Goal: Information Seeking & Learning: Check status

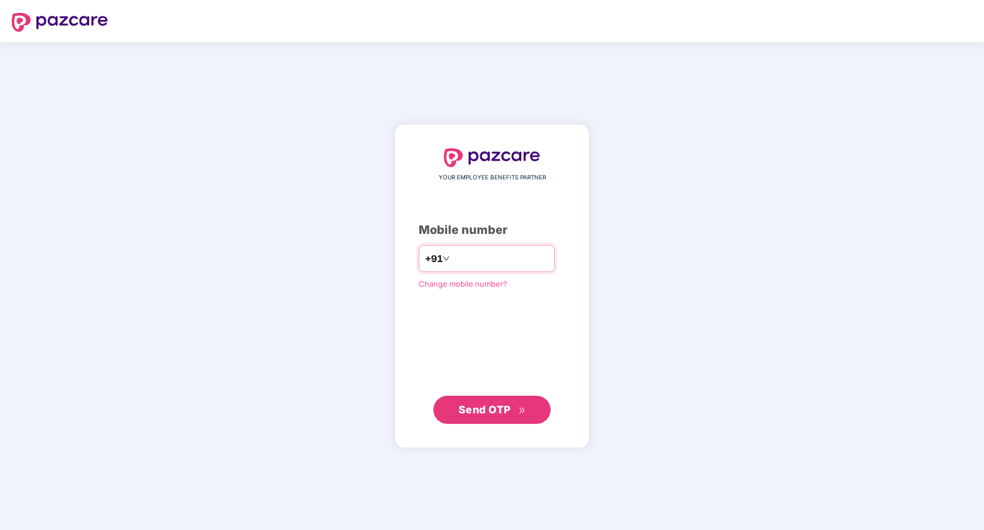
type input "**********"
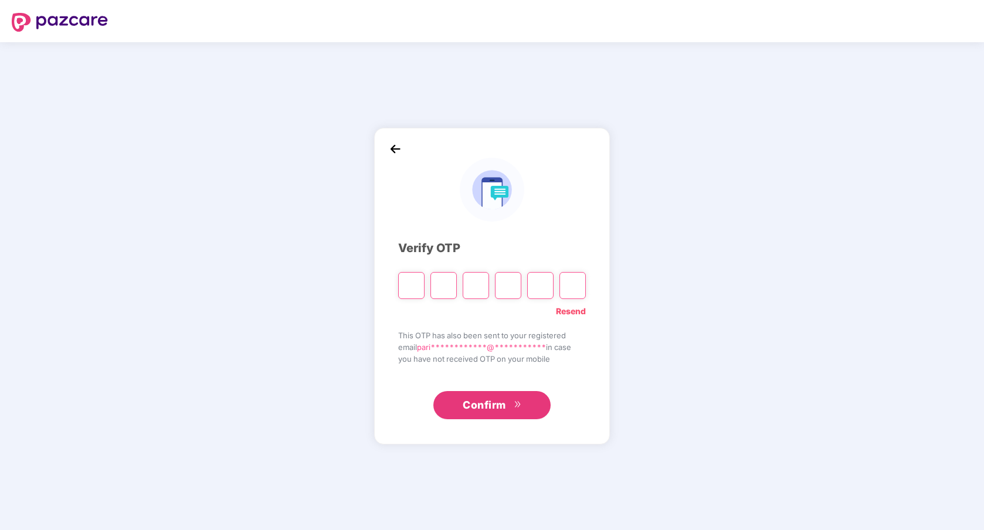
type input "*"
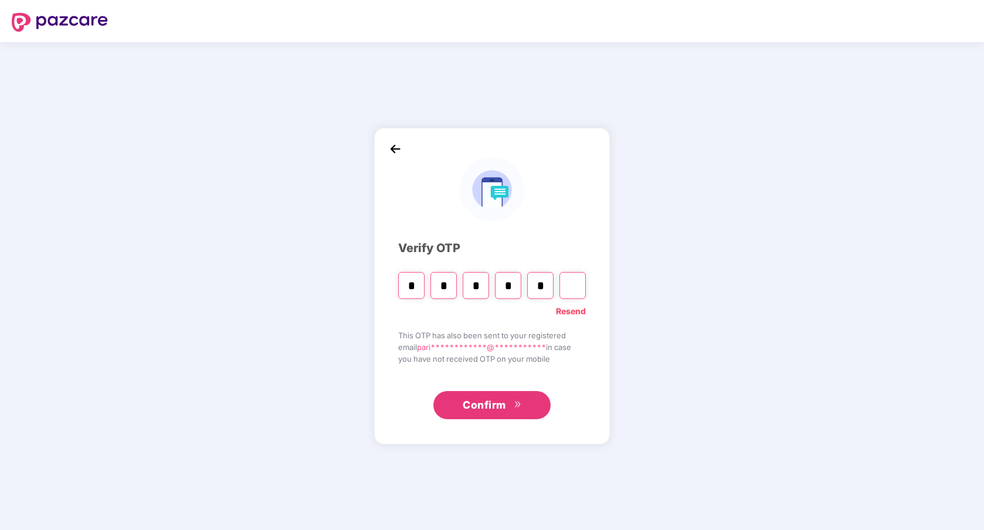
type input "*"
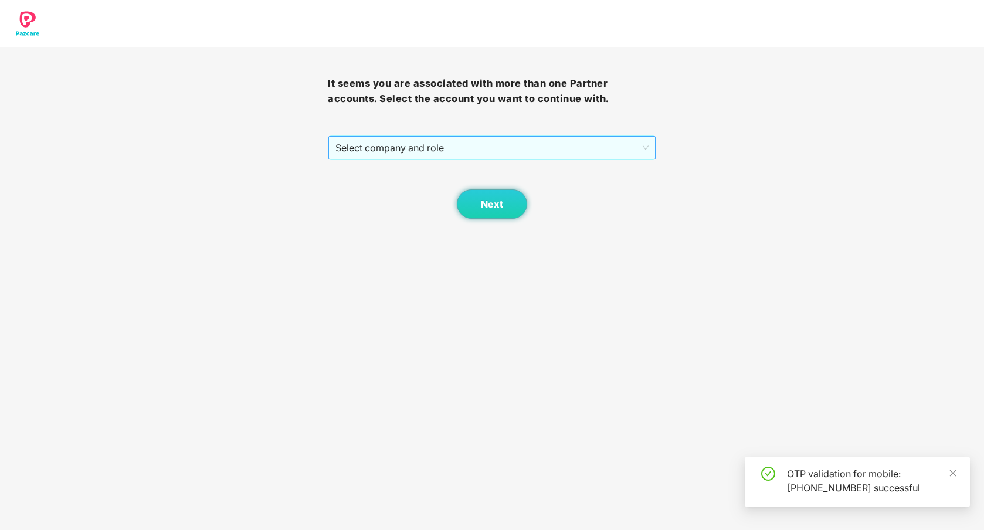
click at [424, 148] on span "Select company and role" at bounding box center [491, 148] width 313 height 22
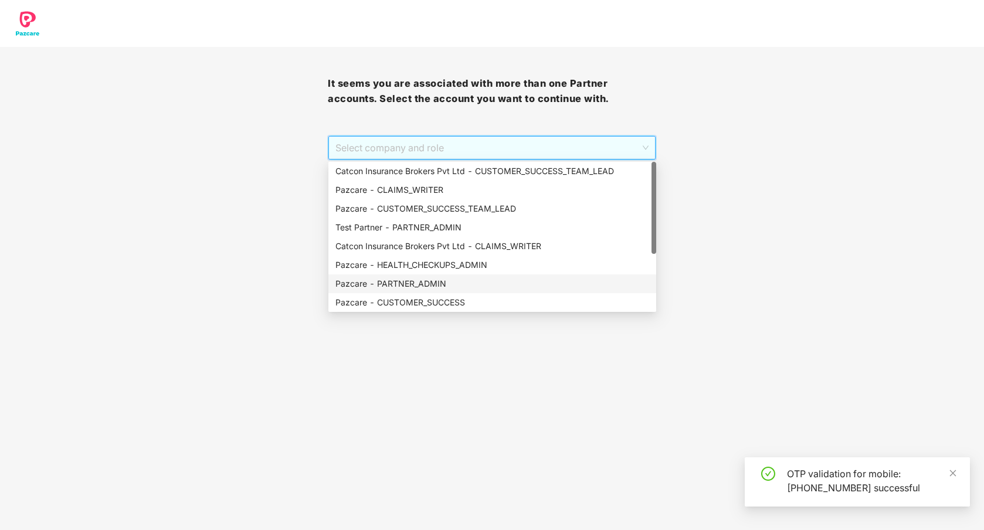
click at [416, 283] on div "Pazcare - PARTNER_ADMIN" at bounding box center [492, 283] width 314 height 13
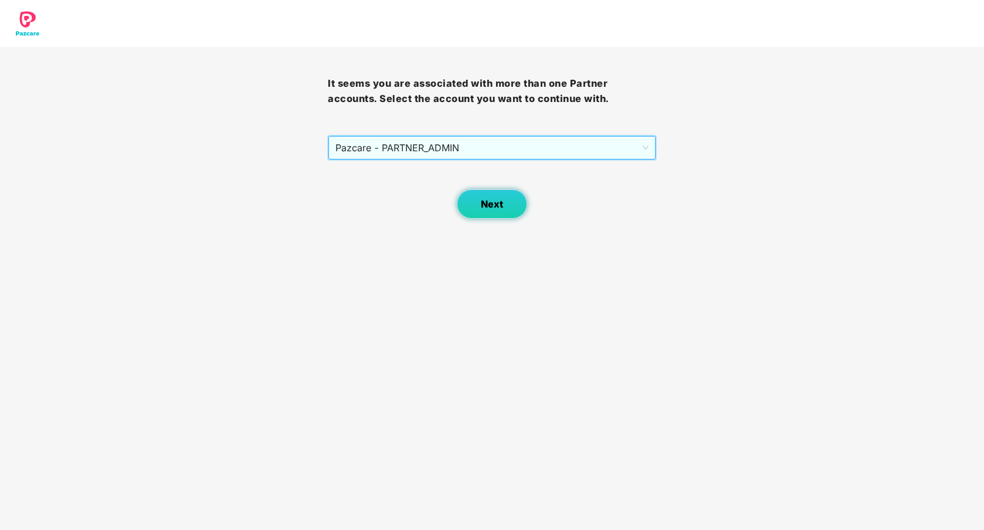
click at [492, 209] on span "Next" at bounding box center [492, 204] width 22 height 11
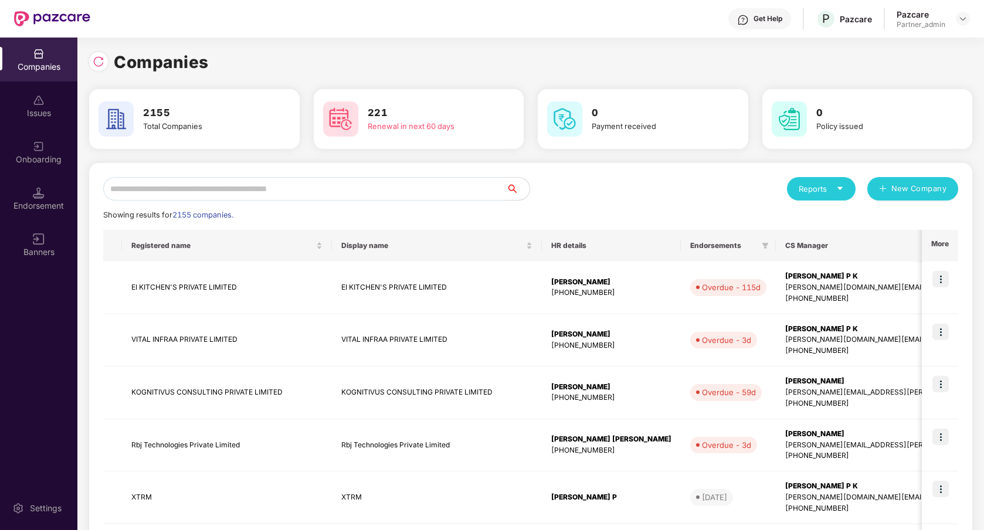
click at [349, 198] on input "text" at bounding box center [304, 188] width 403 height 23
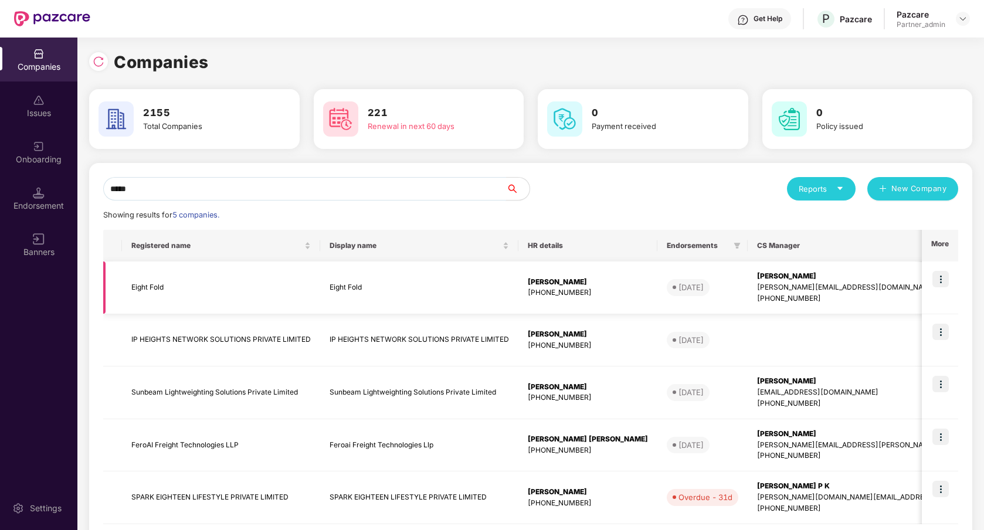
type input "*****"
click at [944, 281] on img at bounding box center [941, 279] width 16 height 16
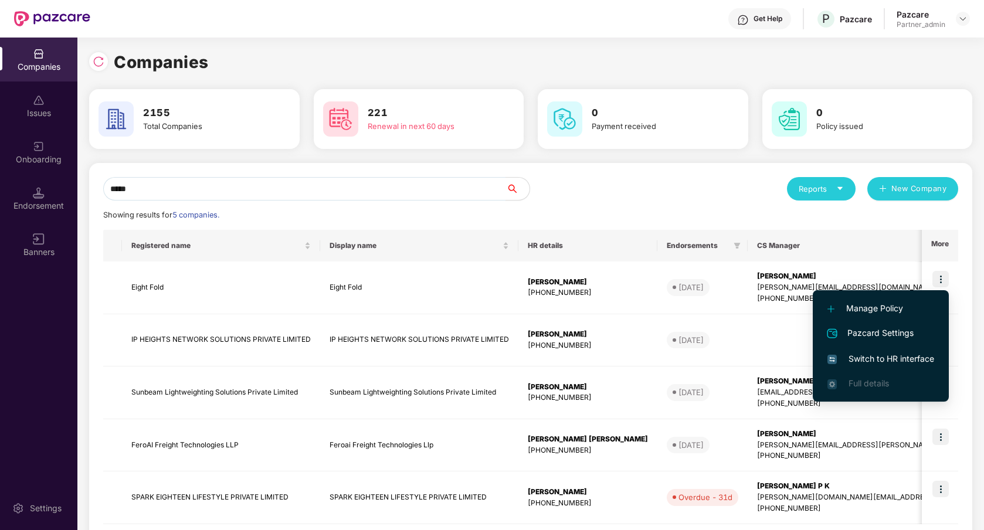
click at [871, 367] on li "Switch to HR interface" at bounding box center [881, 359] width 136 height 25
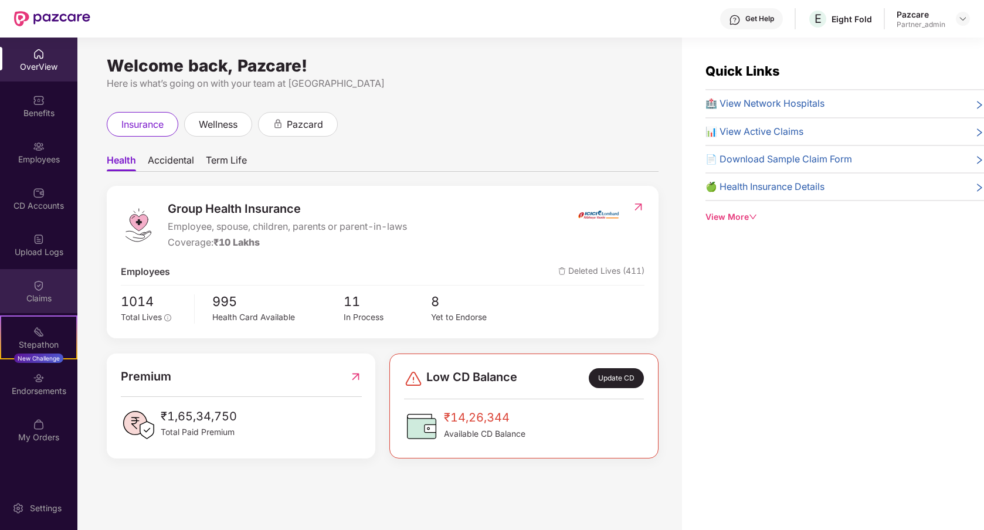
click at [50, 293] on div "Claims" at bounding box center [38, 299] width 77 height 12
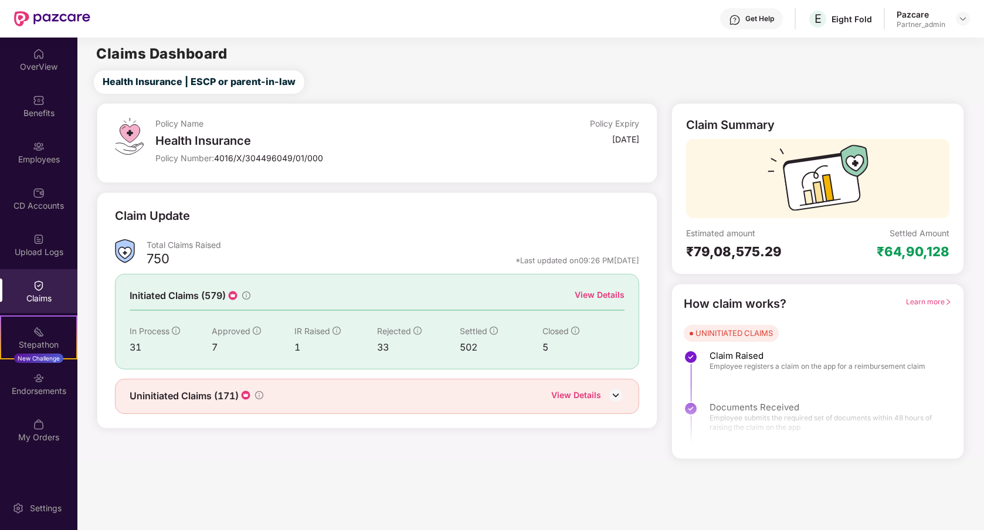
click at [578, 300] on div "View Details" at bounding box center [600, 295] width 50 height 13
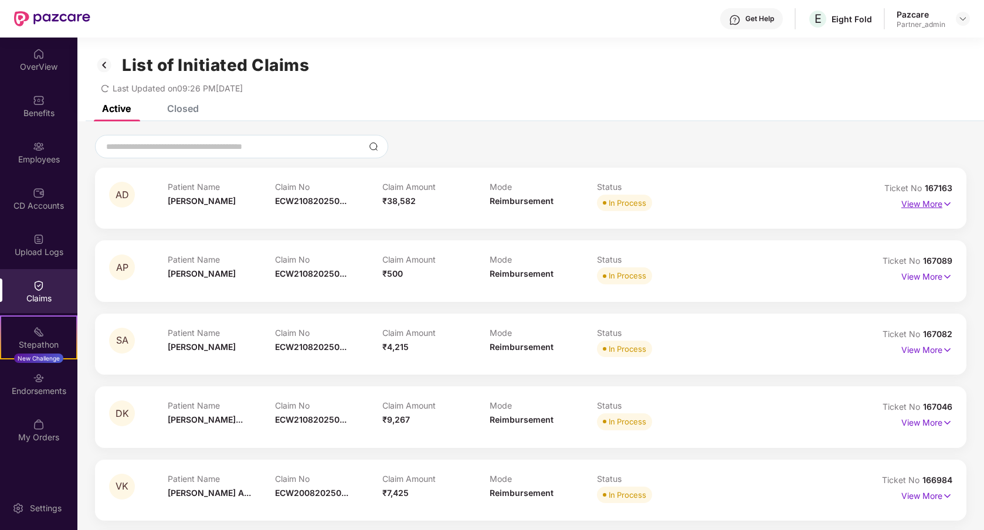
click at [921, 204] on p "View More" at bounding box center [926, 203] width 51 height 16
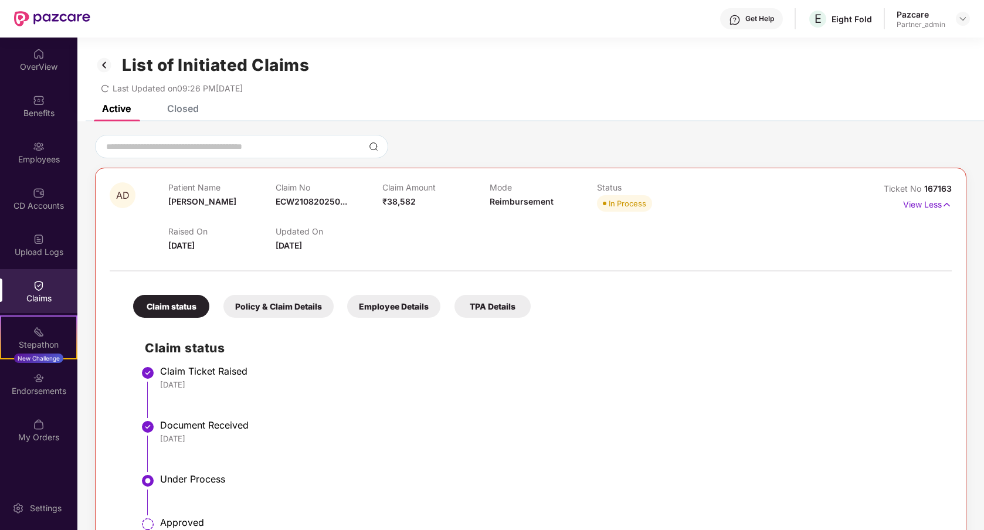
click at [295, 308] on div "Policy & Claim Details" at bounding box center [278, 306] width 110 height 23
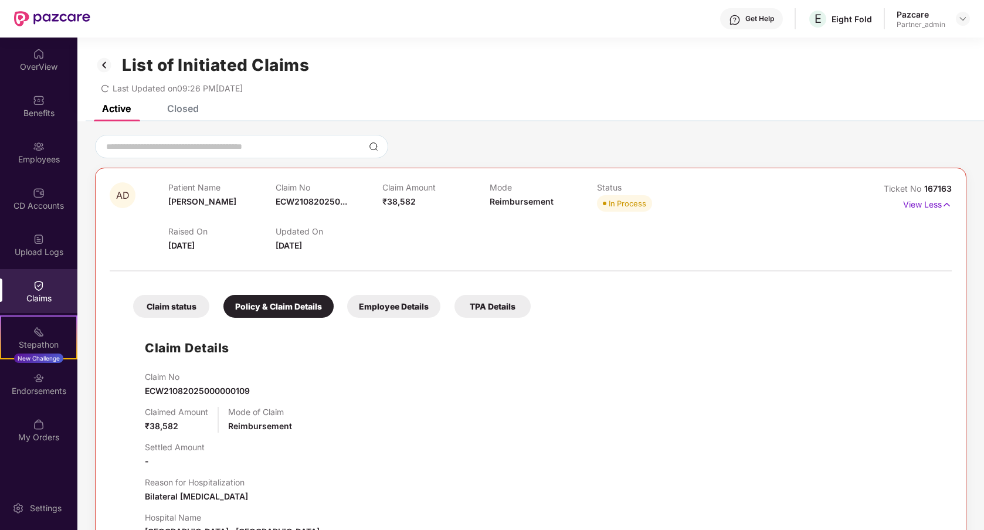
click at [374, 306] on div "Employee Details" at bounding box center [393, 306] width 93 height 23
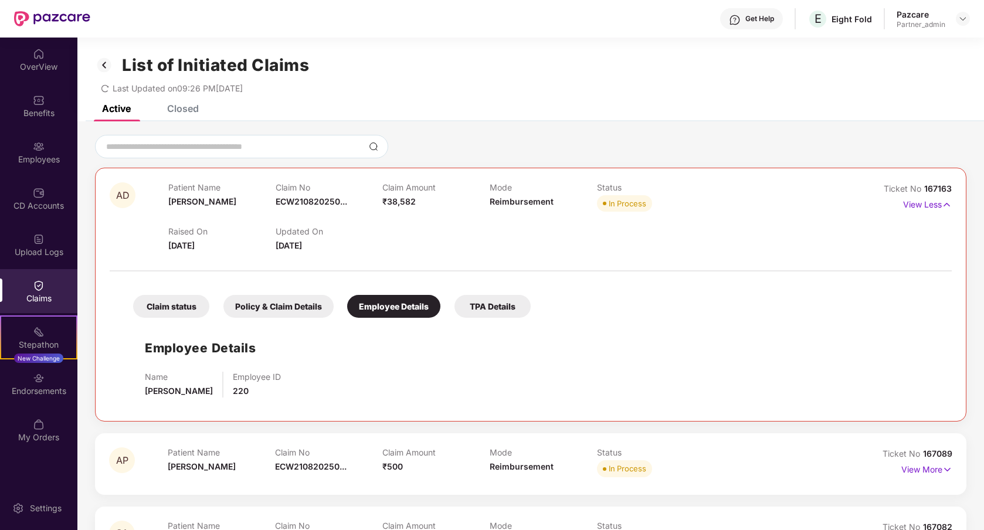
click at [304, 306] on div "Policy & Claim Details" at bounding box center [278, 306] width 110 height 23
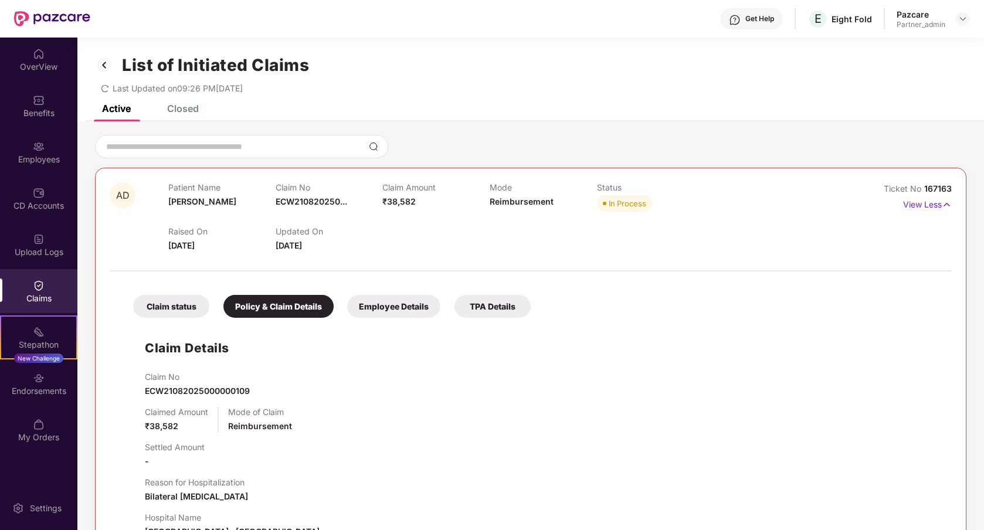
click at [942, 190] on span "167163" at bounding box center [938, 189] width 28 height 10
copy div "No 167163"
click at [801, 153] on div at bounding box center [531, 146] width 872 height 23
click at [934, 188] on span "167163" at bounding box center [938, 189] width 28 height 10
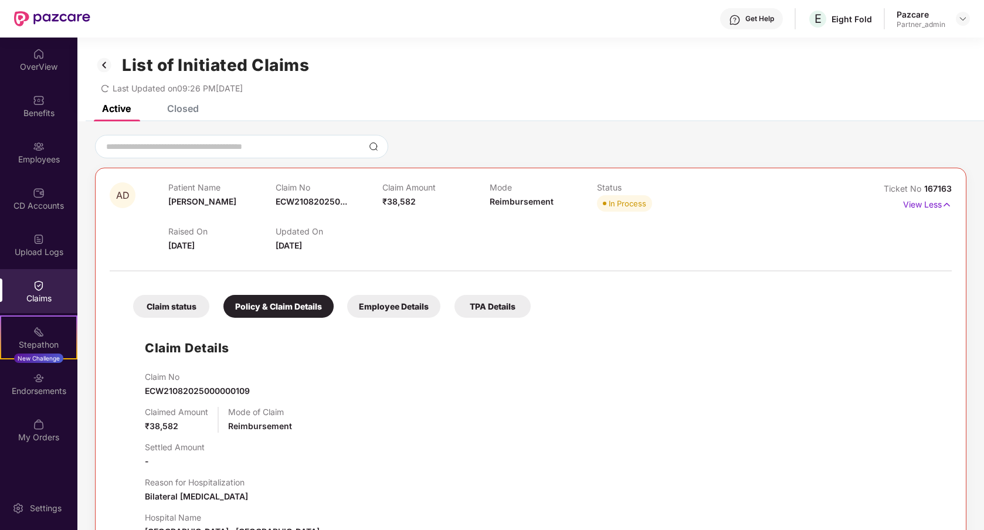
click at [934, 188] on span "167163" at bounding box center [938, 189] width 28 height 10
click at [788, 232] on div "Raised On 20 Aug 2025 Updated On 21 Aug 2025" at bounding box center [489, 234] width 643 height 38
click at [409, 307] on div "Employee Details" at bounding box center [393, 306] width 93 height 23
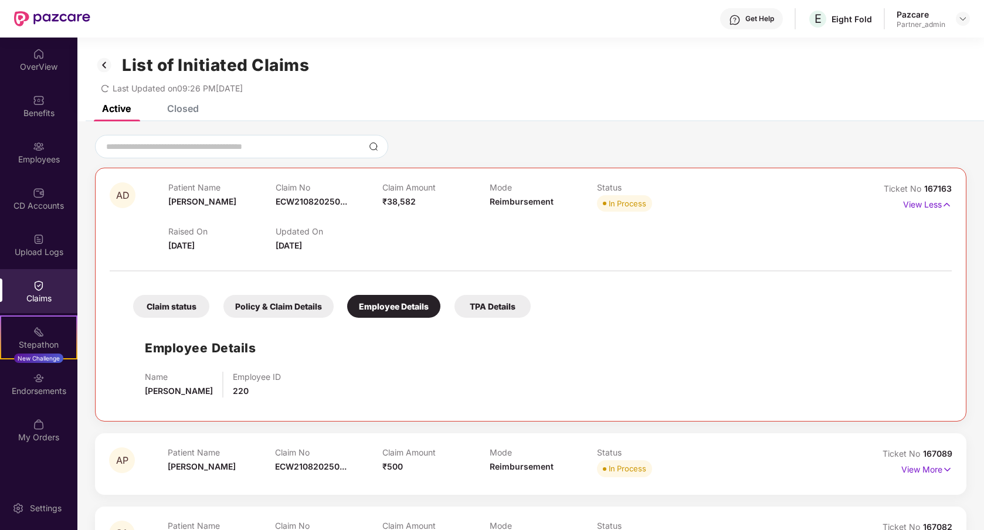
click at [233, 392] on span "220" at bounding box center [241, 391] width 16 height 10
copy span "220"
click at [67, 168] on div "Employees" at bounding box center [38, 152] width 77 height 44
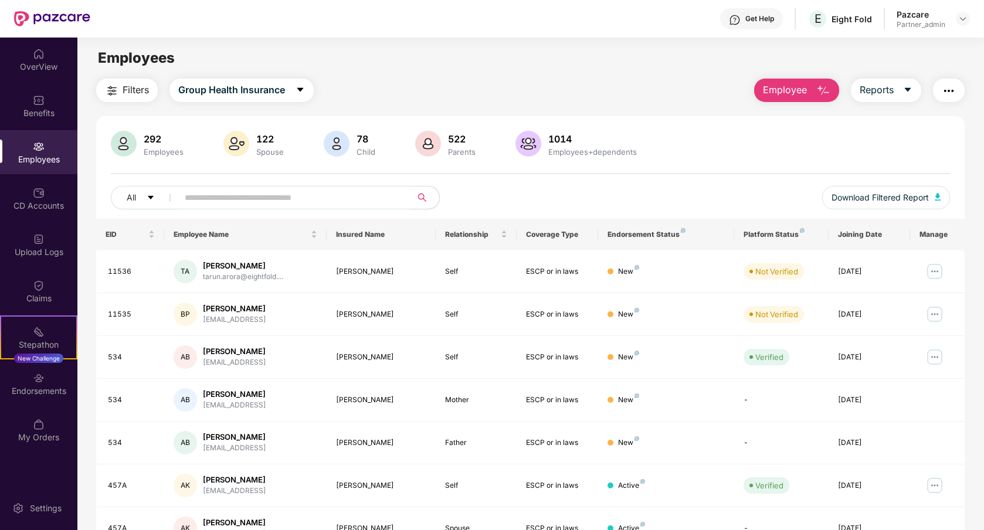
click at [239, 195] on input "text" at bounding box center [290, 198] width 211 height 18
paste input "***"
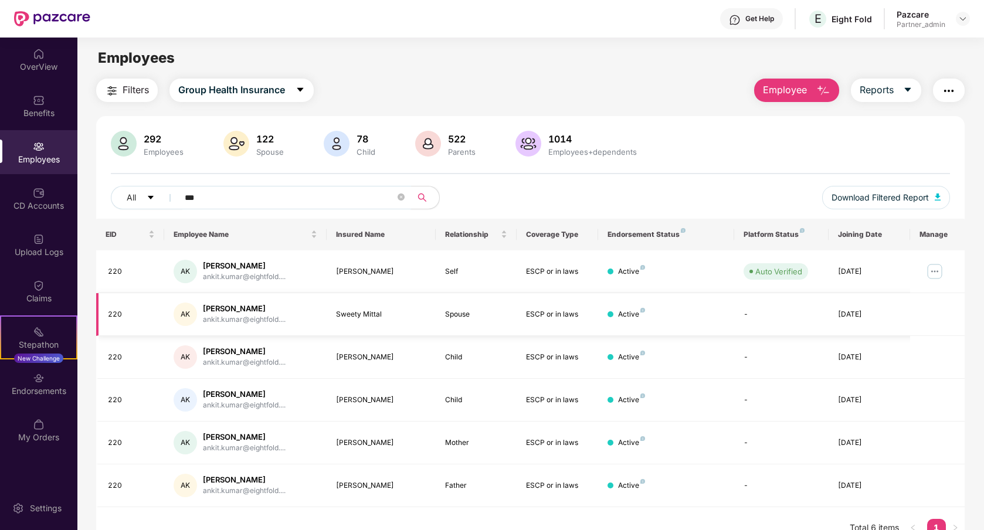
scroll to position [38, 0]
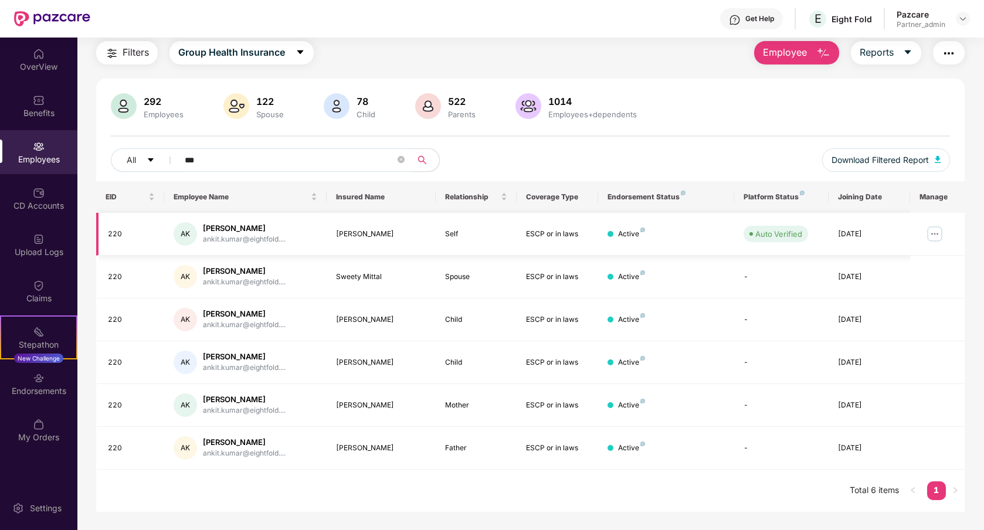
type input "***"
click at [936, 236] on img at bounding box center [935, 234] width 19 height 19
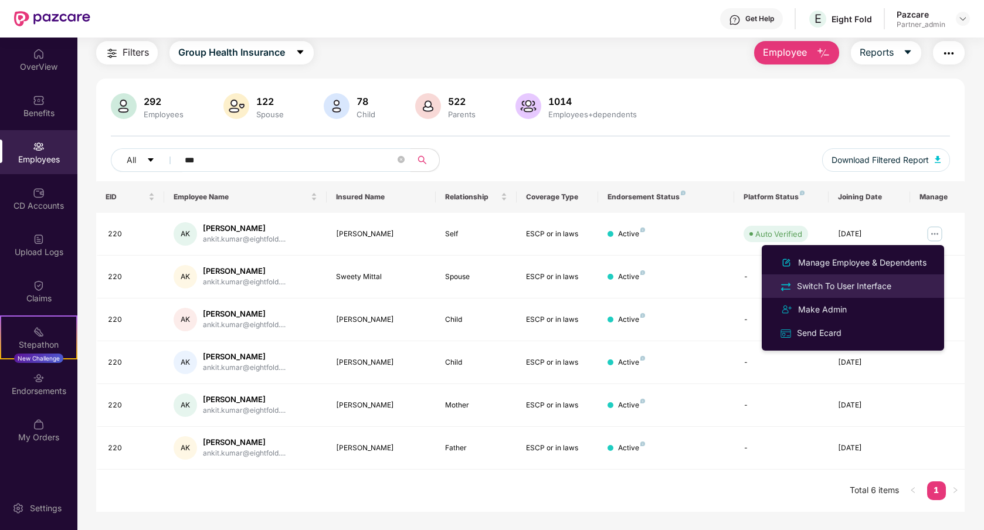
click at [889, 289] on div "Switch To User Interface" at bounding box center [844, 286] width 99 height 13
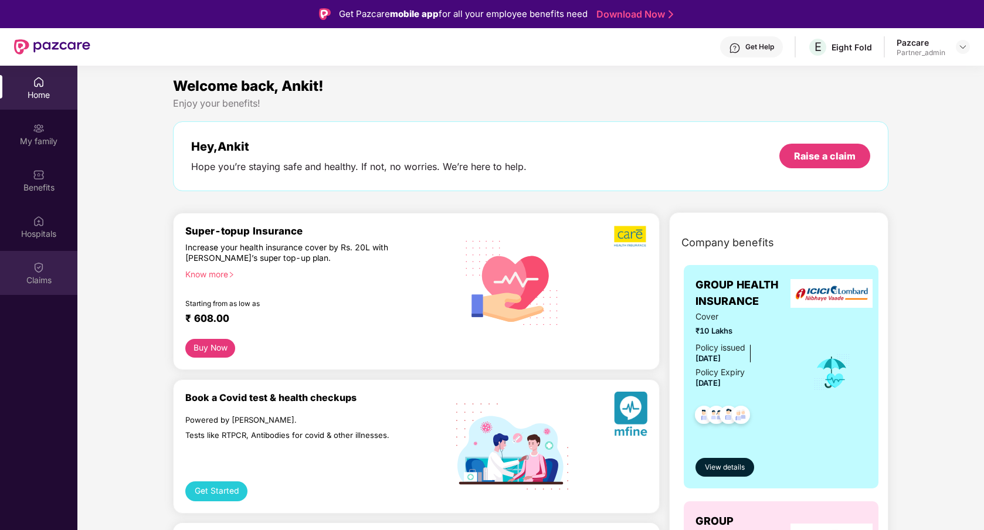
click at [48, 278] on div "Claims" at bounding box center [38, 280] width 77 height 12
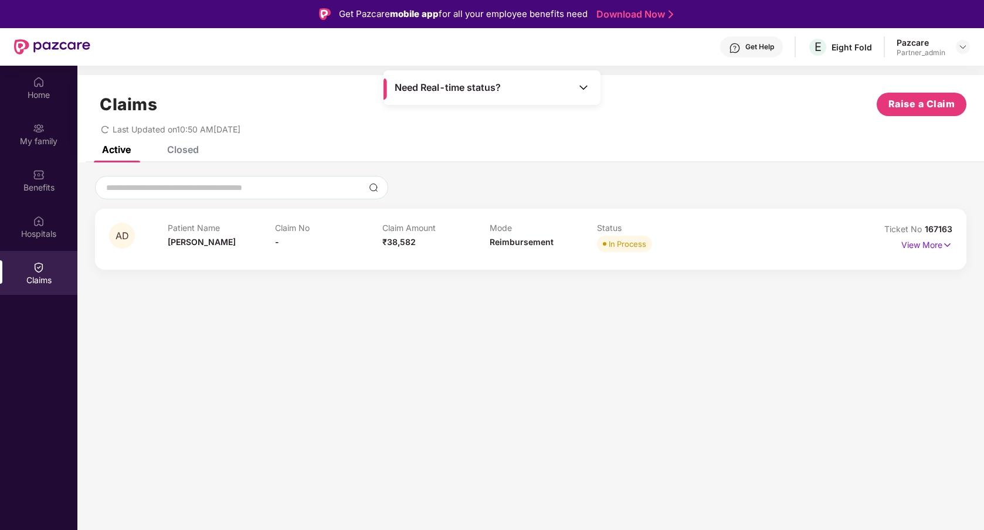
click at [185, 145] on div "Closed" at bounding box center [183, 150] width 32 height 12
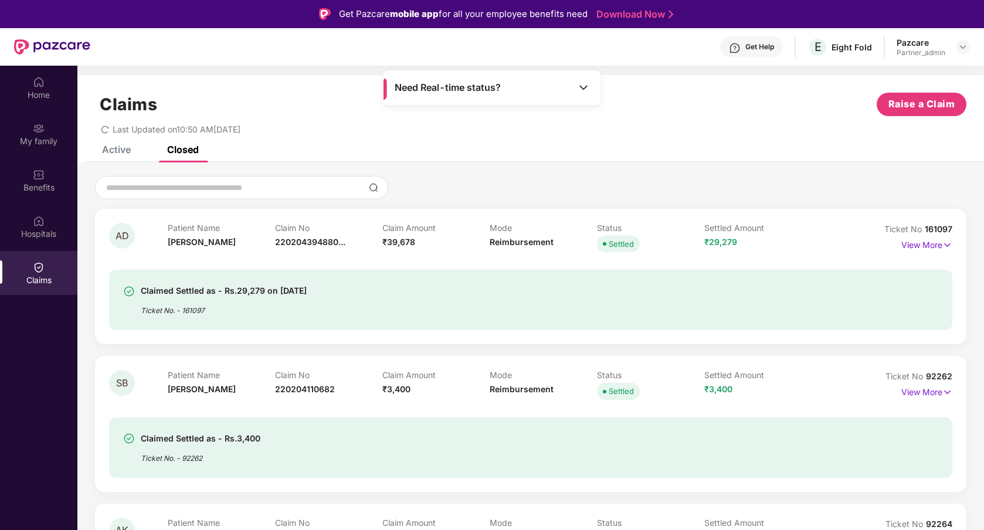
click at [119, 153] on div "Active" at bounding box center [116, 150] width 29 height 12
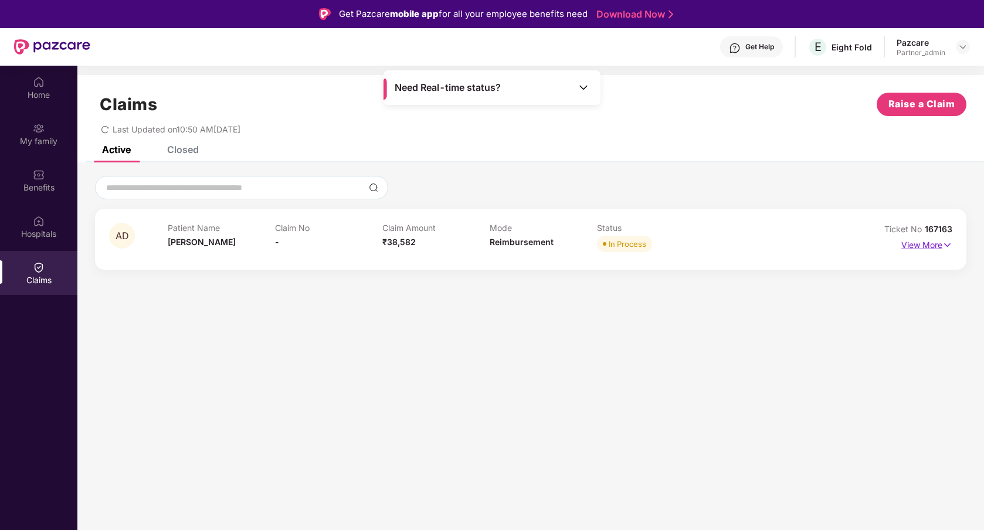
click at [916, 246] on p "View More" at bounding box center [926, 244] width 51 height 16
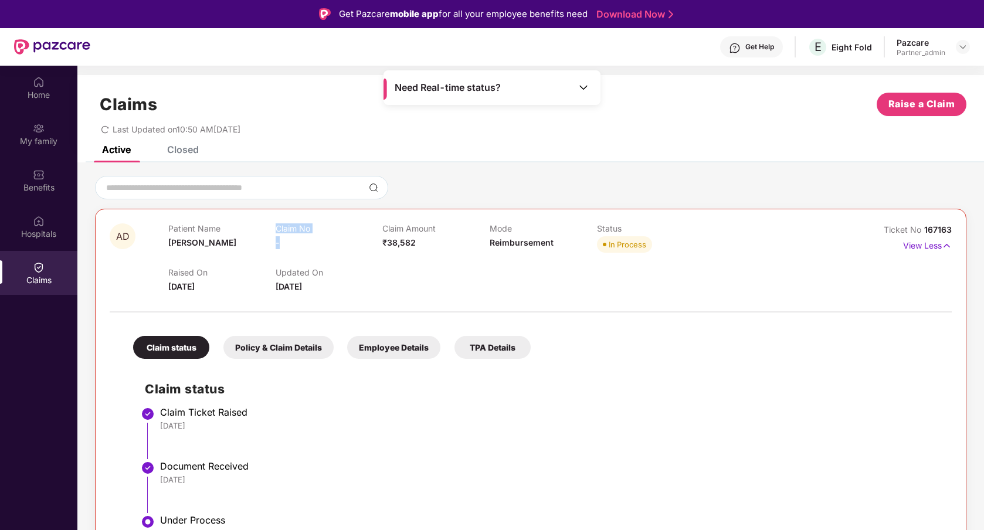
drag, startPoint x: 280, startPoint y: 242, endPoint x: 272, endPoint y: 242, distance: 8.8
click at [272, 242] on div "Patient Name Asha Devi Claim No - Claim Amount ₹38,582 Mode Reimbursement Statu…" at bounding box center [489, 239] width 643 height 32
click at [307, 404] on div "Claim status Claim Ticket Raised 20 Aug 2025 Document Received 20 Aug 2025 Unde…" at bounding box center [530, 504] width 819 height 279
click at [931, 231] on span "167163" at bounding box center [938, 230] width 28 height 10
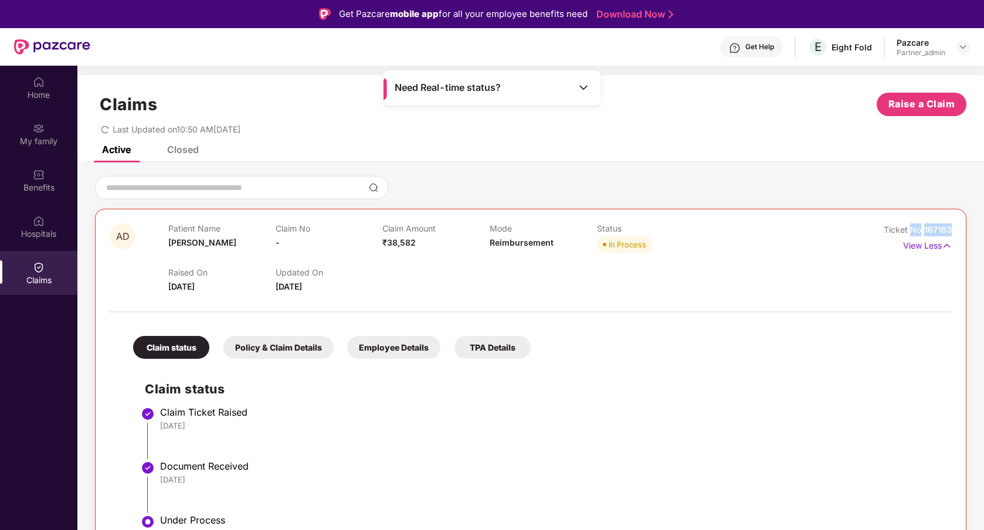
click at [866, 263] on div "Ticket No 167163 View Less" at bounding box center [900, 258] width 106 height 70
click at [180, 147] on div "Closed" at bounding box center [183, 150] width 32 height 12
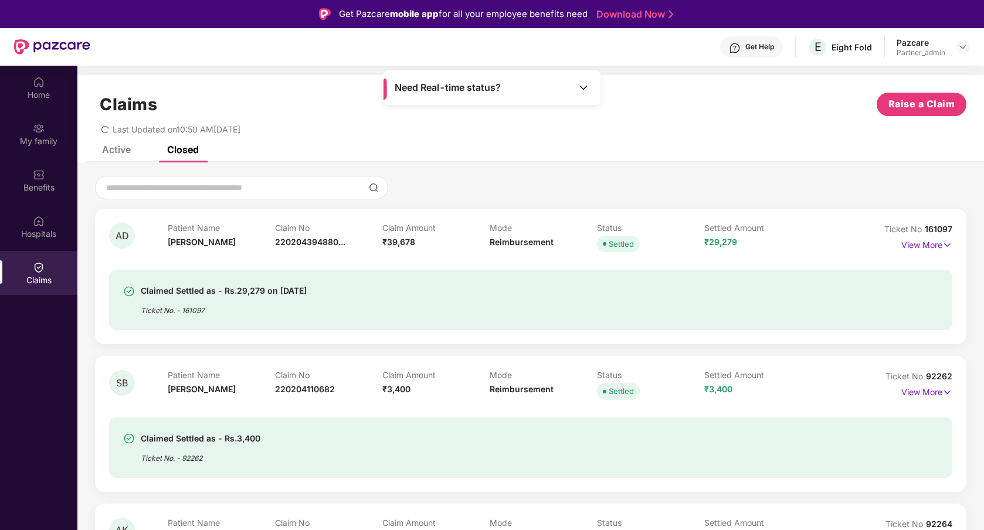
click at [551, 195] on div at bounding box center [531, 187] width 872 height 23
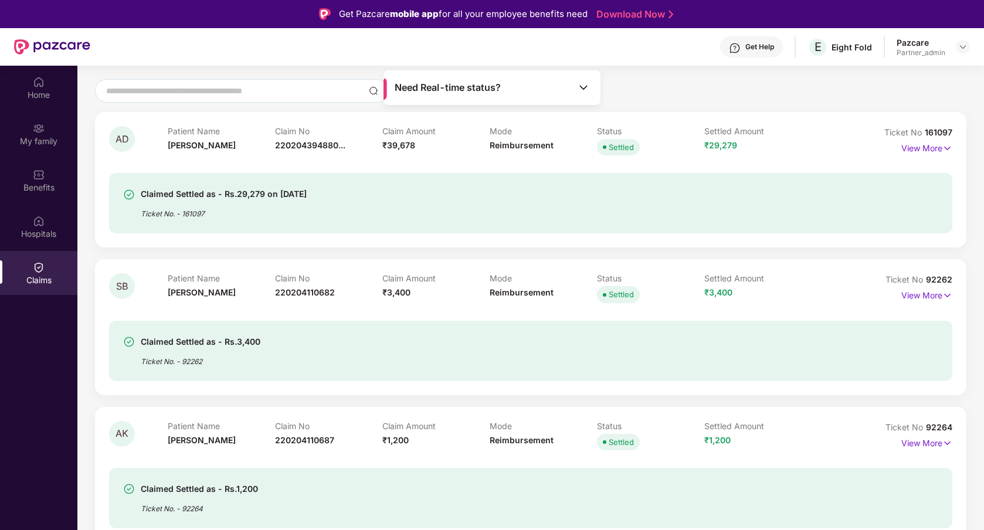
scroll to position [127, 0]
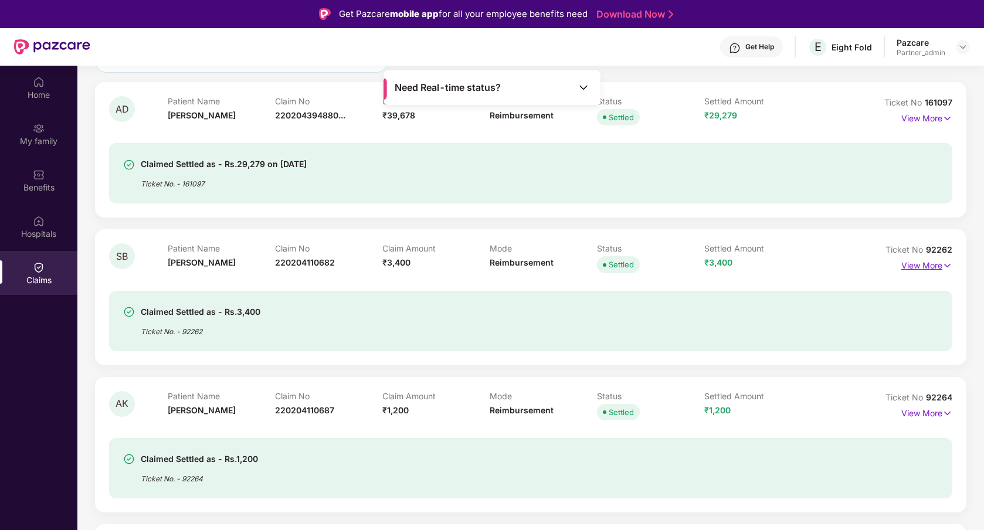
click at [920, 269] on p "View More" at bounding box center [926, 264] width 51 height 16
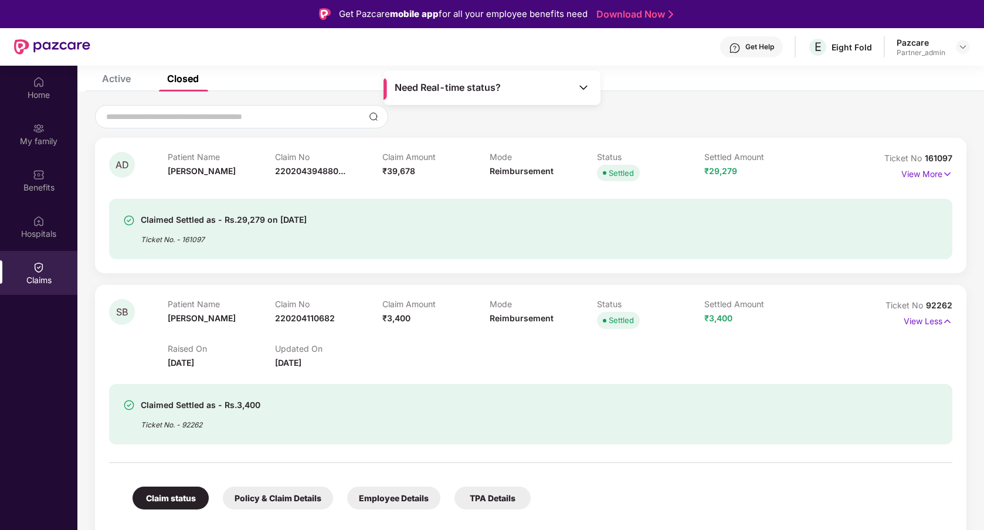
scroll to position [0, 0]
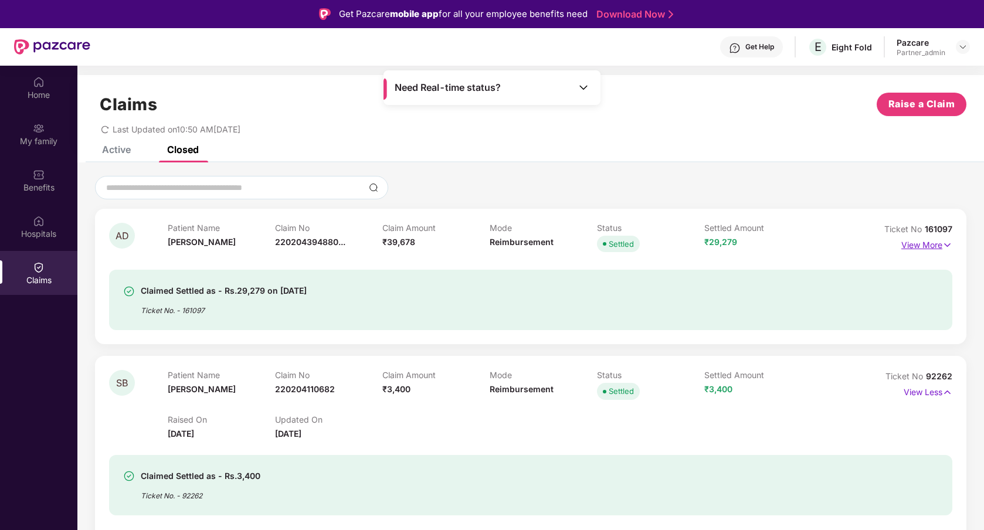
click at [916, 246] on p "View More" at bounding box center [926, 244] width 51 height 16
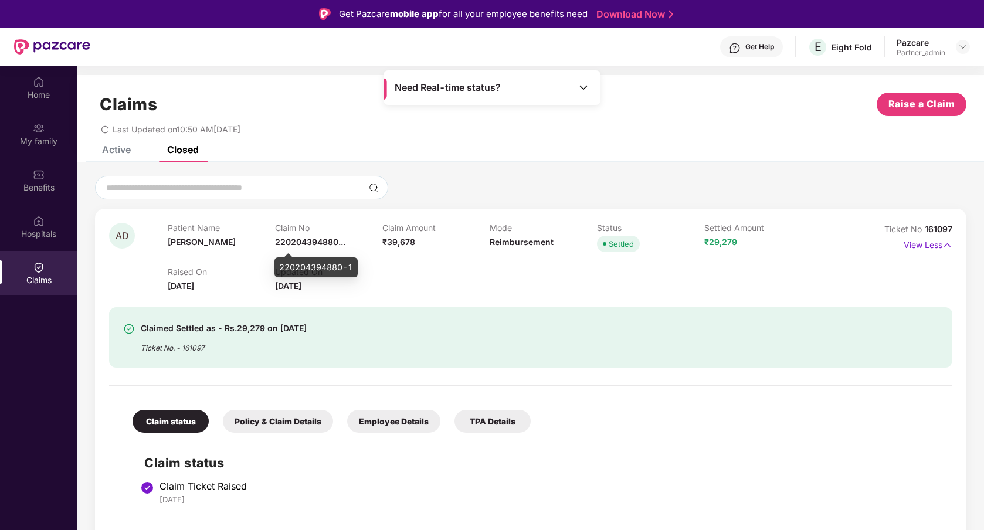
click at [303, 265] on div "220204394880-1" at bounding box center [315, 267] width 83 height 20
copy div "220204394880-1"
click at [503, 184] on div at bounding box center [531, 187] width 872 height 23
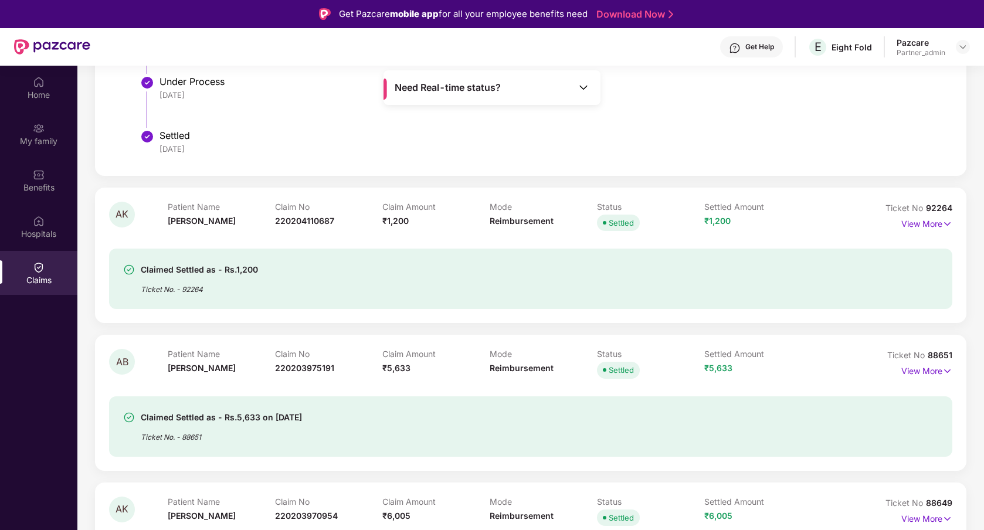
scroll to position [1006, 0]
click at [931, 226] on p "View More" at bounding box center [926, 221] width 51 height 16
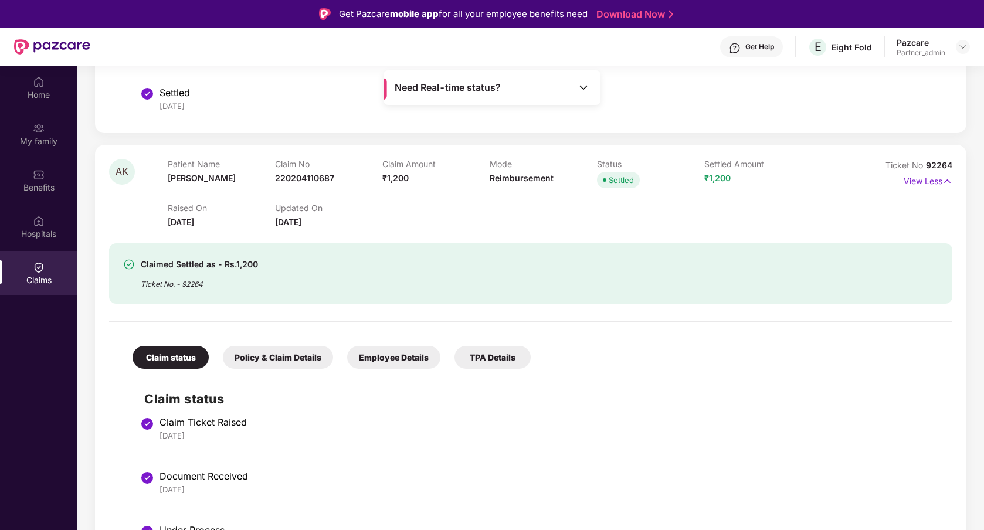
scroll to position [1046, 0]
click at [301, 358] on div "Policy & Claim Details" at bounding box center [278, 358] width 110 height 23
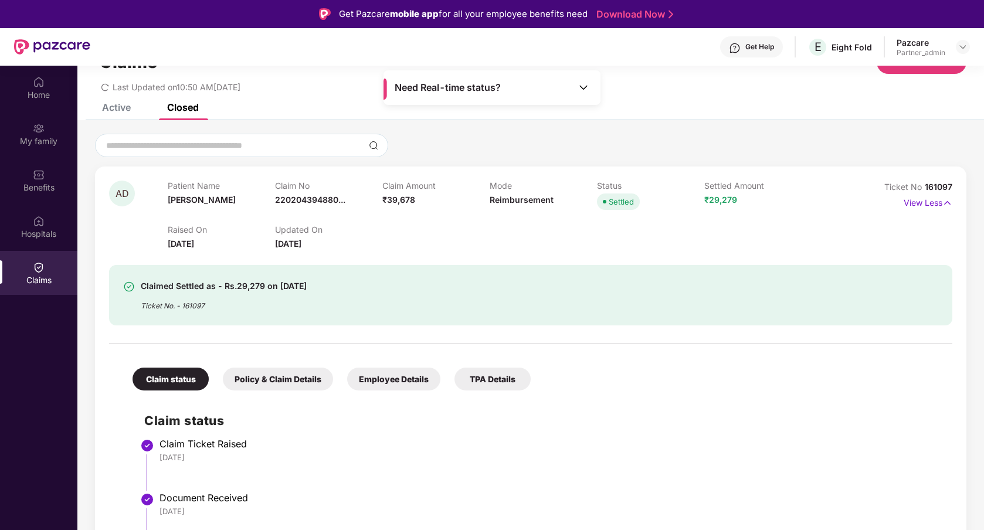
scroll to position [0, 0]
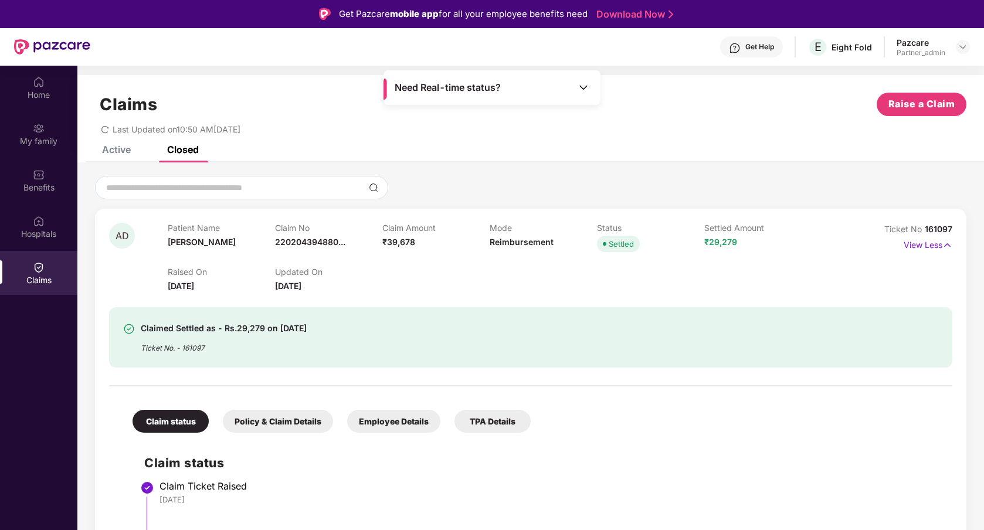
click at [591, 182] on div at bounding box center [531, 187] width 872 height 23
click at [331, 268] on div "220204394880-1" at bounding box center [315, 267] width 83 height 20
copy div "220204394880-1"
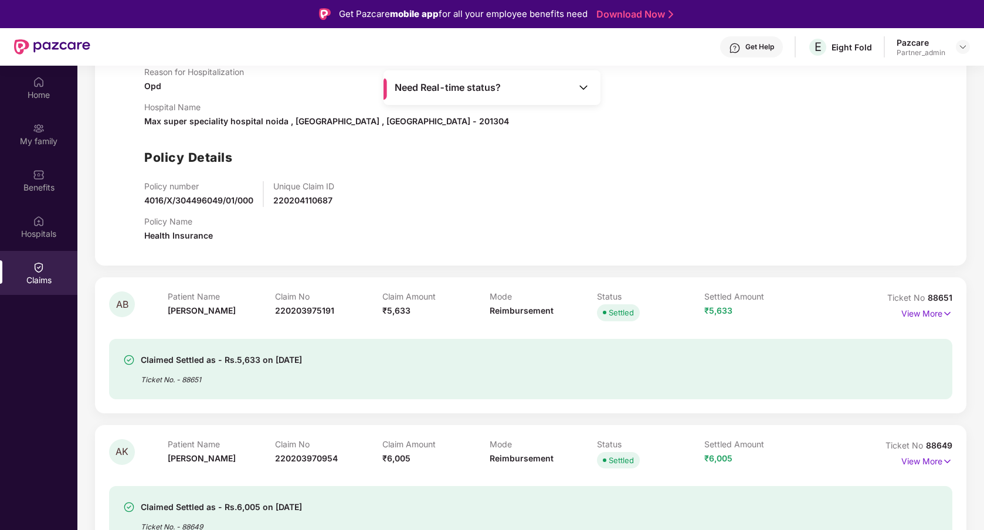
scroll to position [1513, 0]
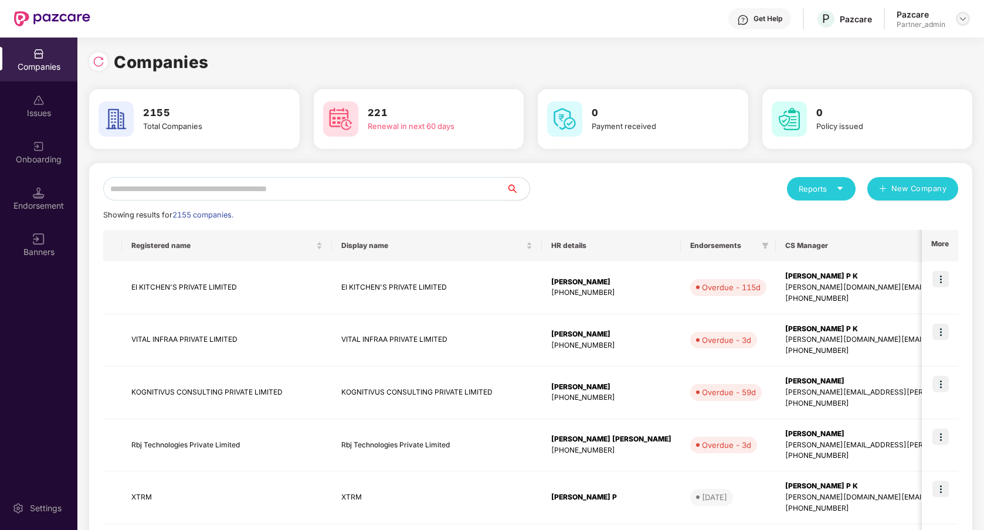
click at [960, 23] on div at bounding box center [963, 19] width 14 height 14
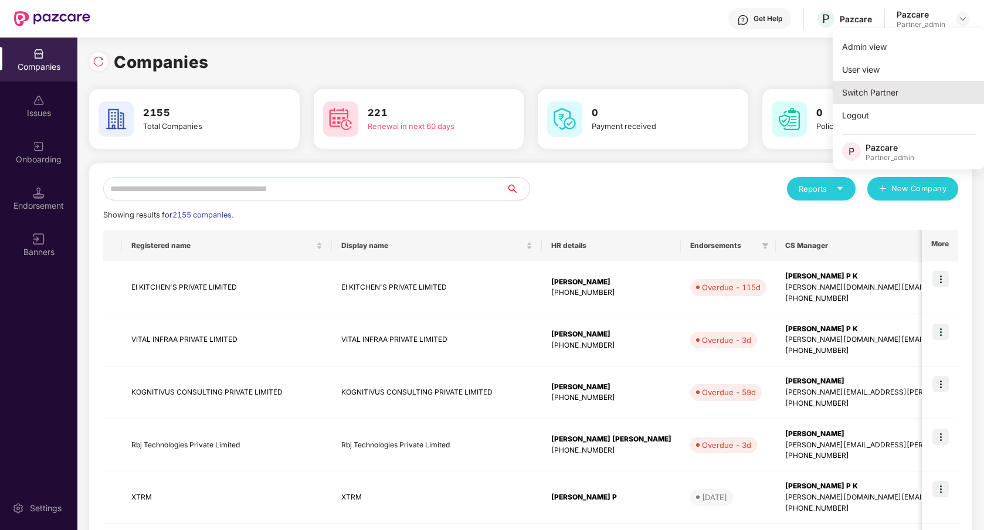
click at [900, 82] on div "Switch Partner" at bounding box center [909, 92] width 152 height 23
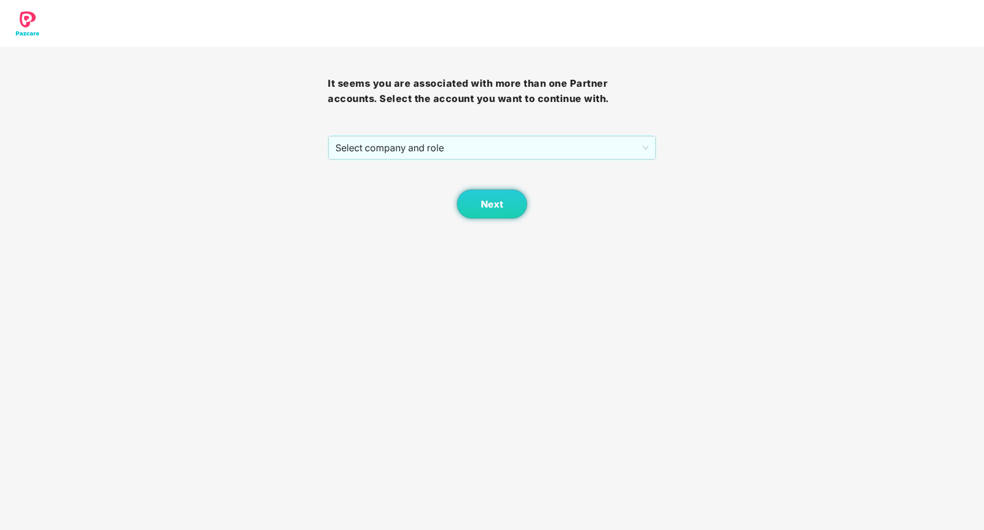
click at [623, 133] on div "It seems you are associated with more than one Partner accounts. Select the acc…" at bounding box center [492, 133] width 328 height 172
click at [618, 148] on span "Select company and role" at bounding box center [491, 148] width 313 height 22
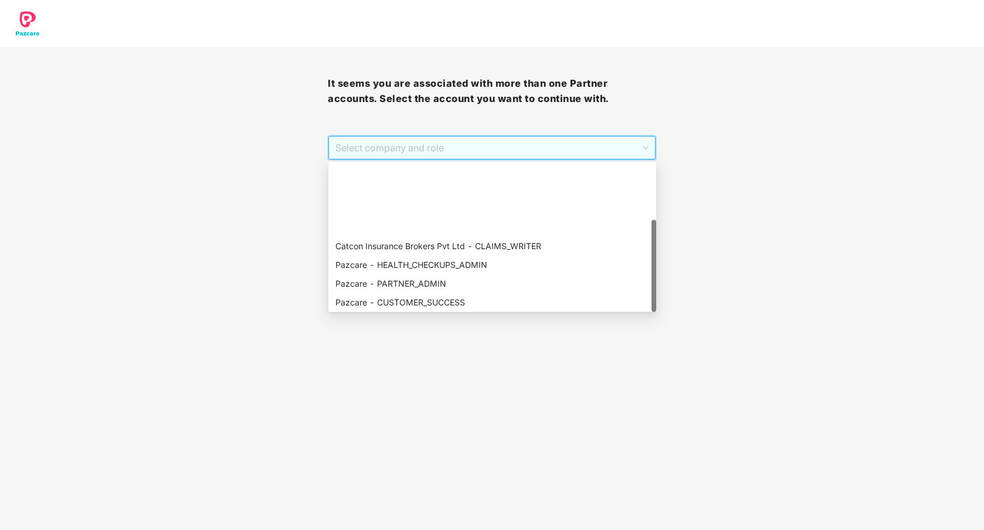
scroll to position [94, 0]
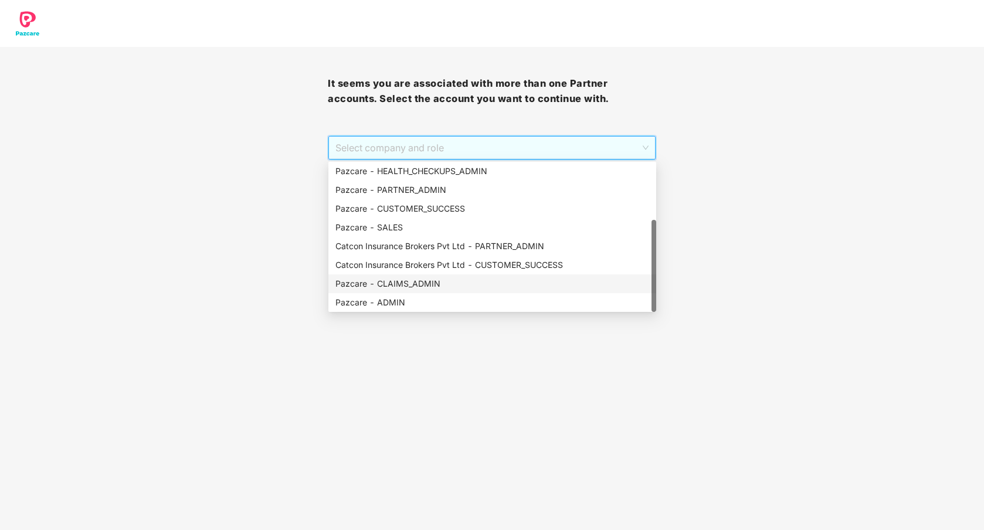
click at [443, 286] on div "Pazcare - CLAIMS_ADMIN" at bounding box center [492, 283] width 314 height 13
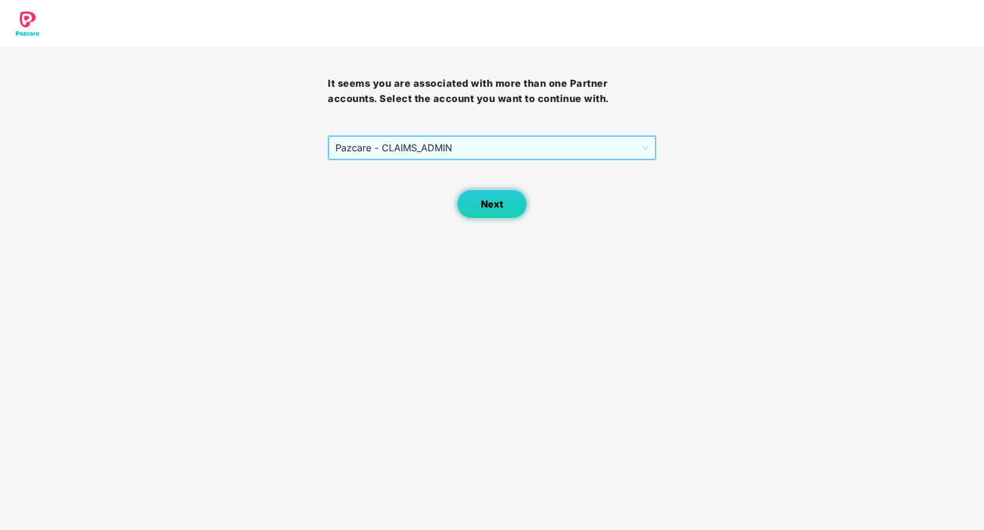
click at [480, 216] on button "Next" at bounding box center [492, 203] width 70 height 29
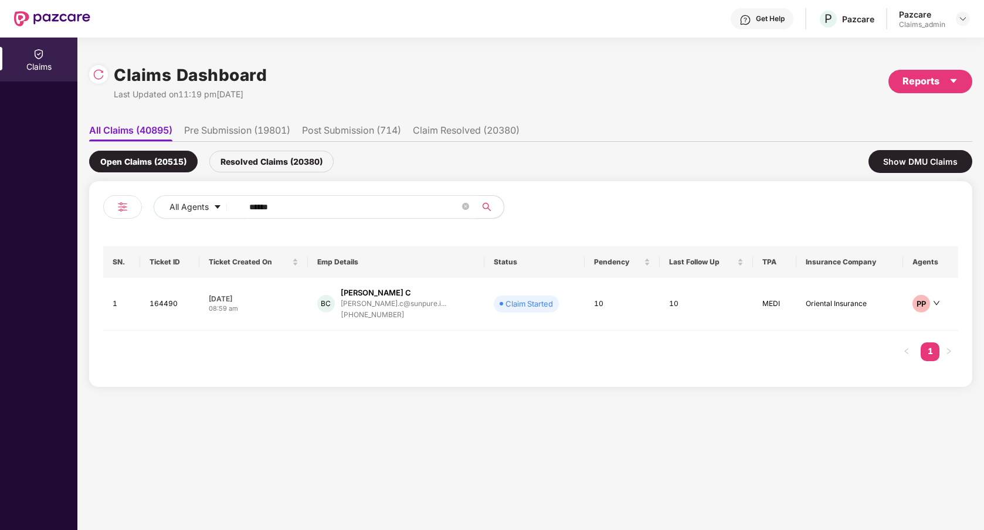
click at [368, 206] on input "******" at bounding box center [354, 207] width 211 height 18
type input "******"
click at [416, 326] on td "AK Ankit Kumar ankit.kumar@eightfold.... +917795121438" at bounding box center [381, 304] width 148 height 53
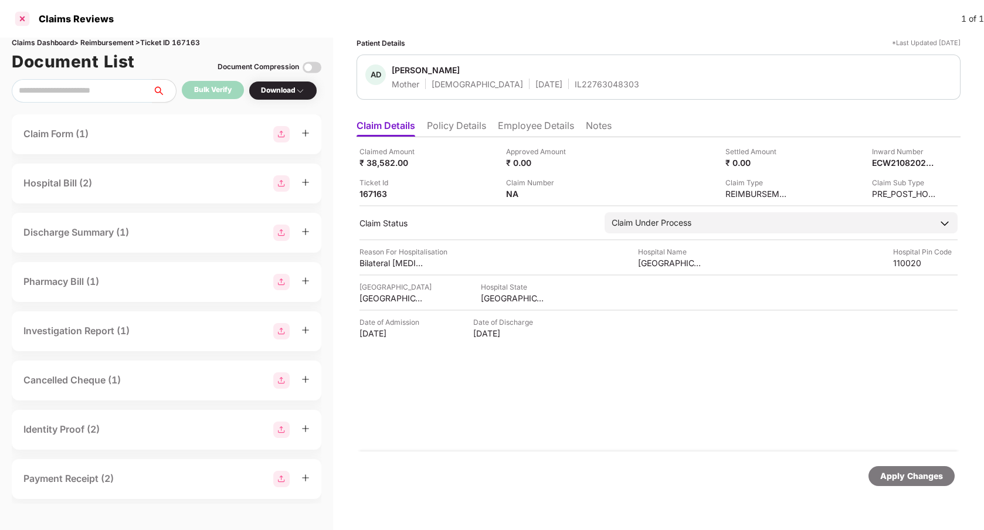
click at [21, 16] on div at bounding box center [22, 18] width 19 height 19
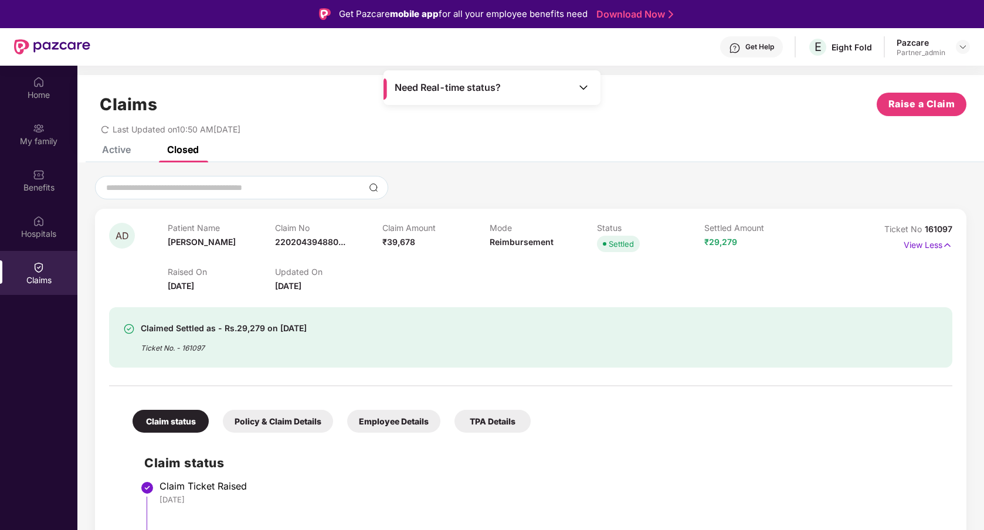
click at [324, 271] on div "220204394880-1" at bounding box center [315, 267] width 83 height 20
copy div "220204394880-1"
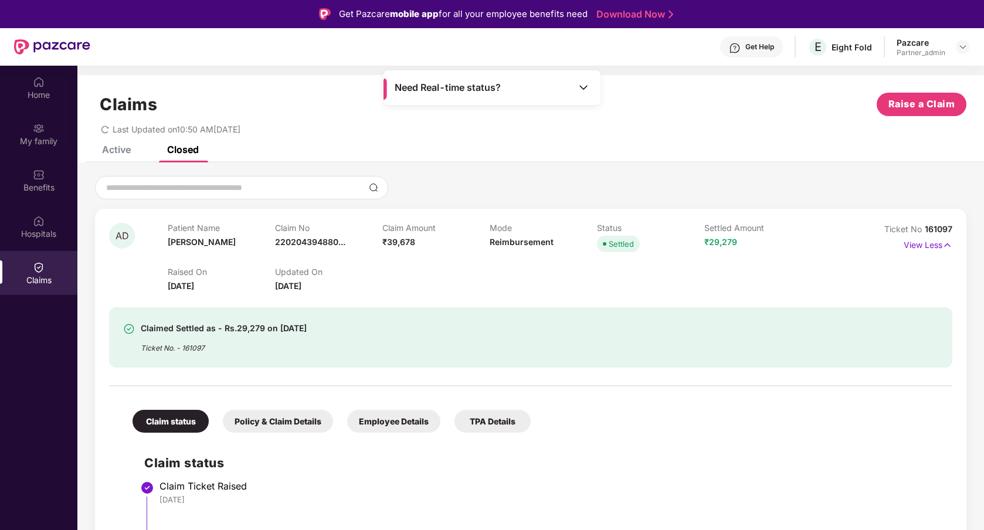
click at [401, 243] on span "₹39,678" at bounding box center [398, 242] width 33 height 10
click at [943, 229] on span "161097" at bounding box center [939, 229] width 28 height 10
copy div "No 161097"
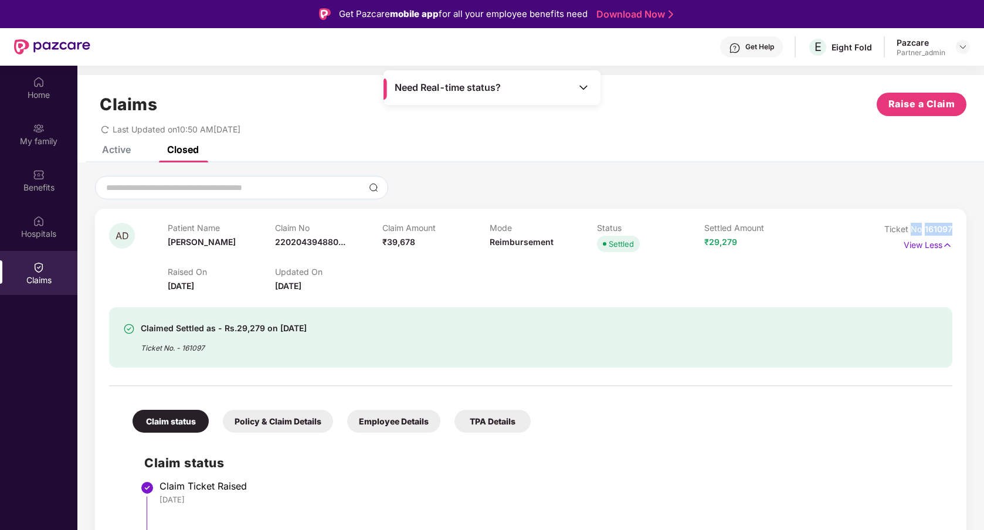
click at [869, 209] on div "AD Patient Name Asha Devi Claim No 220204394880... Claim Amount ₹39,678 Mode Re…" at bounding box center [531, 449] width 872 height 480
click at [931, 231] on span "161097" at bounding box center [939, 229] width 28 height 10
click at [883, 282] on div "Ticket No 161097 View Less" at bounding box center [900, 258] width 106 height 70
click at [585, 350] on div "Claimed Settled as - Rs.29,279 on 03 Aug 2025 Ticket No. - 161097" at bounding box center [462, 337] width 679 height 32
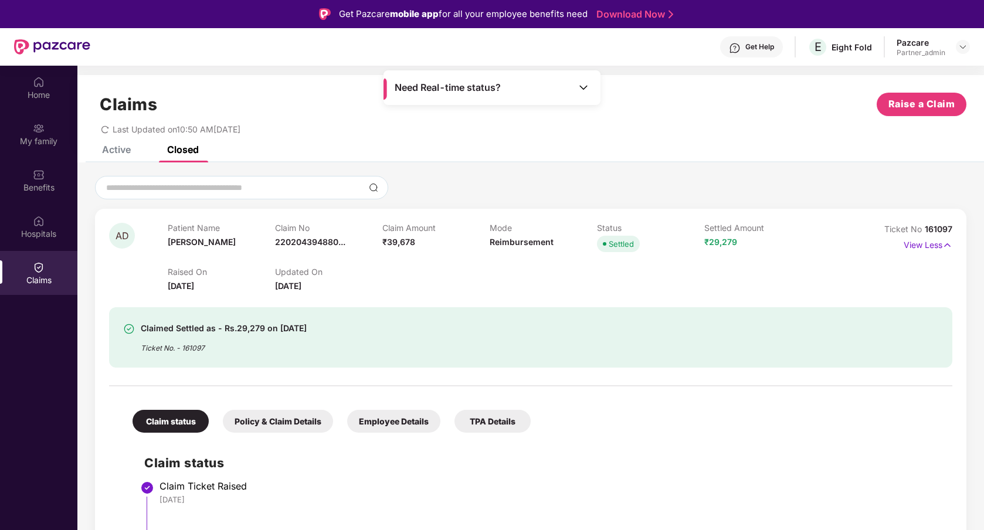
click at [617, 379] on div at bounding box center [530, 380] width 843 height 25
click at [45, 146] on div "My family" at bounding box center [38, 141] width 77 height 12
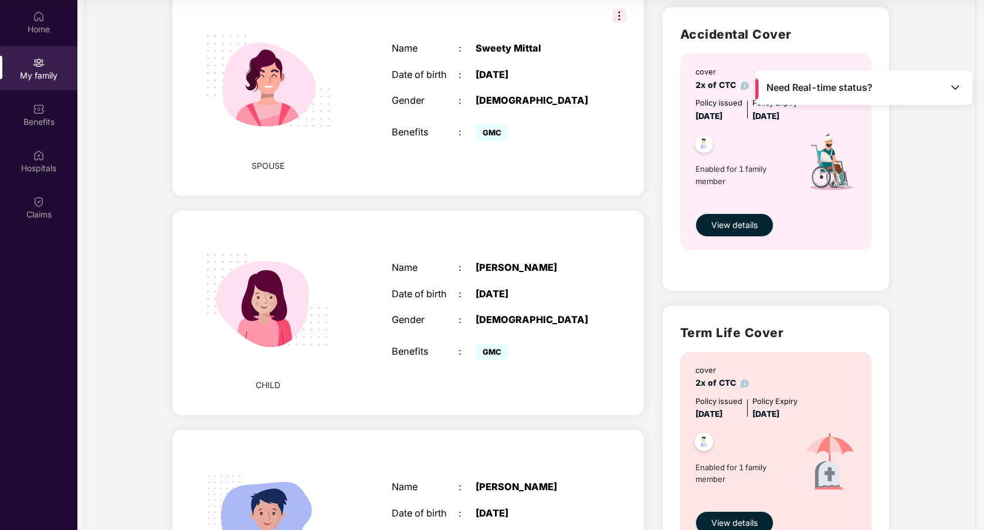
scroll to position [365, 0]
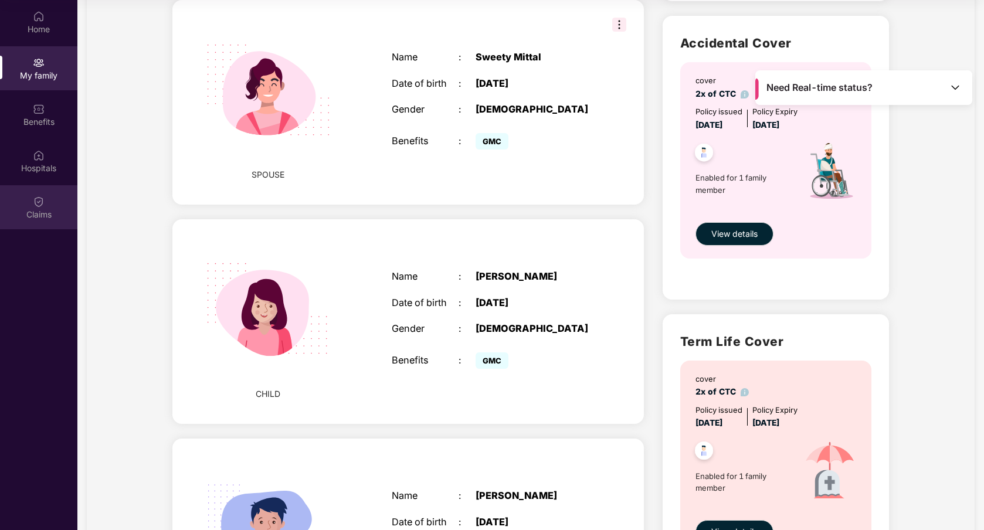
click at [62, 209] on div "Claims" at bounding box center [38, 215] width 77 height 12
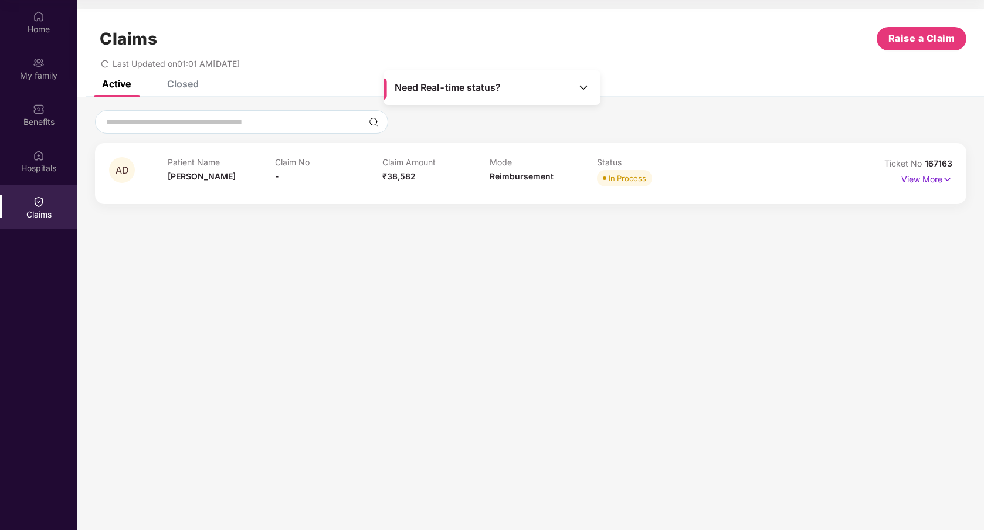
click at [584, 90] on img at bounding box center [584, 88] width 12 height 12
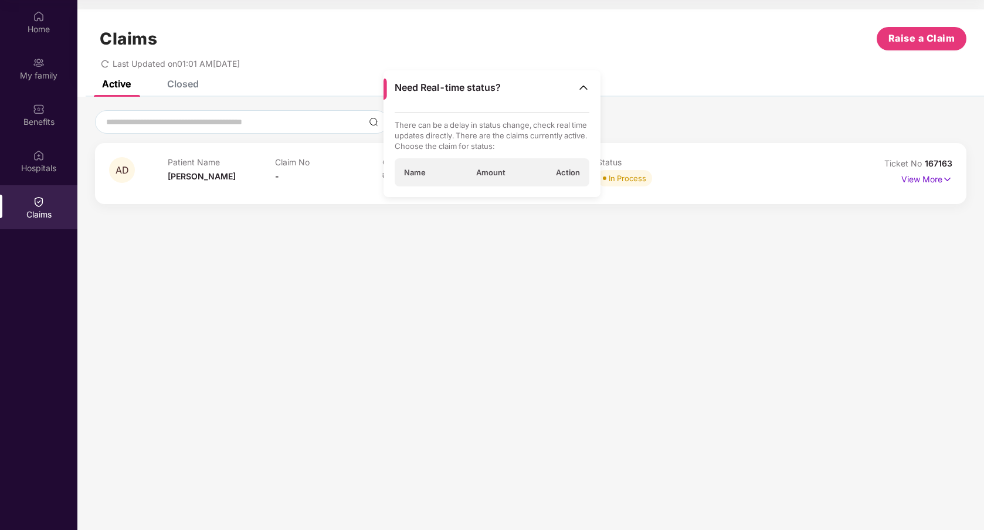
click at [584, 90] on img at bounding box center [584, 88] width 12 height 12
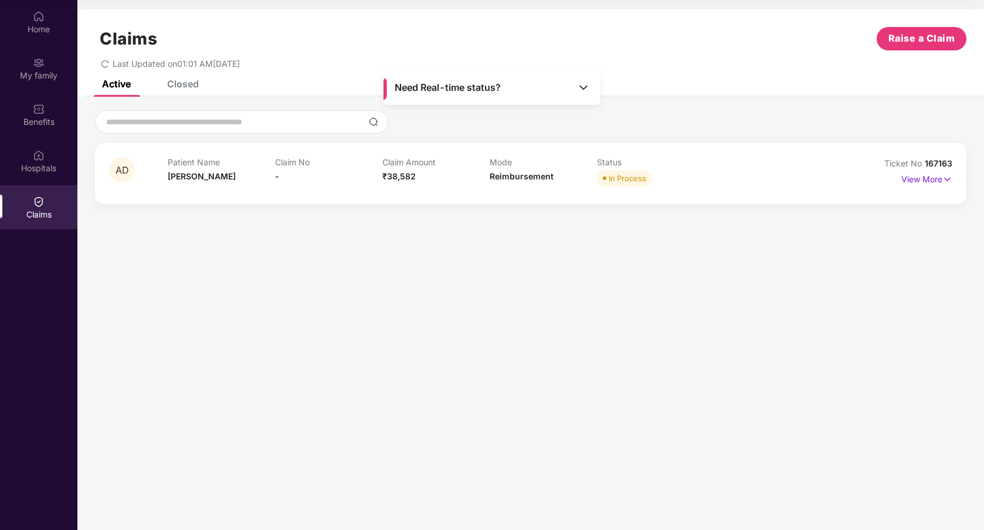
click at [730, 65] on div "Last Updated on 01:01 AM, 22 Aug 2025" at bounding box center [531, 59] width 872 height 18
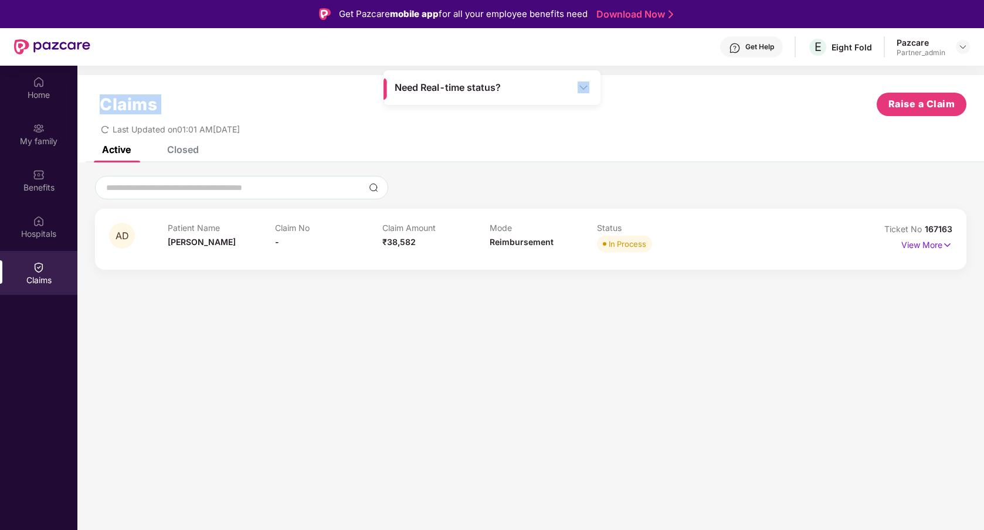
drag, startPoint x: 536, startPoint y: 90, endPoint x: 703, endPoint y: 94, distance: 167.2
click at [703, 94] on main "Need Real-time status? Claims Raise a Claim Last Updated on 01:01 AM, 22 Aug 20…" at bounding box center [530, 331] width 907 height 530
click at [628, 135] on div "Claims Raise a Claim Last Updated on 01:01 AM, 22 Aug 2025" at bounding box center [530, 110] width 907 height 71
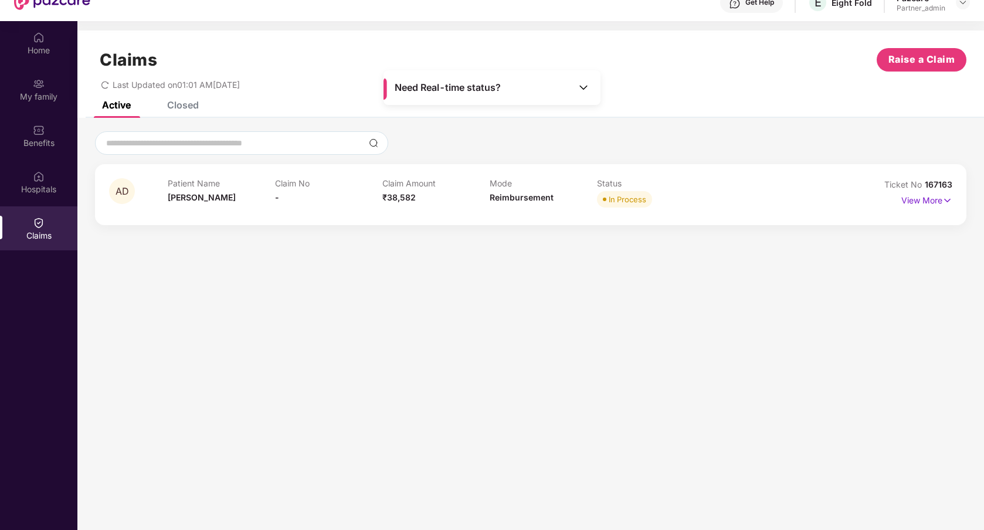
scroll to position [66, 0]
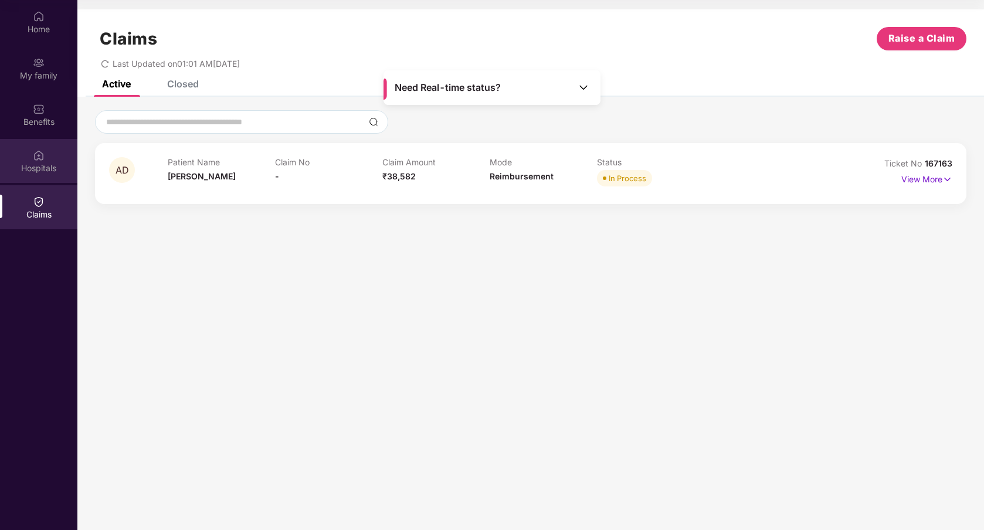
click at [47, 159] on div "Hospitals" at bounding box center [38, 161] width 77 height 44
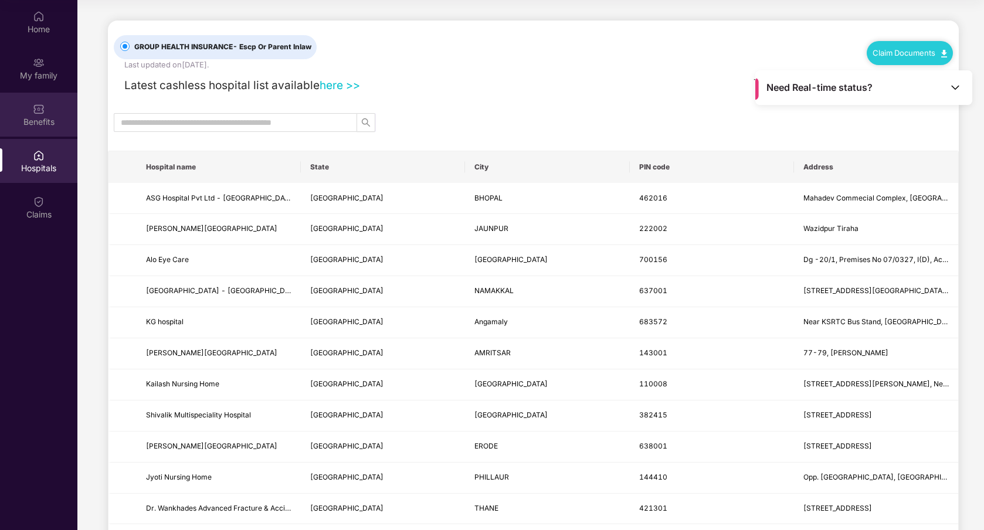
click at [40, 131] on div "Benefits" at bounding box center [38, 115] width 77 height 44
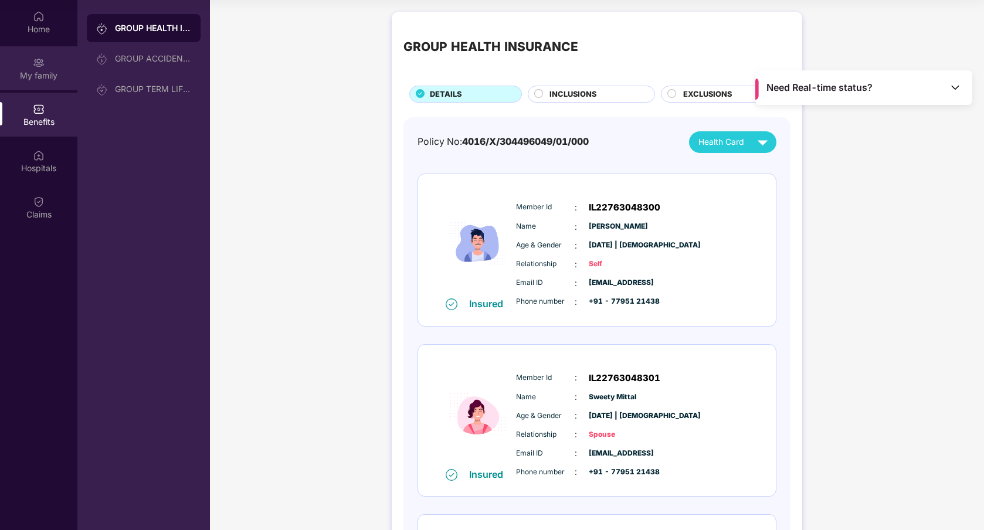
click at [40, 82] on div "My family" at bounding box center [38, 68] width 77 height 44
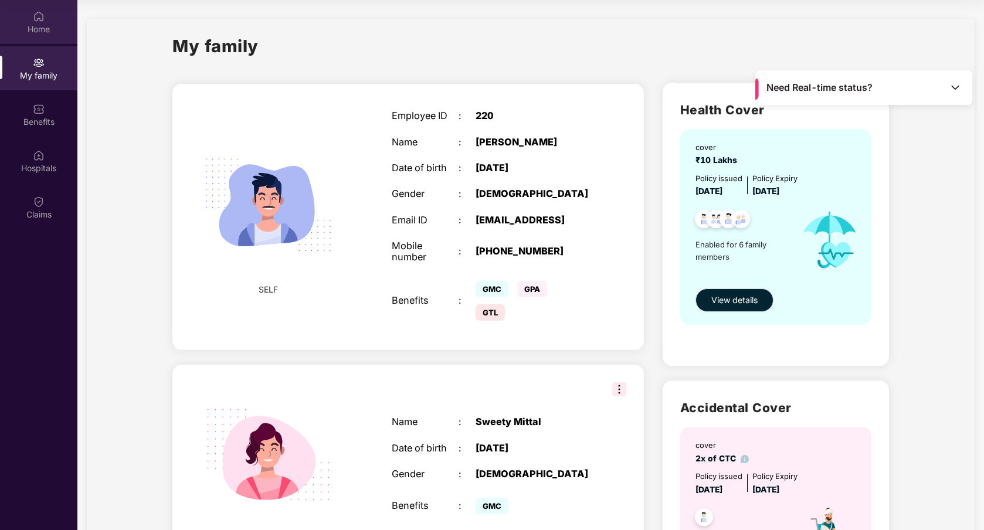
click at [41, 33] on div "Home" at bounding box center [38, 29] width 77 height 12
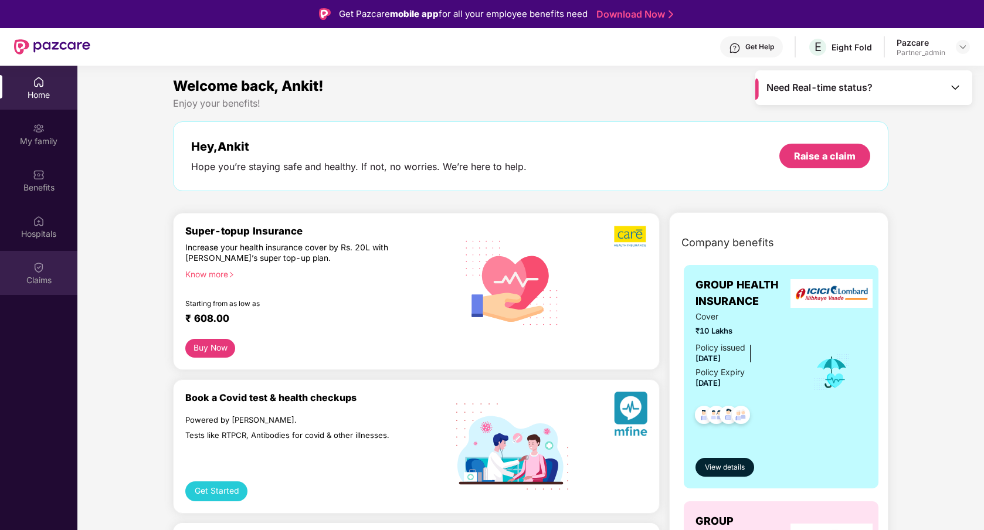
click at [33, 271] on img at bounding box center [39, 268] width 12 height 12
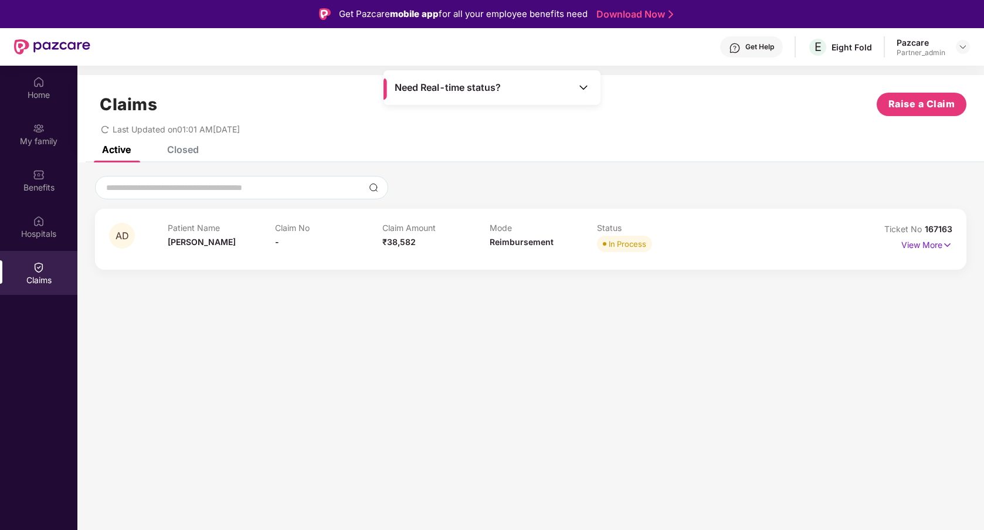
click at [189, 151] on div "Closed" at bounding box center [183, 150] width 32 height 12
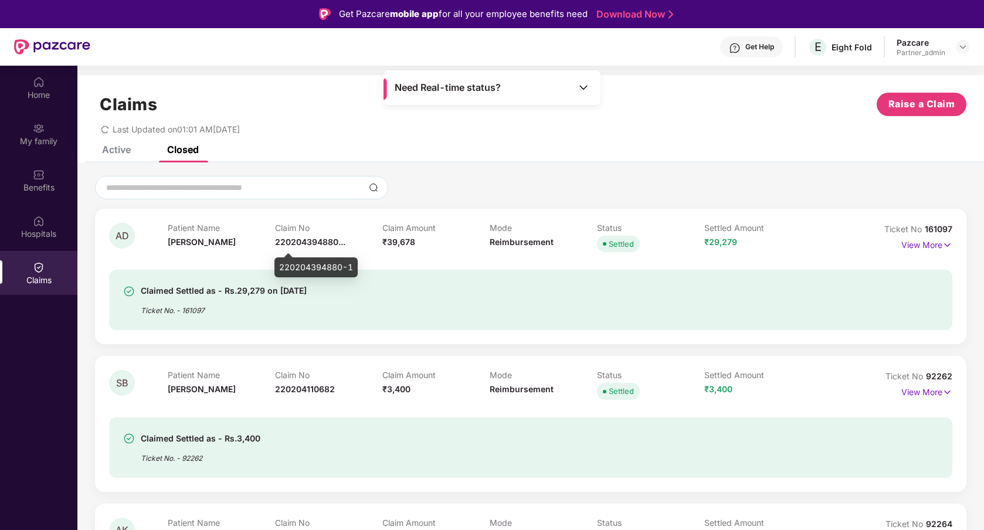
click at [328, 268] on div "220204394880-1" at bounding box center [315, 267] width 83 height 20
copy div "220204394880-1"
click at [564, 154] on div "Active Closed" at bounding box center [530, 154] width 907 height 16
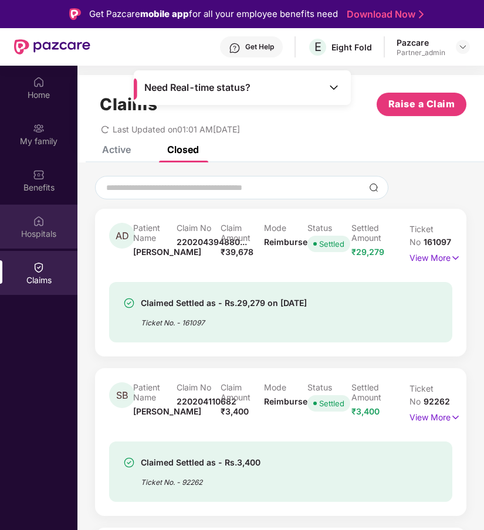
click at [38, 233] on div "Hospitals" at bounding box center [38, 234] width 77 height 12
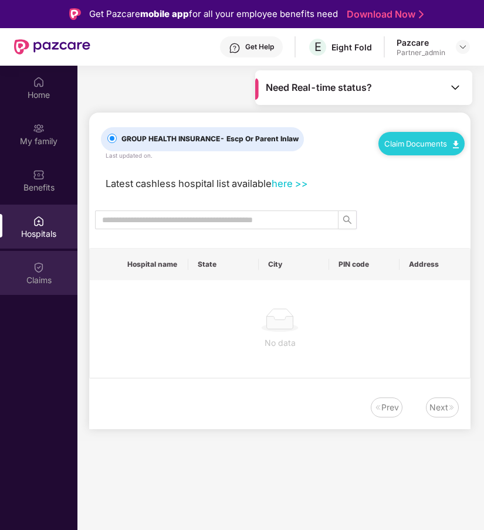
click at [41, 268] on img at bounding box center [39, 268] width 12 height 12
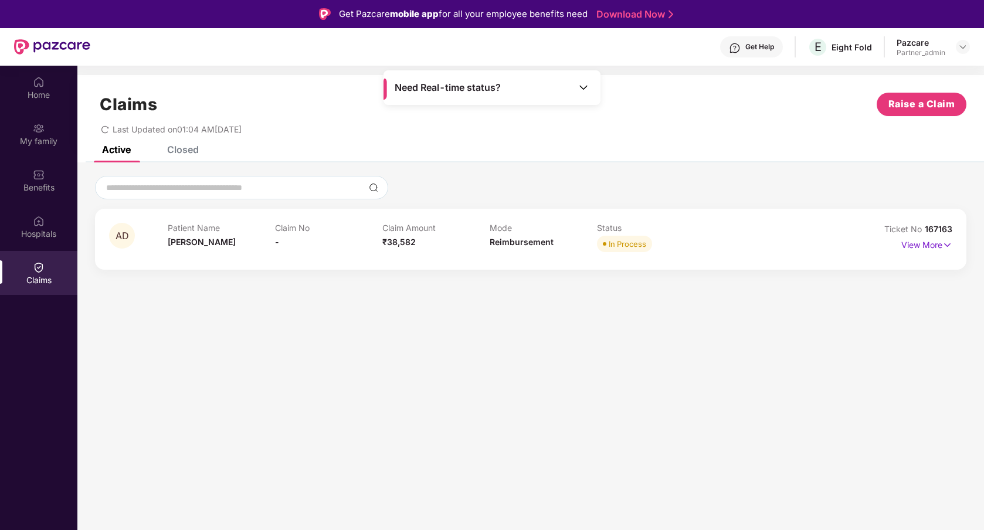
click at [420, 312] on section "Claims Raise a Claim Last Updated on 01:04 AM, 22 Aug 2025 Active Closed AD Pat…" at bounding box center [530, 331] width 907 height 530
click at [198, 152] on div "Closed" at bounding box center [183, 150] width 32 height 12
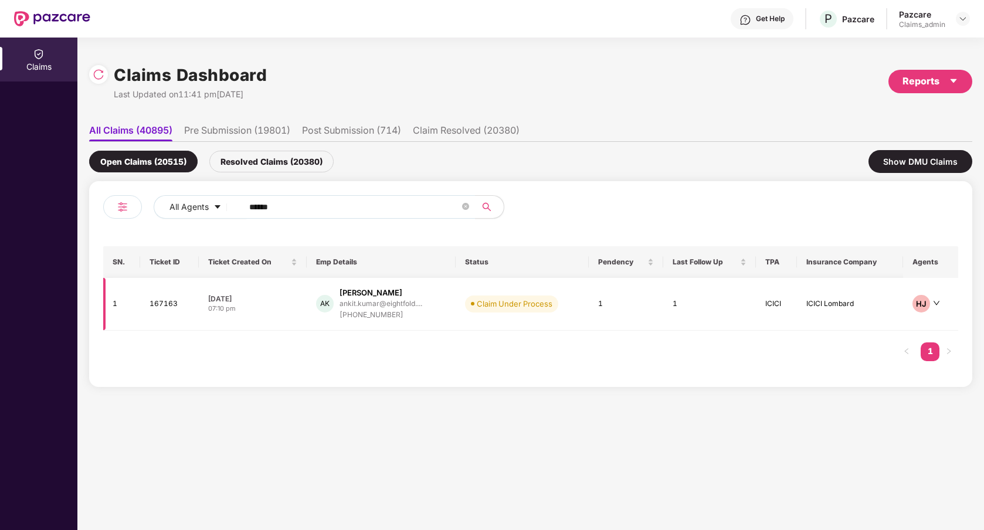
click at [659, 324] on td "1" at bounding box center [626, 304] width 74 height 53
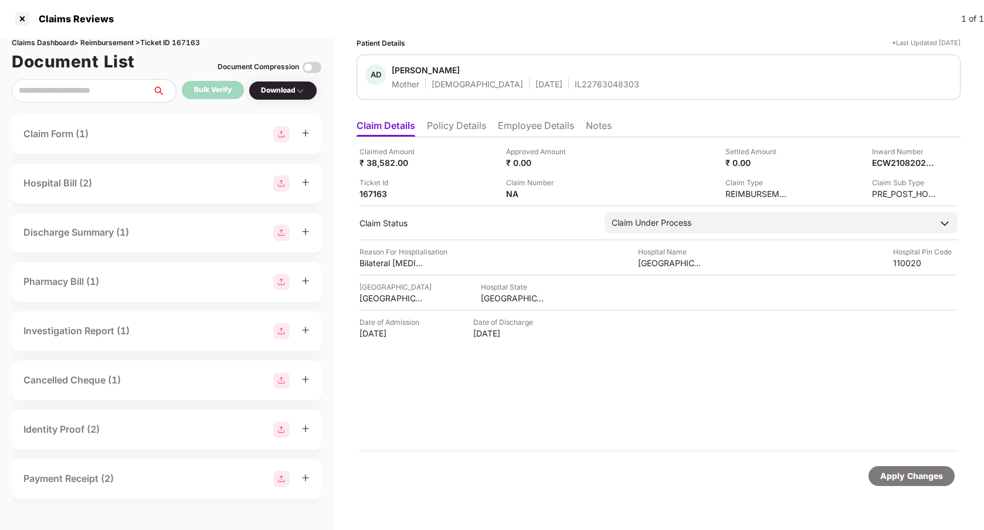
click at [461, 124] on li "Policy Details" at bounding box center [456, 128] width 59 height 17
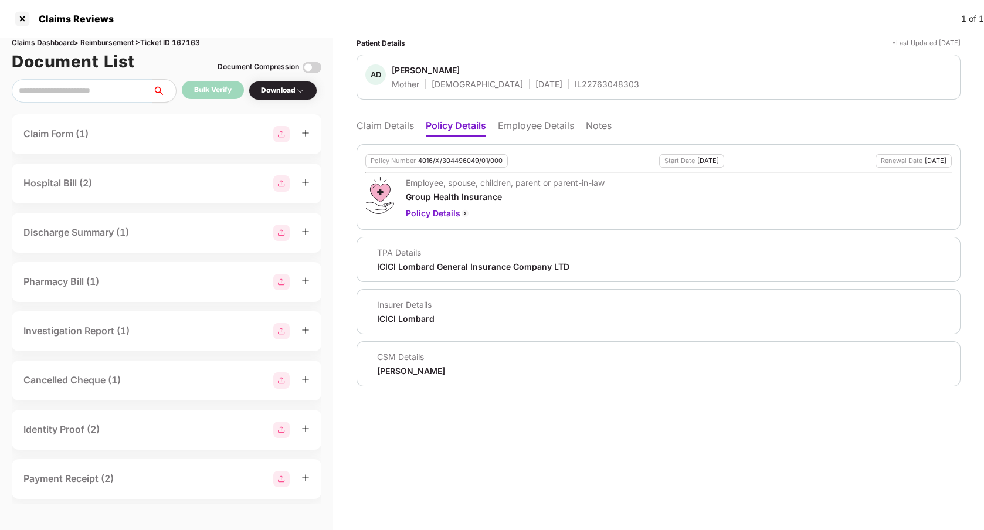
click at [388, 122] on li "Claim Details" at bounding box center [385, 128] width 57 height 17
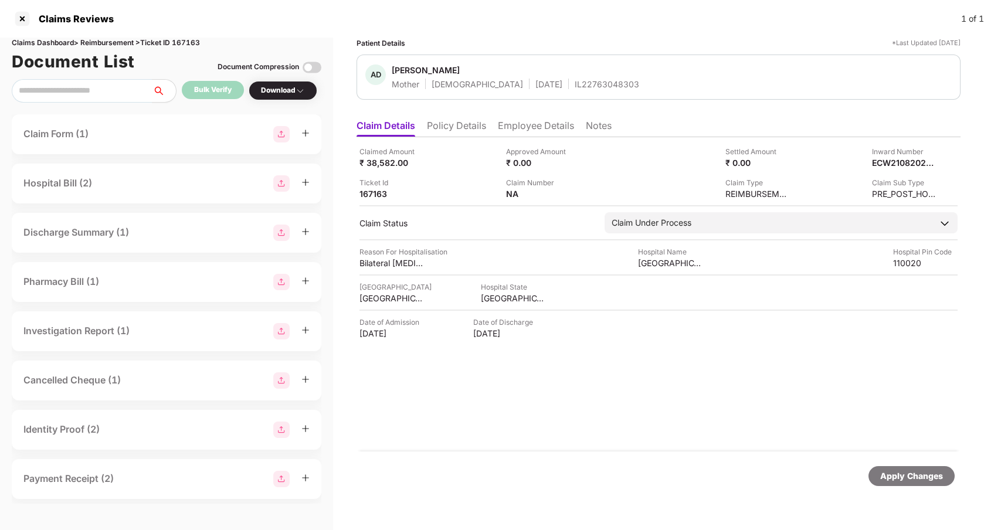
click at [448, 124] on li "Policy Details" at bounding box center [456, 128] width 59 height 17
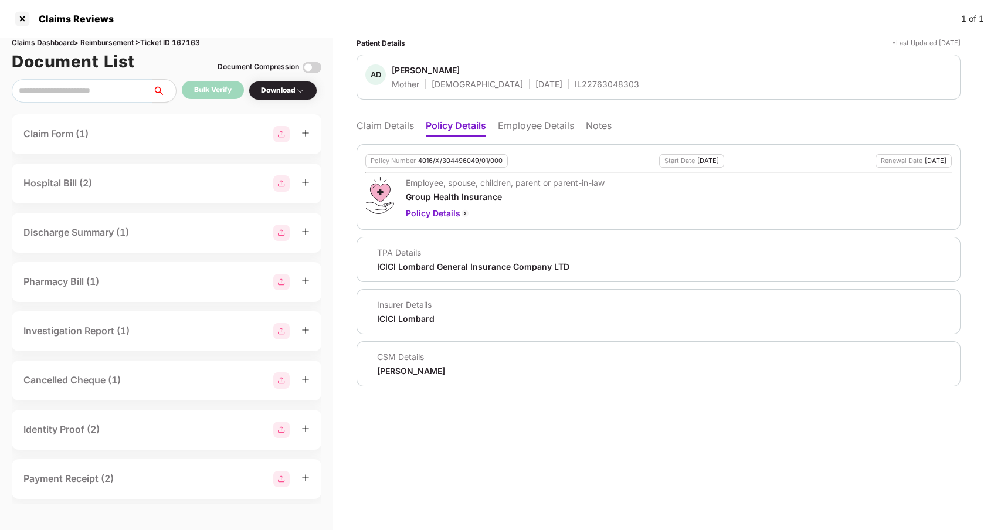
click at [397, 121] on li "Claim Details" at bounding box center [385, 128] width 57 height 17
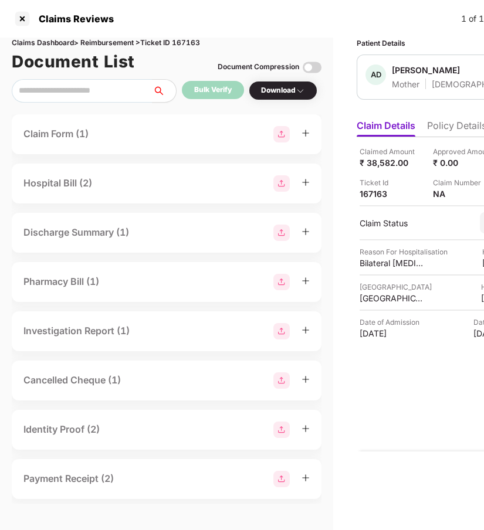
click at [439, 124] on li "Policy Details" at bounding box center [456, 128] width 59 height 17
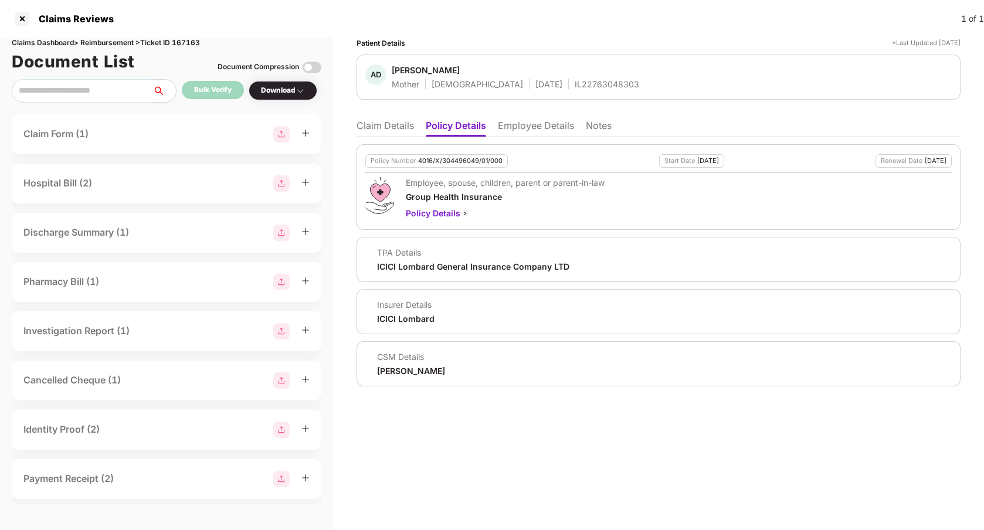
click at [606, 469] on div "Patient Details *Last Updated [DATE] [PERSON_NAME] Mother [DEMOGRAPHIC_DATA] [D…" at bounding box center [658, 284] width 651 height 493
click at [26, 17] on div at bounding box center [22, 18] width 19 height 19
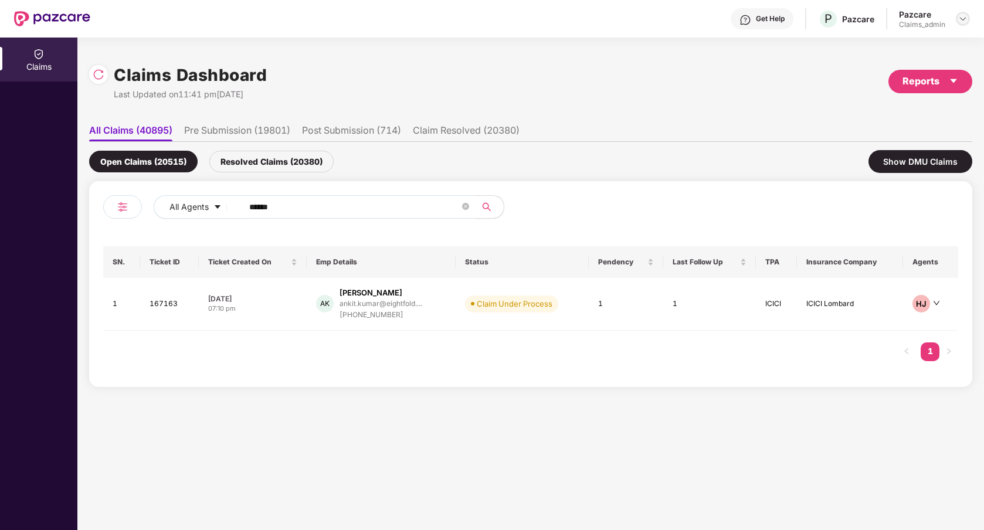
click at [960, 22] on img at bounding box center [962, 18] width 9 height 9
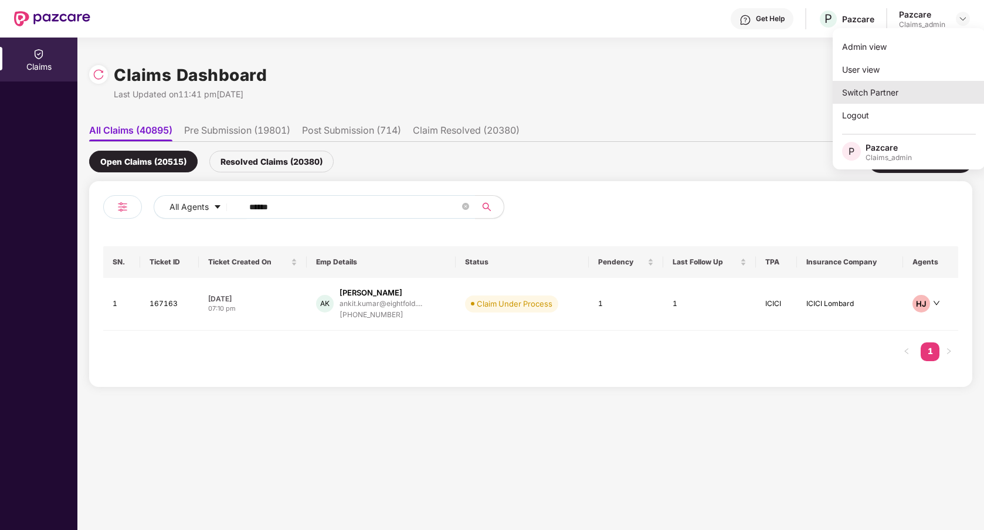
click at [903, 90] on div "Switch Partner" at bounding box center [909, 92] width 152 height 23
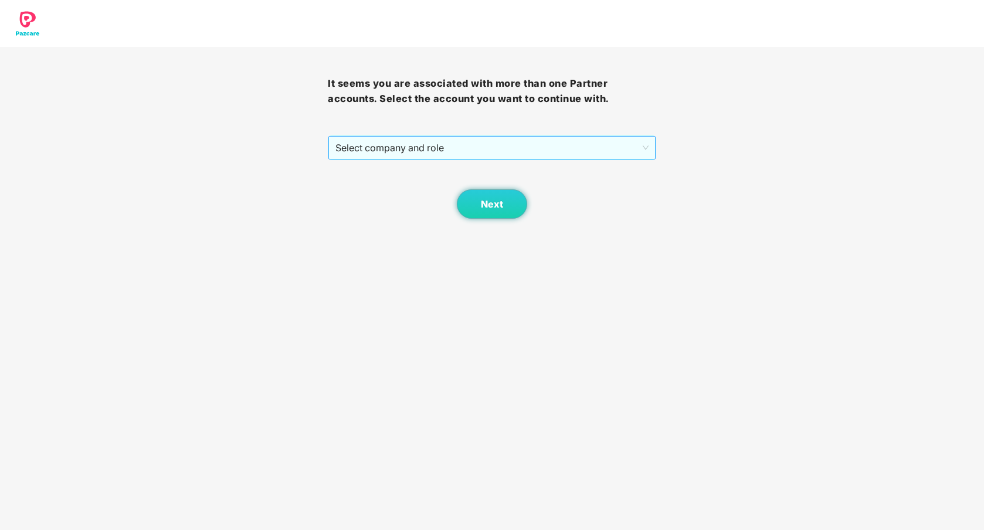
click at [564, 150] on span "Select company and role" at bounding box center [491, 148] width 313 height 22
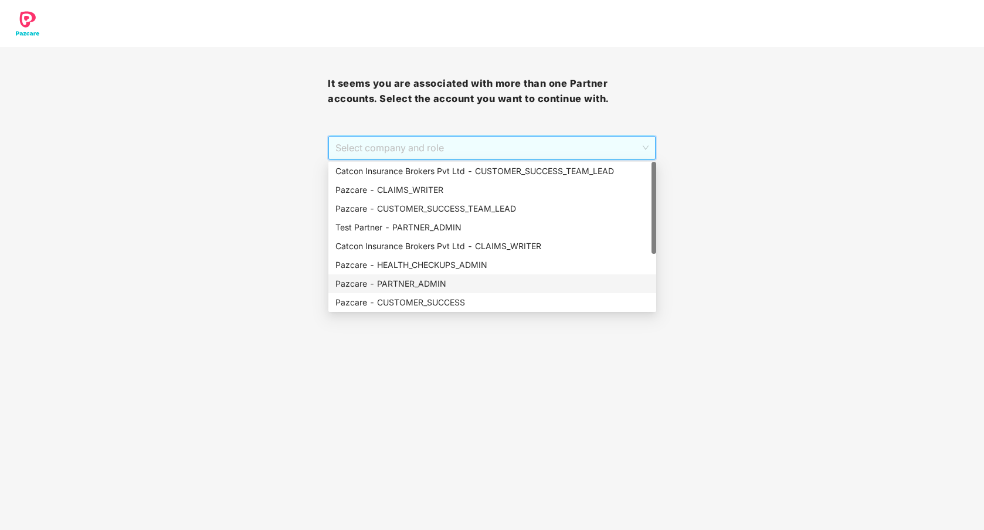
click at [463, 286] on div "Pazcare - PARTNER_ADMIN" at bounding box center [492, 283] width 314 height 13
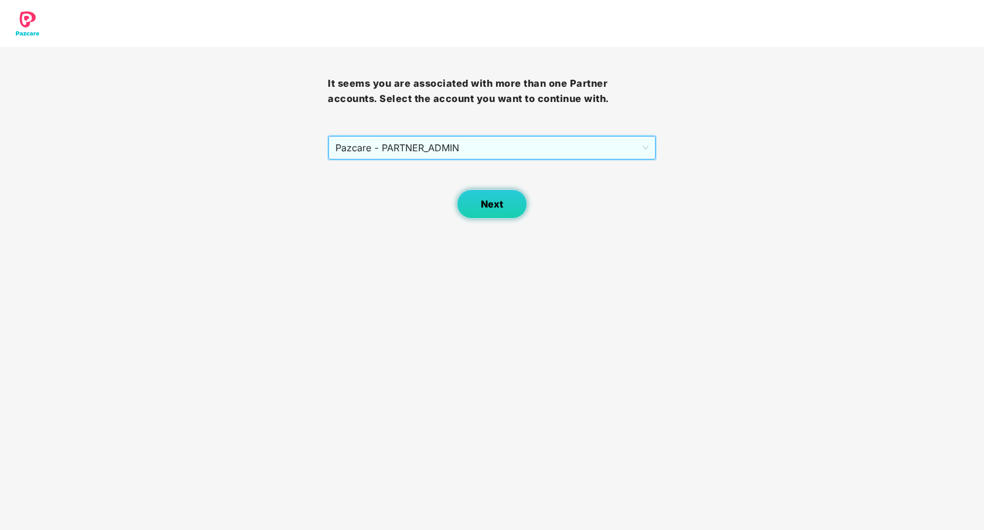
click at [489, 204] on span "Next" at bounding box center [492, 204] width 22 height 11
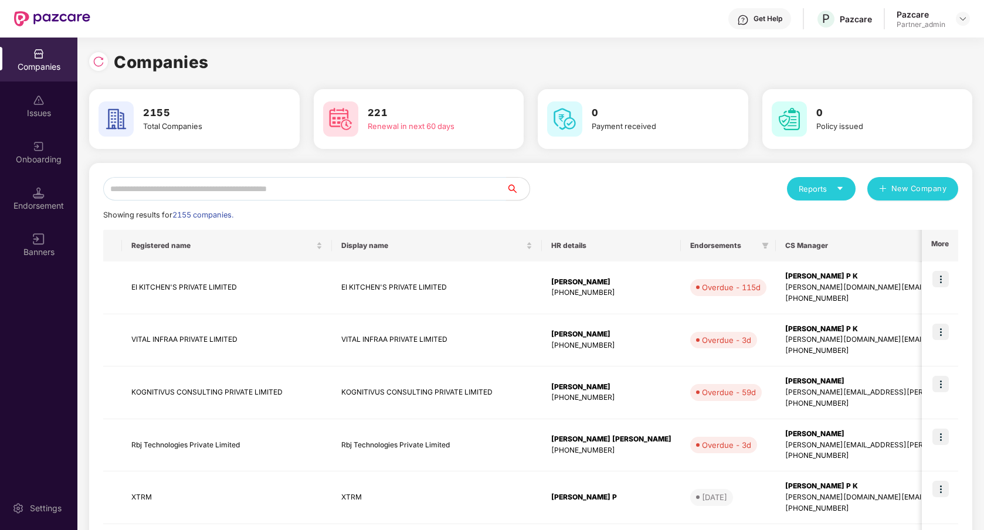
click at [442, 190] on input "text" at bounding box center [304, 188] width 403 height 23
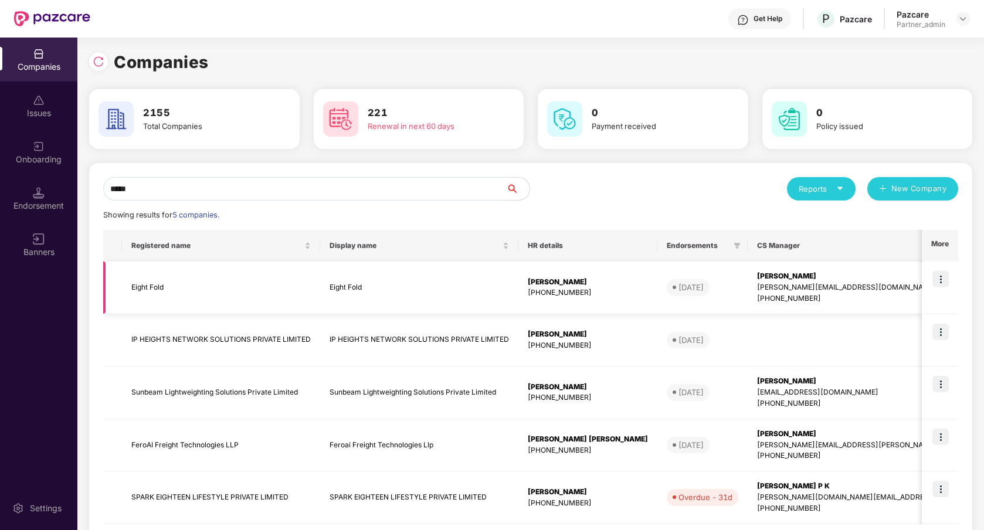
type input "*****"
click at [939, 274] on img at bounding box center [941, 279] width 16 height 16
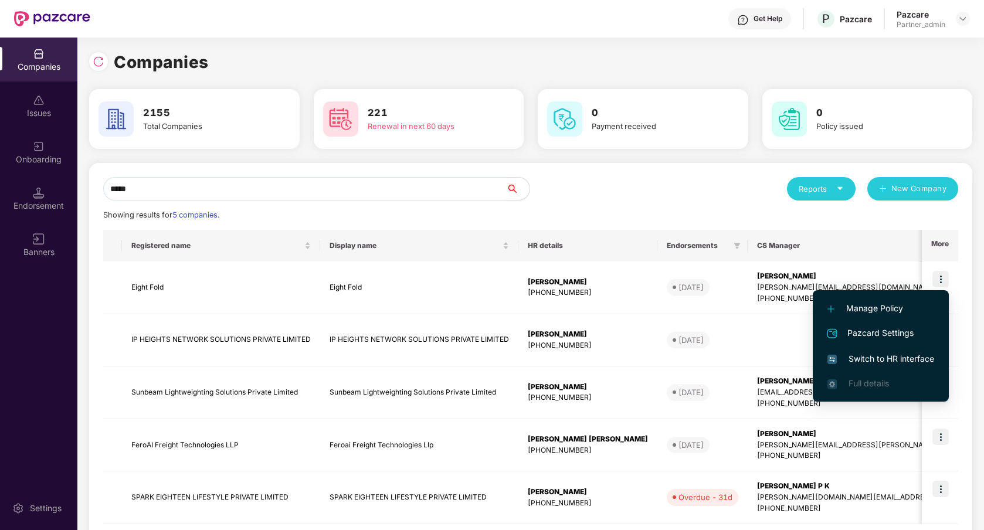
click at [903, 353] on span "Switch to HR interface" at bounding box center [881, 359] width 107 height 13
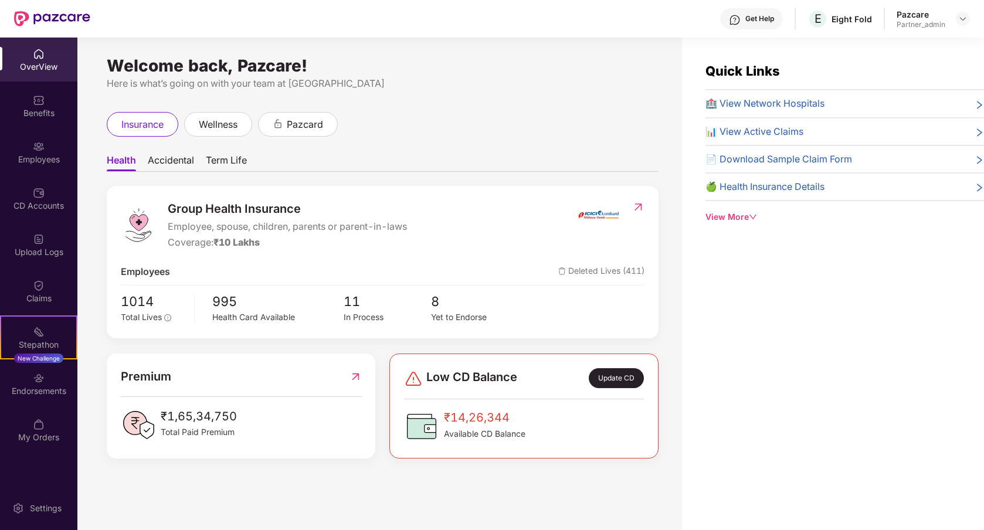
scroll to position [38, 0]
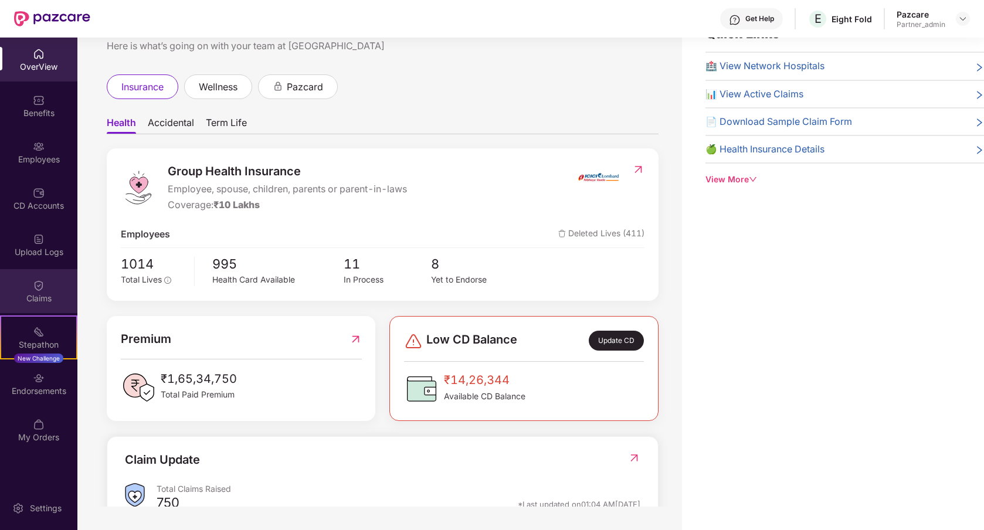
click at [53, 301] on div "Claims" at bounding box center [38, 299] width 77 height 12
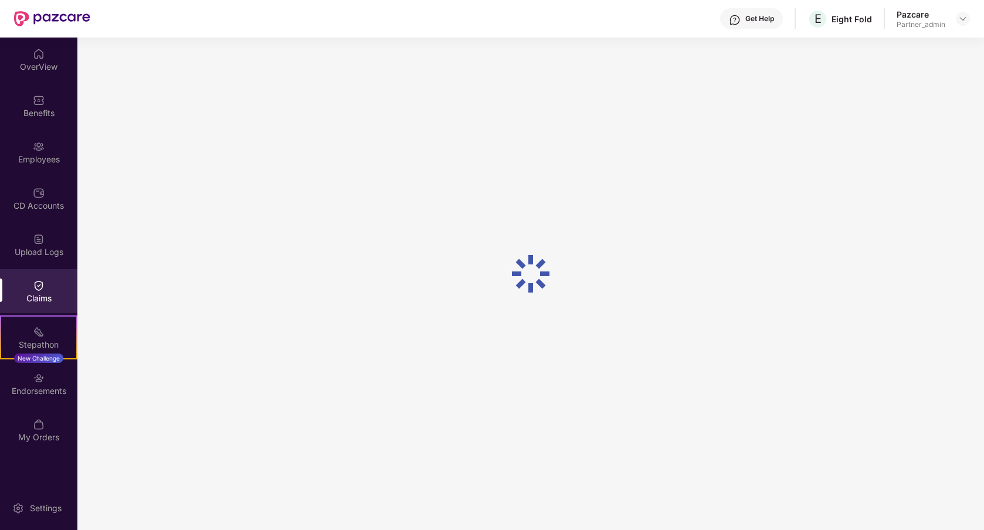
scroll to position [0, 0]
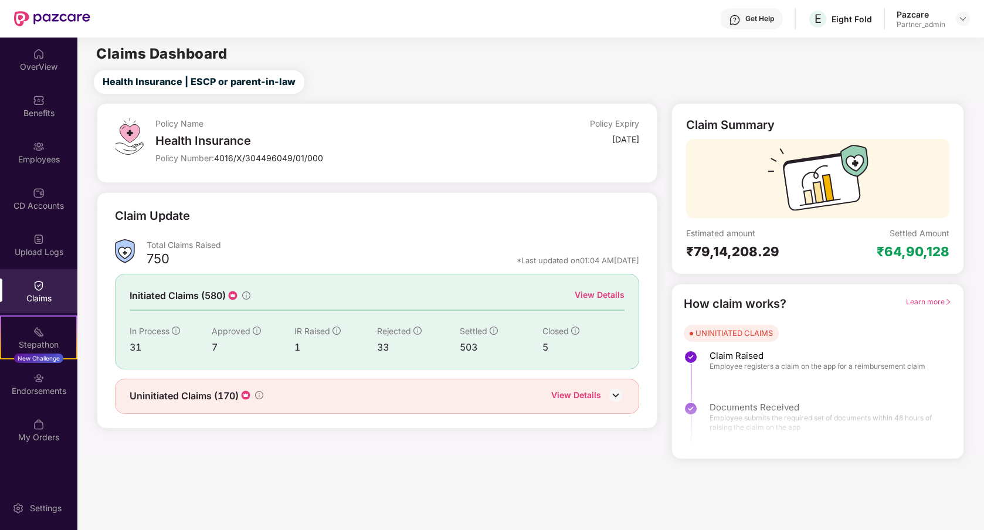
click at [69, 251] on div "Upload Logs" at bounding box center [38, 252] width 77 height 12
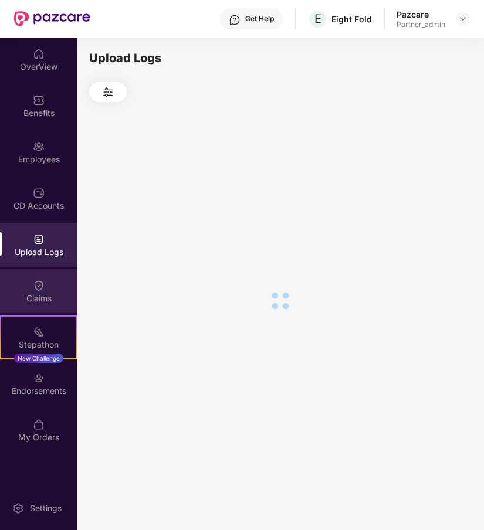
click at [48, 296] on div "Claims" at bounding box center [38, 299] width 77 height 12
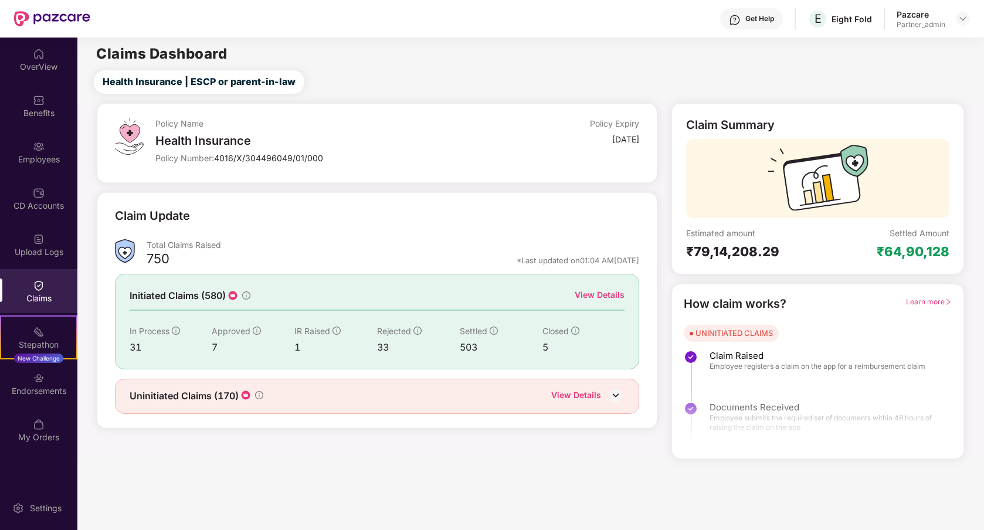
click at [676, 79] on div "Health Insurance | ESCP or parent-in-law" at bounding box center [532, 81] width 901 height 23
click at [45, 294] on div "Claims" at bounding box center [38, 299] width 77 height 12
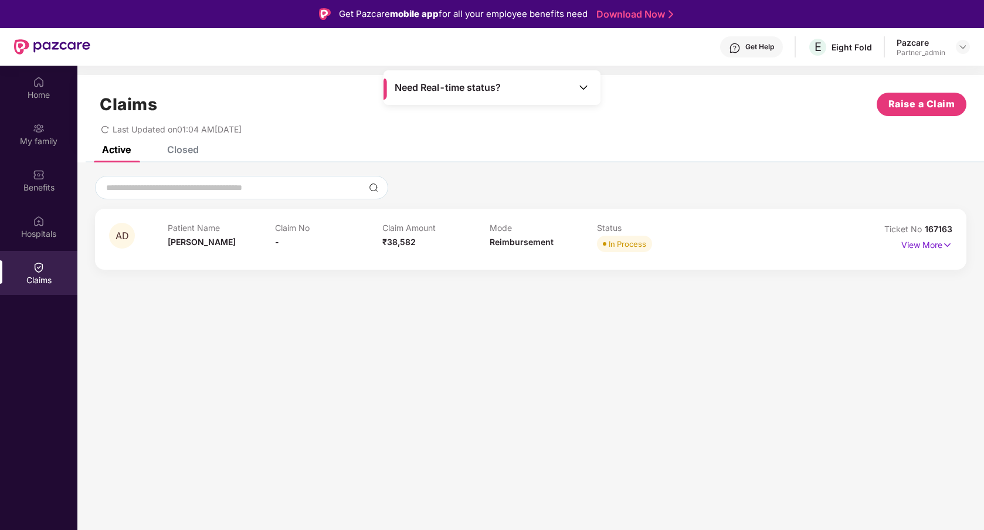
click at [192, 148] on div "Closed" at bounding box center [183, 150] width 32 height 12
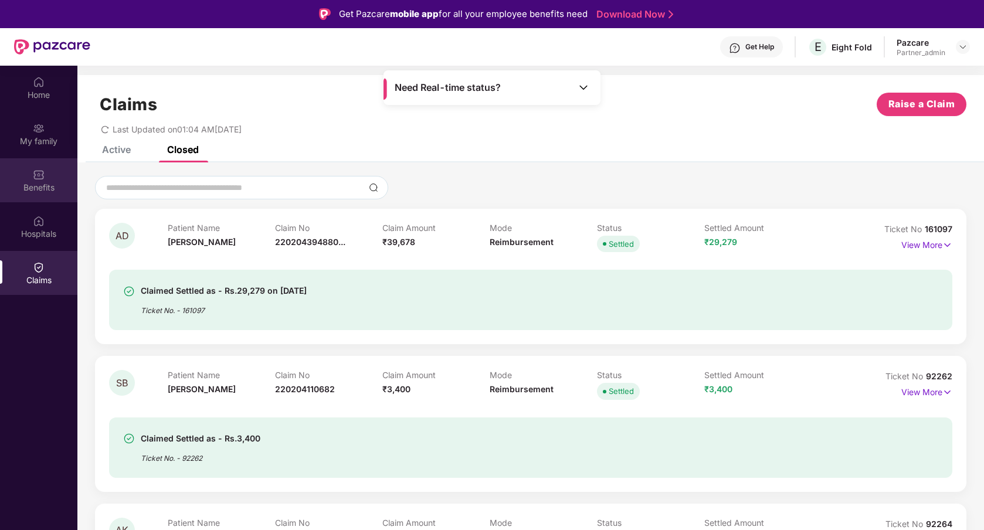
click at [62, 181] on div "Benefits" at bounding box center [38, 180] width 77 height 44
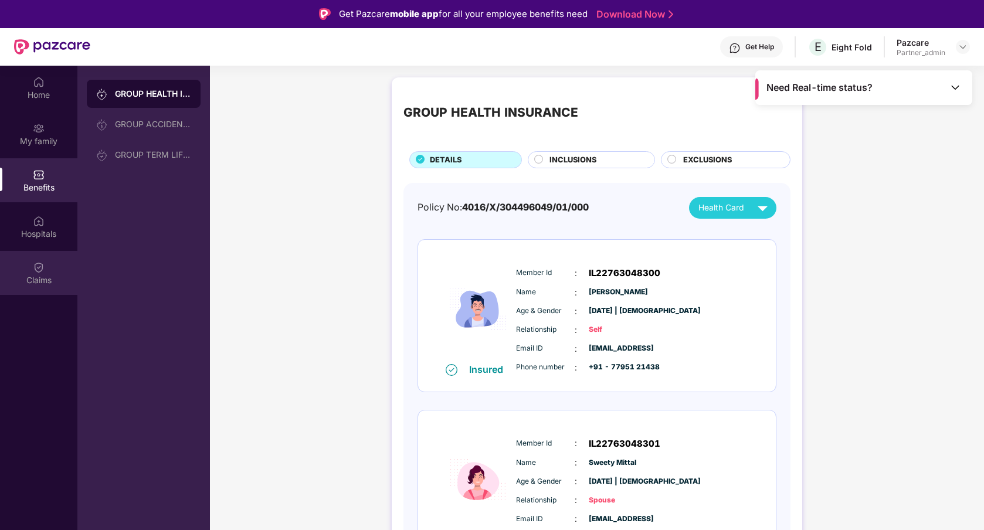
click at [56, 260] on div "Claims" at bounding box center [38, 273] width 77 height 44
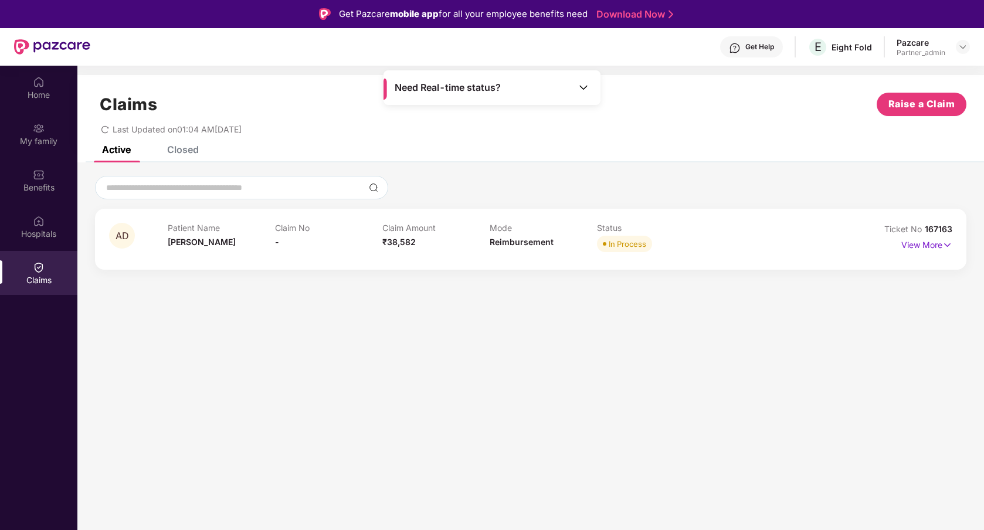
click at [540, 343] on section "Claims Raise a Claim Last Updated on 01:04 AM[DATE] Active Closed AD Patient Na…" at bounding box center [530, 331] width 907 height 530
click at [104, 128] on icon "redo" at bounding box center [105, 130] width 8 height 8
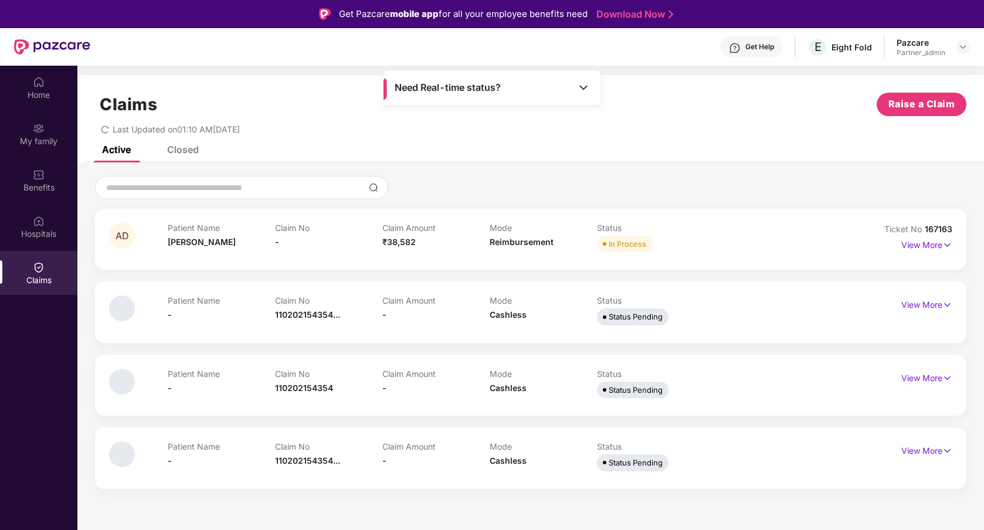
scroll to position [66, 0]
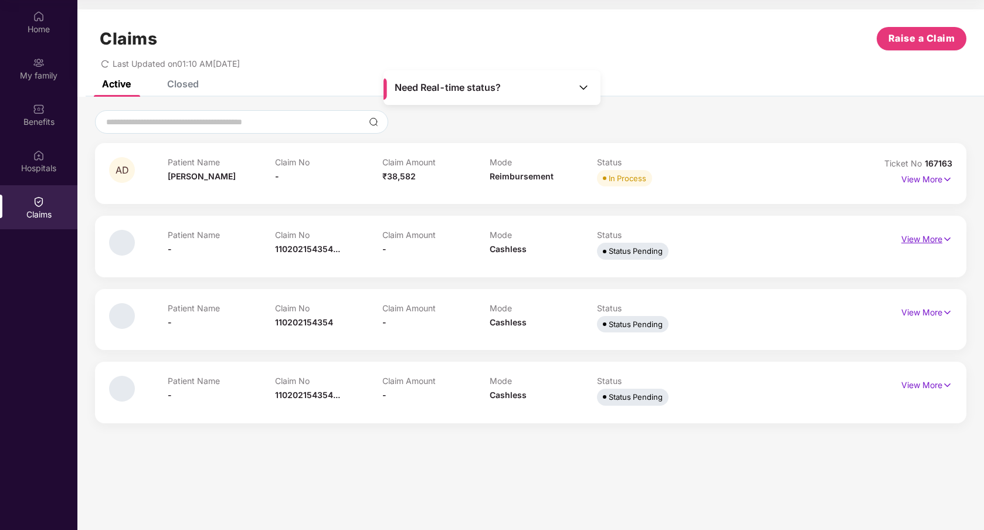
click at [907, 236] on p "View More" at bounding box center [926, 238] width 51 height 16
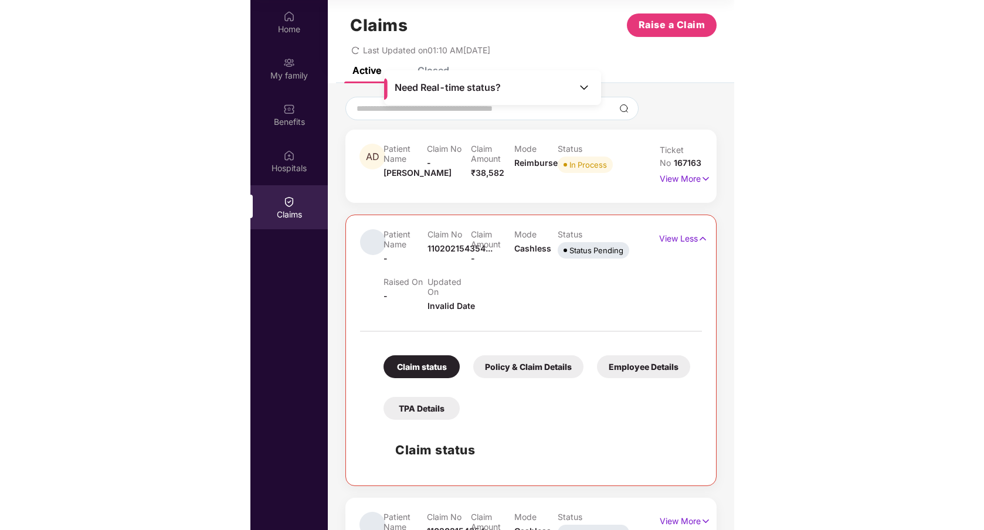
scroll to position [0, 0]
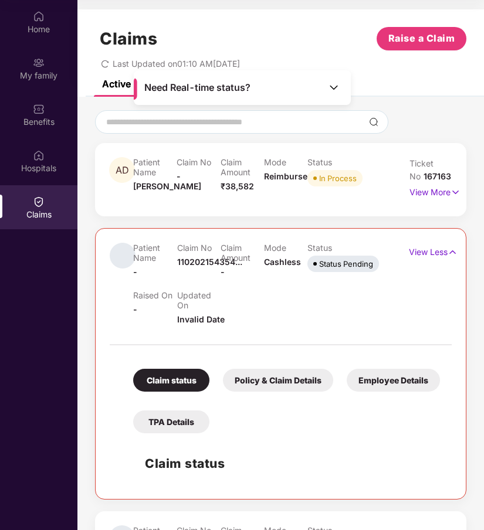
click at [105, 63] on icon "redo" at bounding box center [105, 64] width 8 height 8
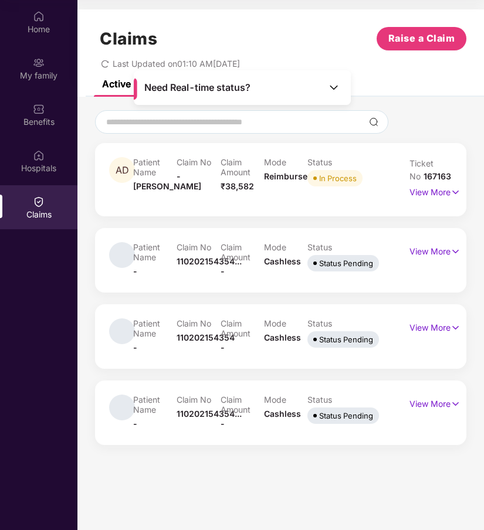
click at [103, 64] on icon "redo" at bounding box center [105, 64] width 8 height 8
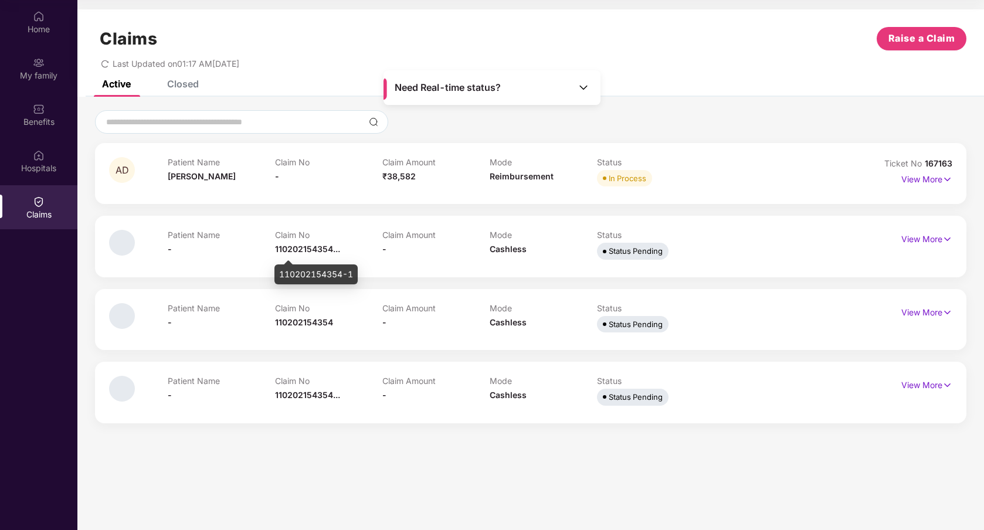
click at [317, 272] on div "110202154354-1" at bounding box center [315, 275] width 83 height 20
copy div "110202154354-1"
click at [107, 65] on icon "redo" at bounding box center [105, 64] width 8 height 8
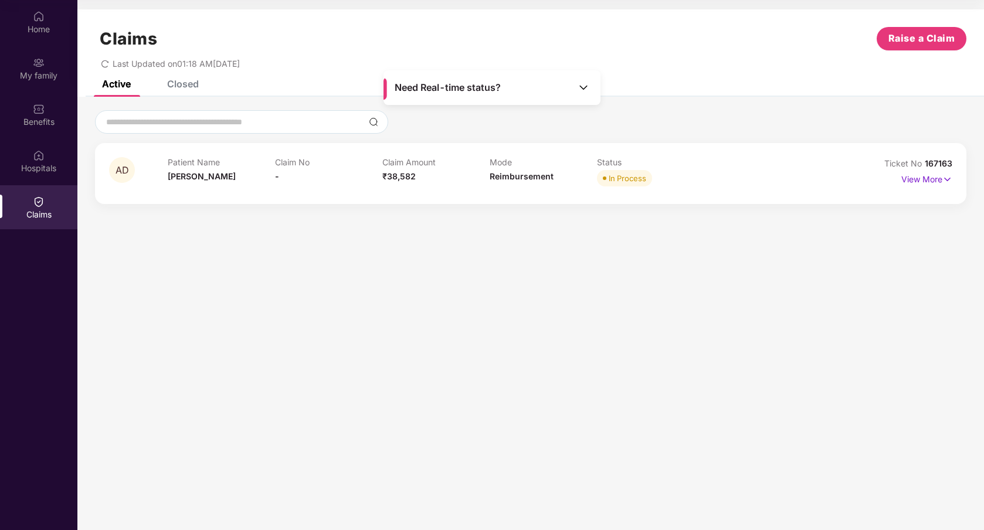
click at [189, 79] on div "Claims Raise a Claim Last Updated on 01:18 AM[DATE]" at bounding box center [530, 44] width 907 height 71
click at [187, 88] on div "Closed" at bounding box center [183, 84] width 32 height 12
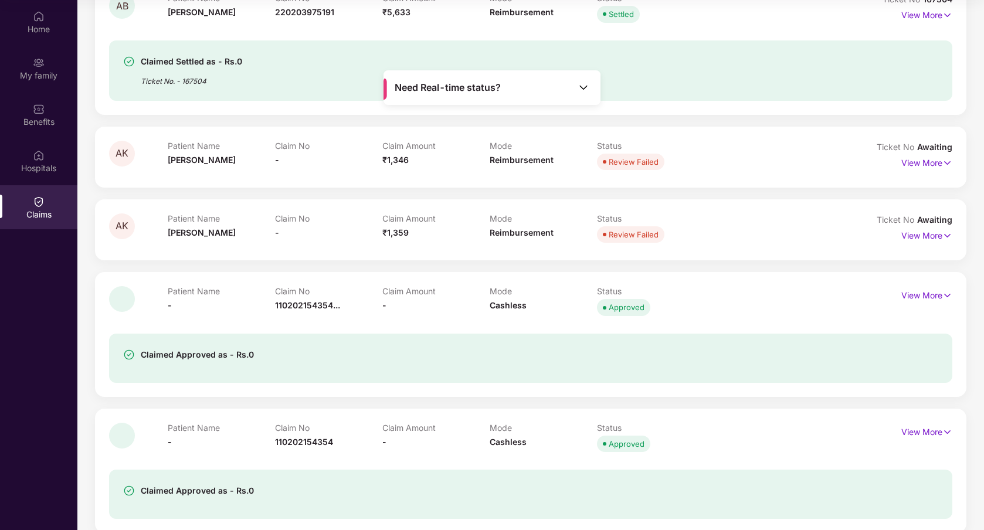
scroll to position [904, 0]
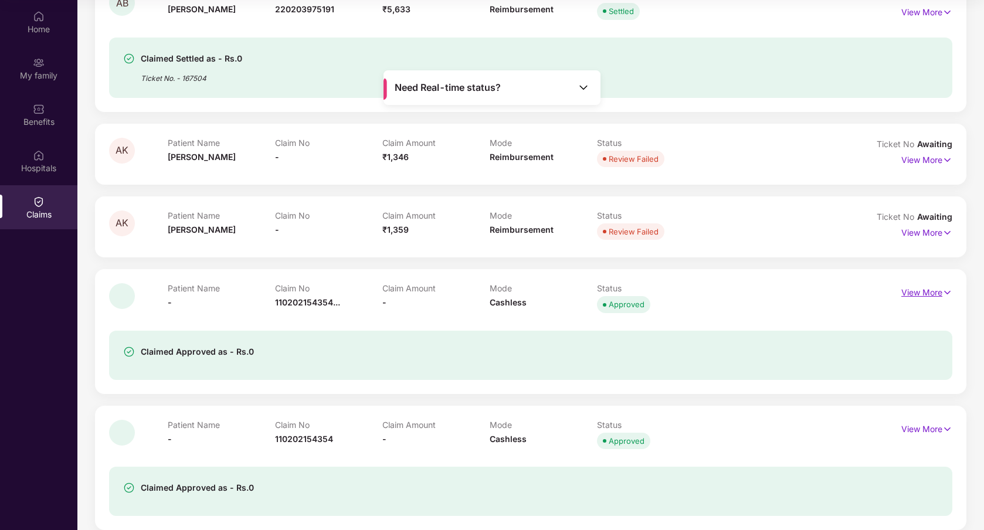
click at [933, 294] on p "View More" at bounding box center [926, 291] width 51 height 16
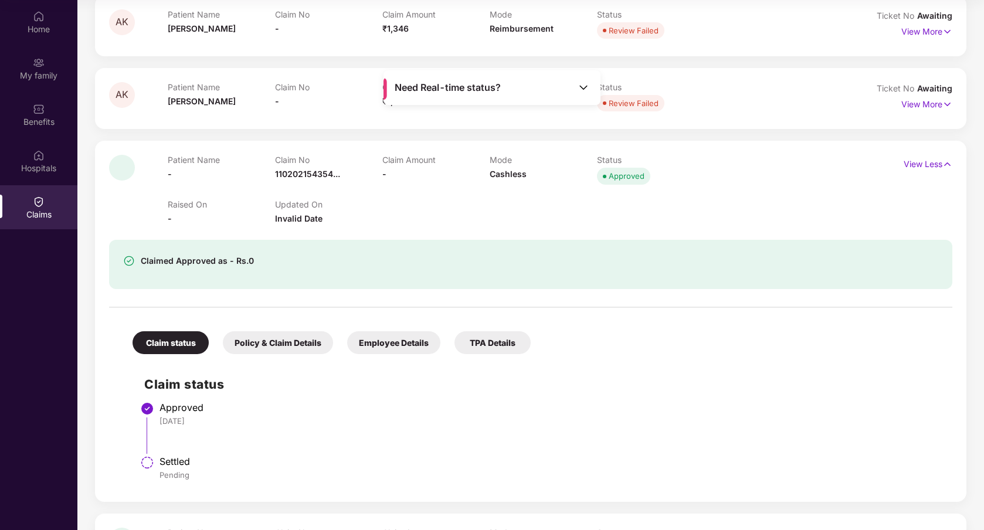
scroll to position [1024, 0]
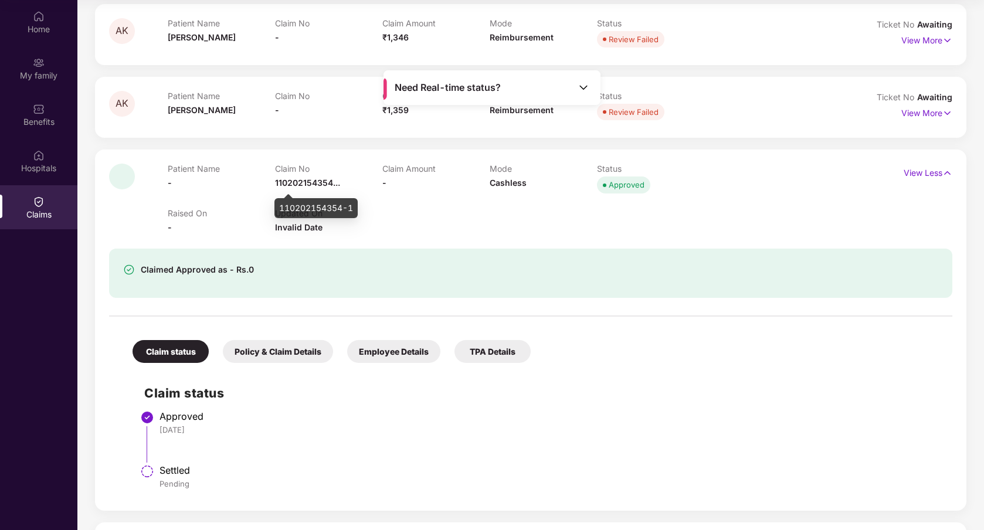
click at [322, 208] on div "110202154354-1" at bounding box center [315, 208] width 83 height 20
copy div "110202154354-1"
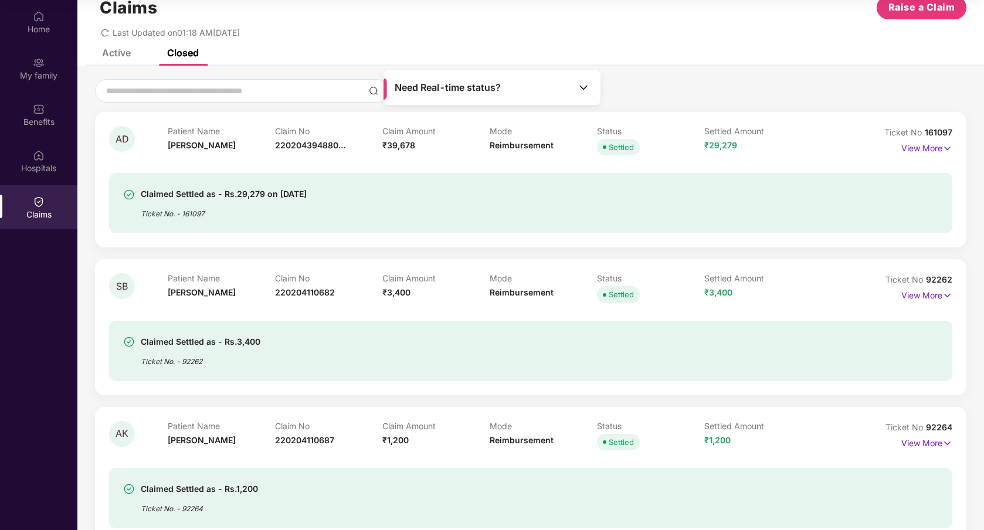
scroll to position [0, 0]
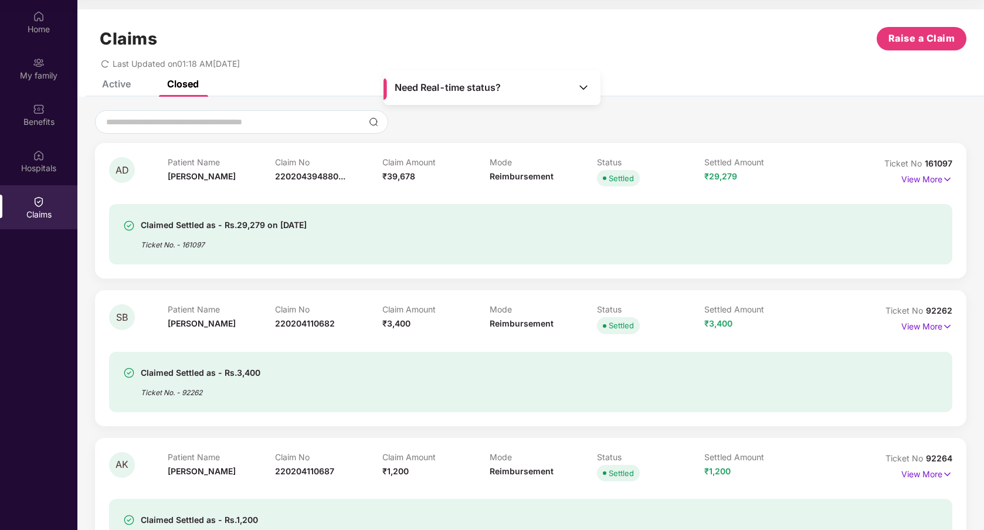
click at [104, 62] on icon "redo" at bounding box center [105, 64] width 8 height 8
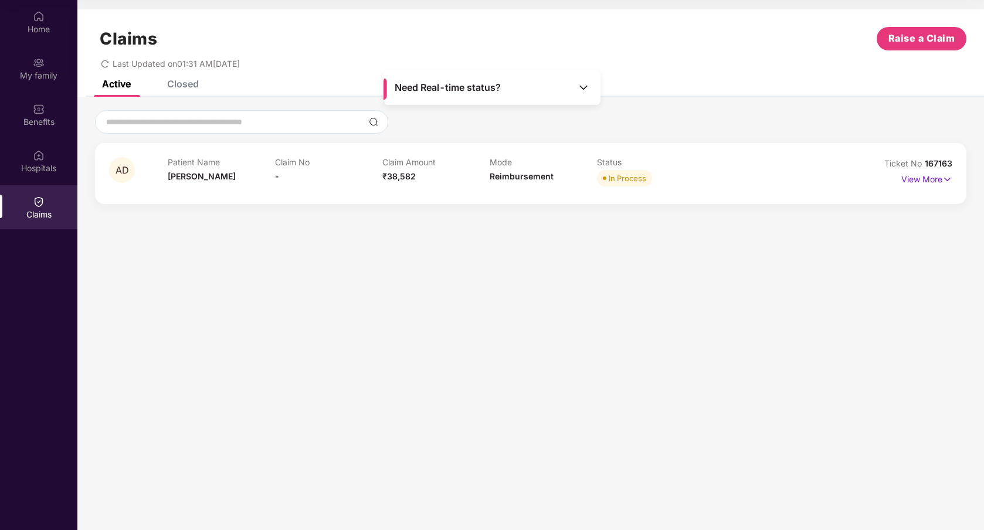
click at [196, 87] on div "Closed" at bounding box center [183, 84] width 32 height 12
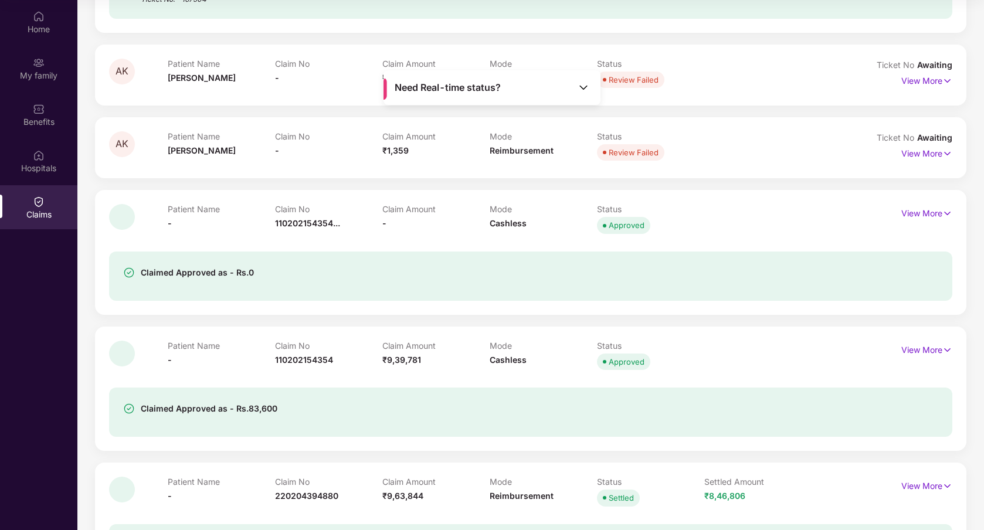
scroll to position [985, 0]
click at [920, 214] on p "View More" at bounding box center [926, 210] width 51 height 16
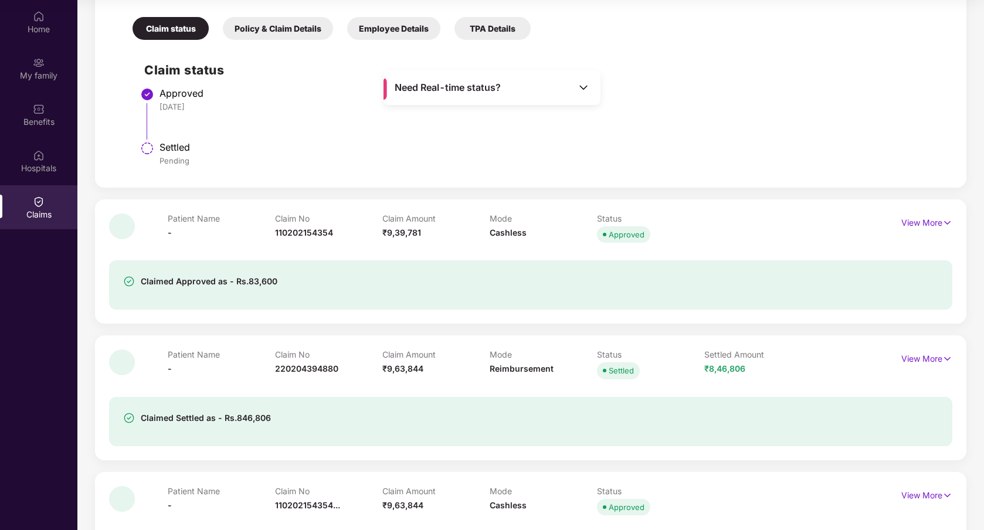
scroll to position [1425, 0]
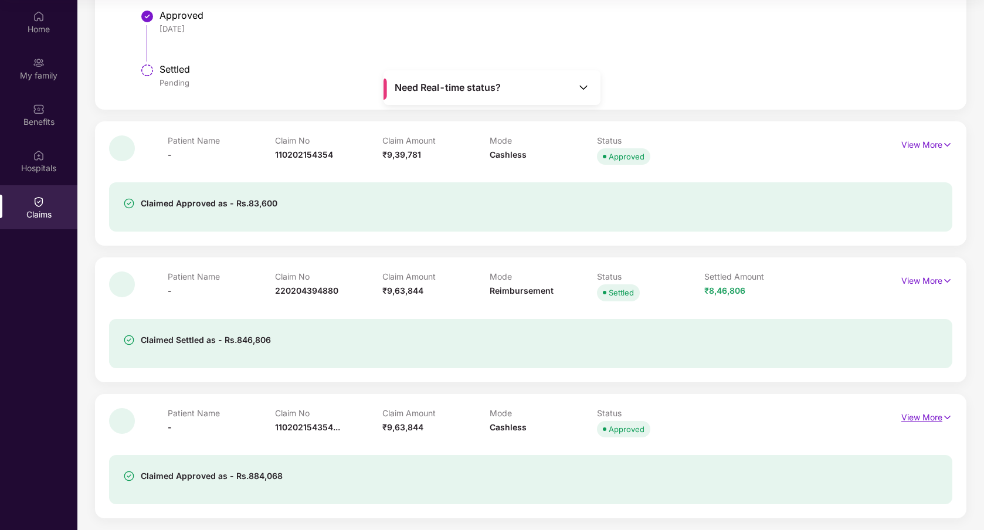
click at [912, 418] on p "View More" at bounding box center [926, 416] width 51 height 16
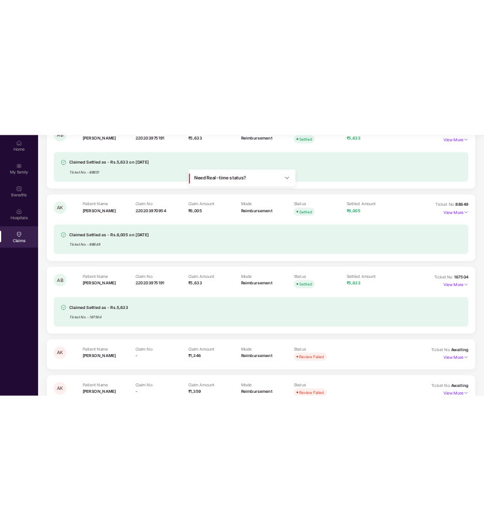
scroll to position [604, 0]
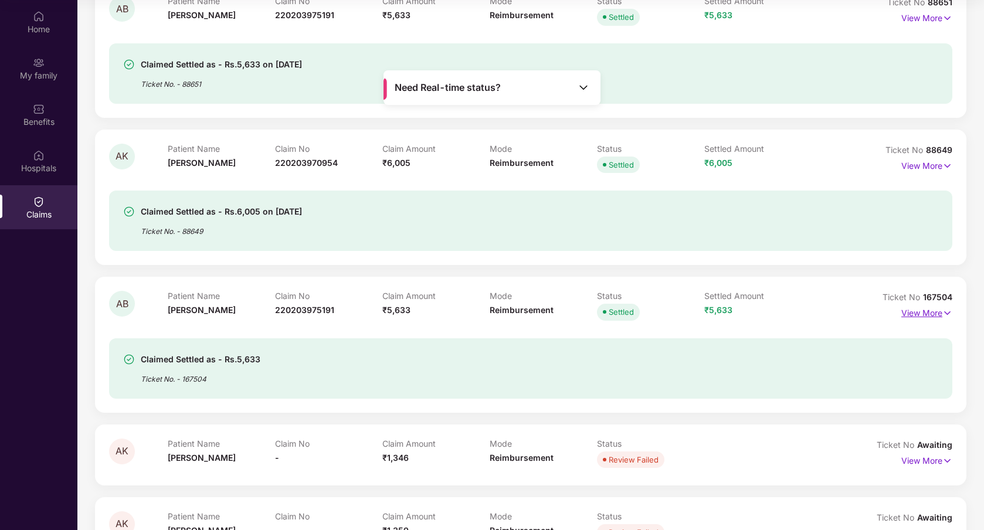
click at [920, 311] on p "View More" at bounding box center [926, 312] width 51 height 16
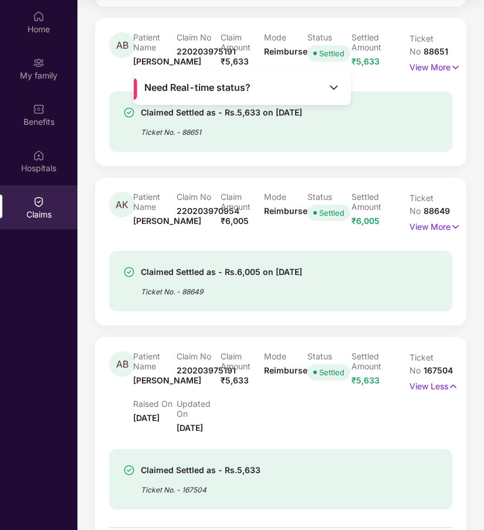
scroll to position [0, 0]
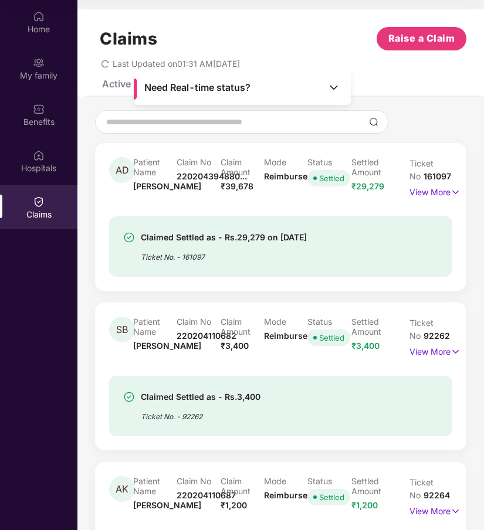
click at [103, 65] on icon "redo" at bounding box center [105, 64] width 8 height 8
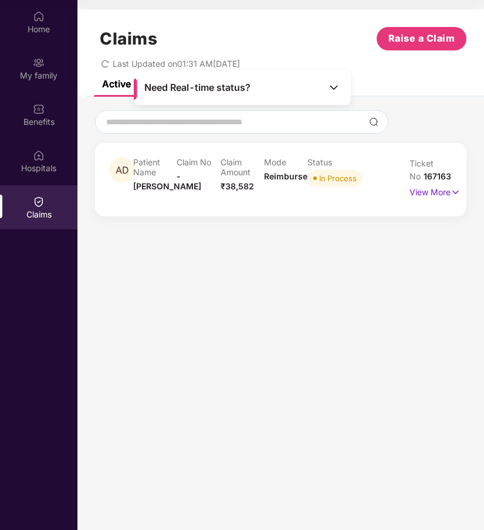
scroll to position [46, 0]
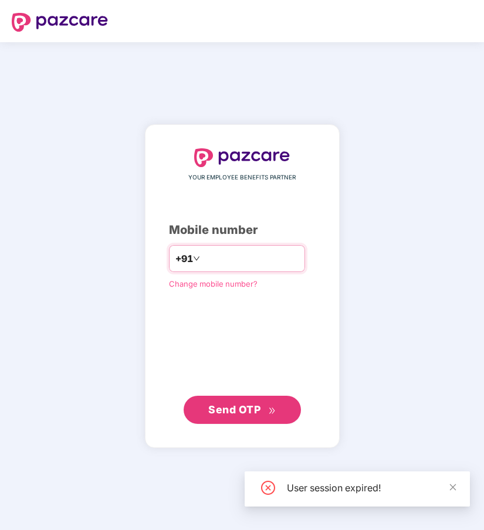
click at [236, 262] on input "number" at bounding box center [250, 258] width 96 height 19
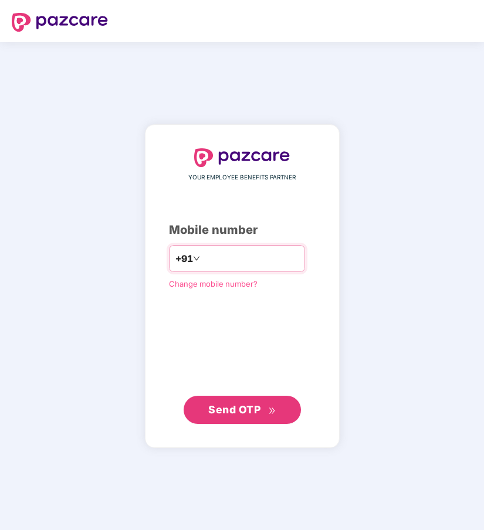
click at [253, 260] on input "number" at bounding box center [250, 258] width 96 height 19
type input "**********"
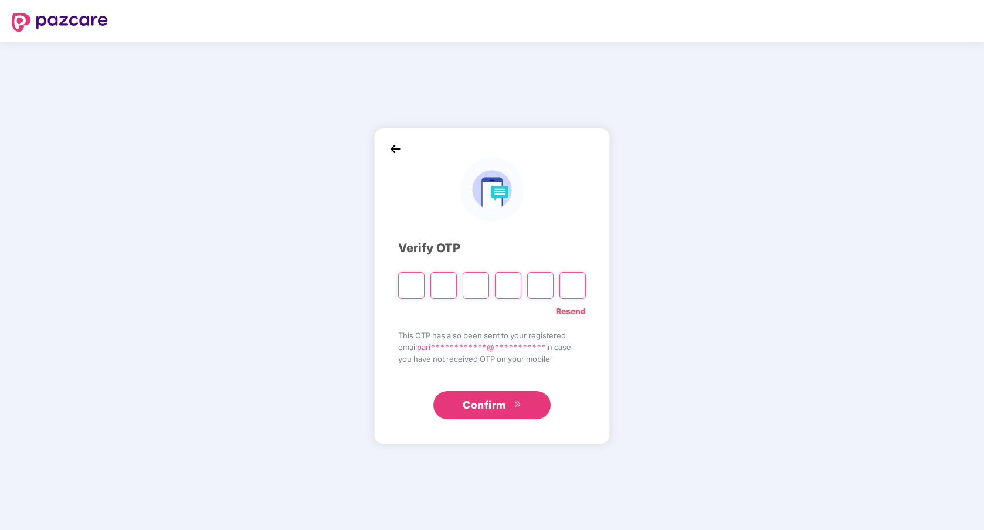
paste input "*"
type input "*"
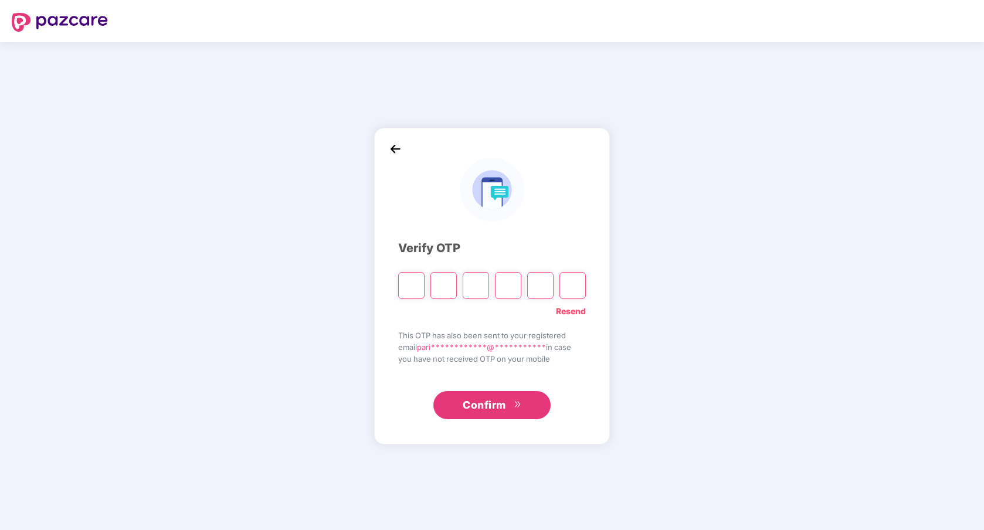
type input "*"
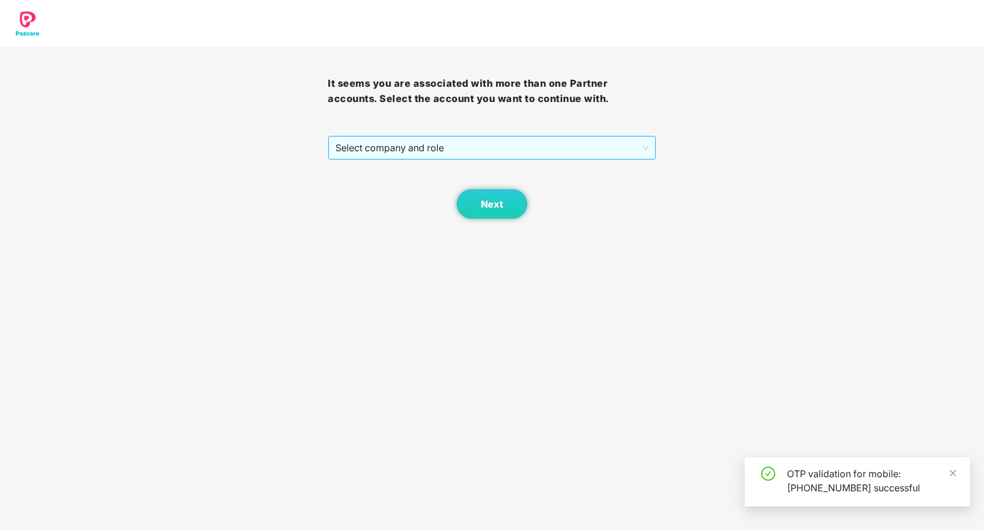
click at [483, 154] on span "Select company and role" at bounding box center [491, 148] width 313 height 22
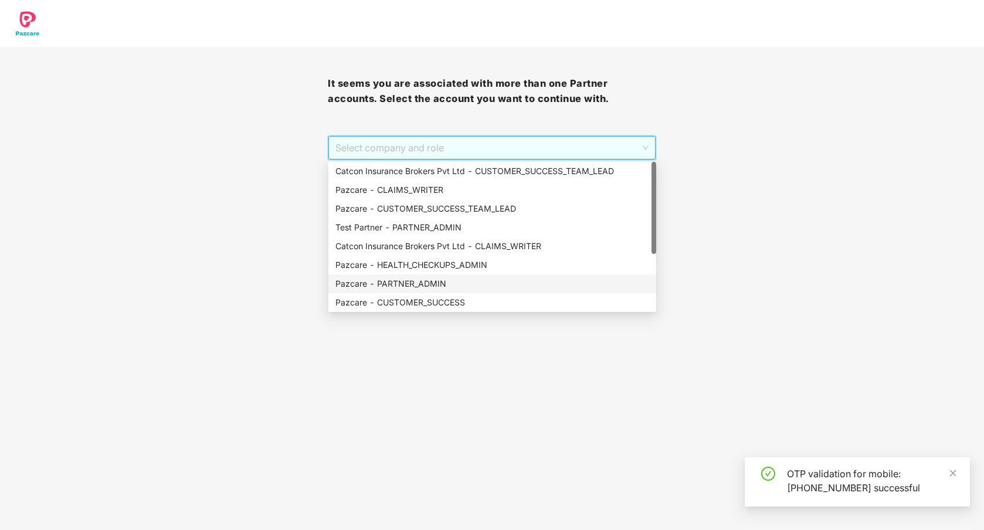
click at [481, 279] on div "Pazcare - PARTNER_ADMIN" at bounding box center [492, 283] width 314 height 13
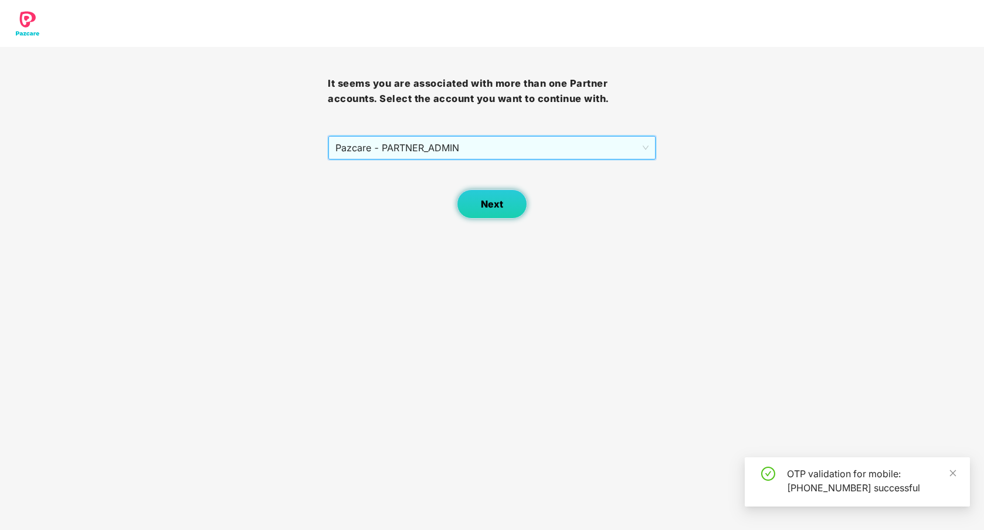
click at [483, 205] on span "Next" at bounding box center [492, 204] width 22 height 11
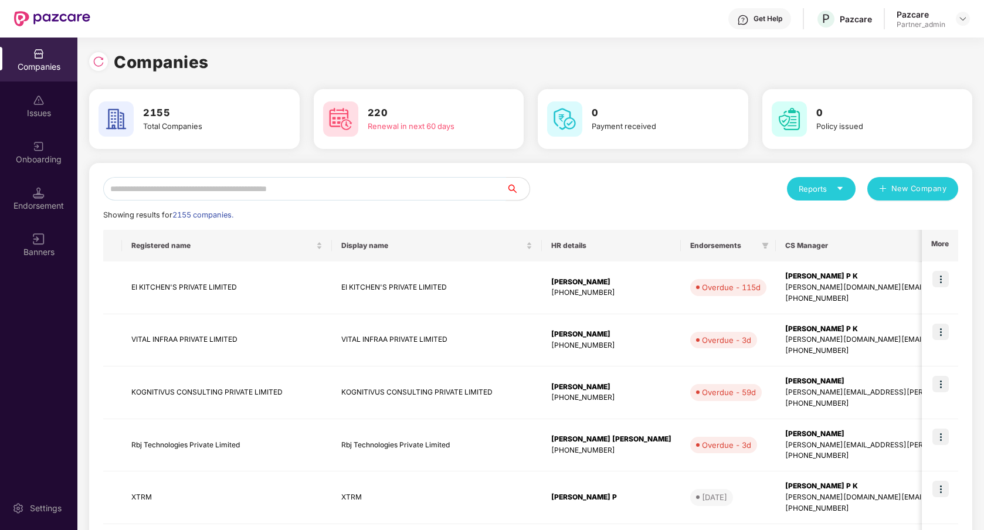
click at [233, 194] on input "text" at bounding box center [304, 188] width 403 height 23
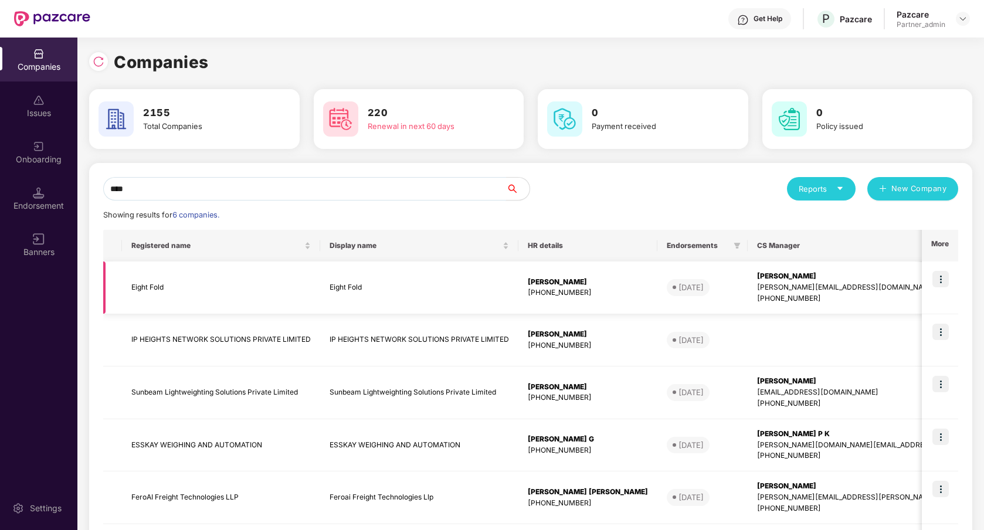
type input "****"
click at [939, 276] on img at bounding box center [941, 279] width 16 height 16
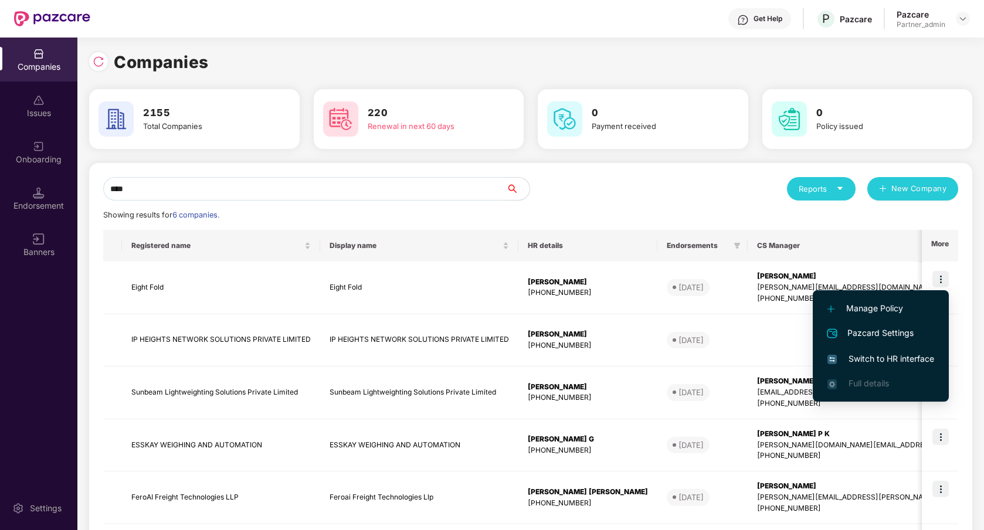
click at [893, 357] on span "Switch to HR interface" at bounding box center [881, 359] width 107 height 13
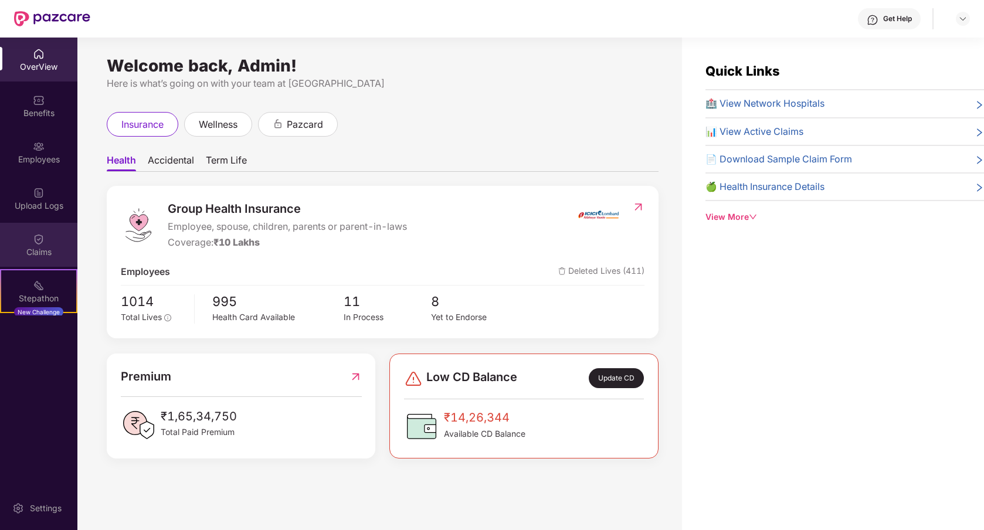
click at [35, 254] on div "Claims" at bounding box center [38, 252] width 77 height 12
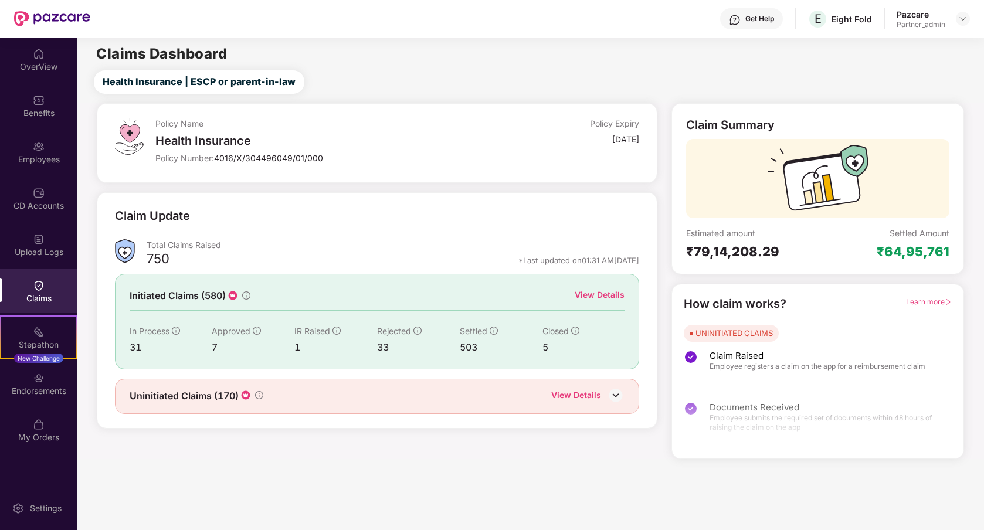
click at [588, 292] on div "View Details" at bounding box center [600, 295] width 50 height 13
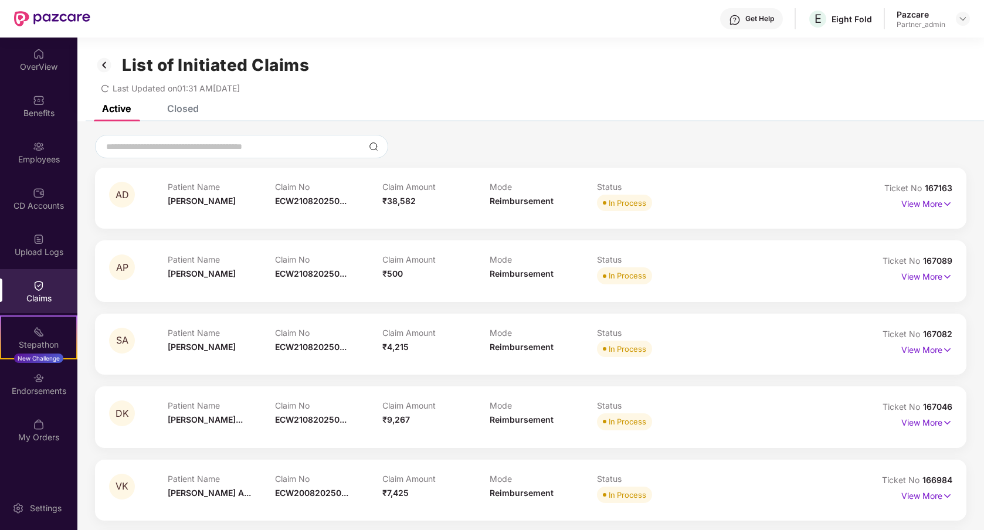
click at [198, 107] on div "Closed" at bounding box center [183, 109] width 32 height 12
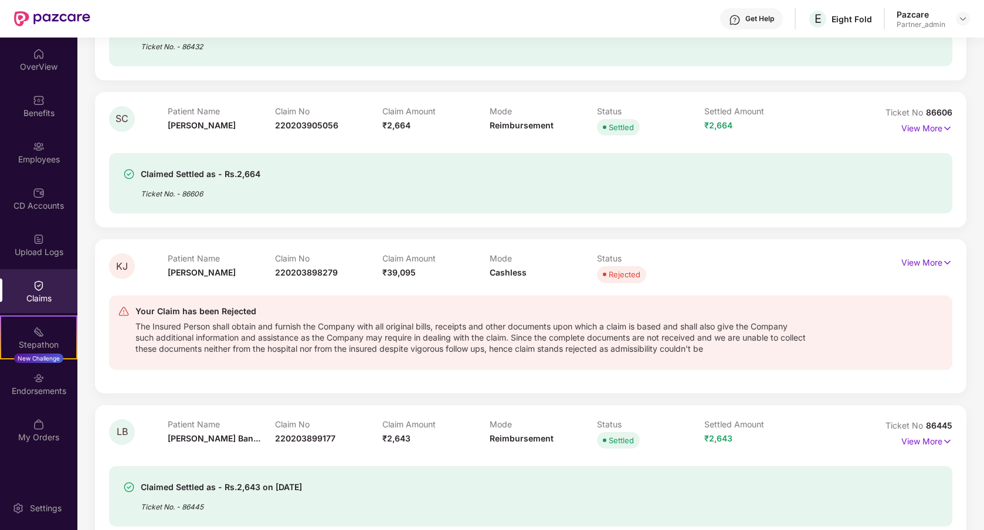
scroll to position [67291, 0]
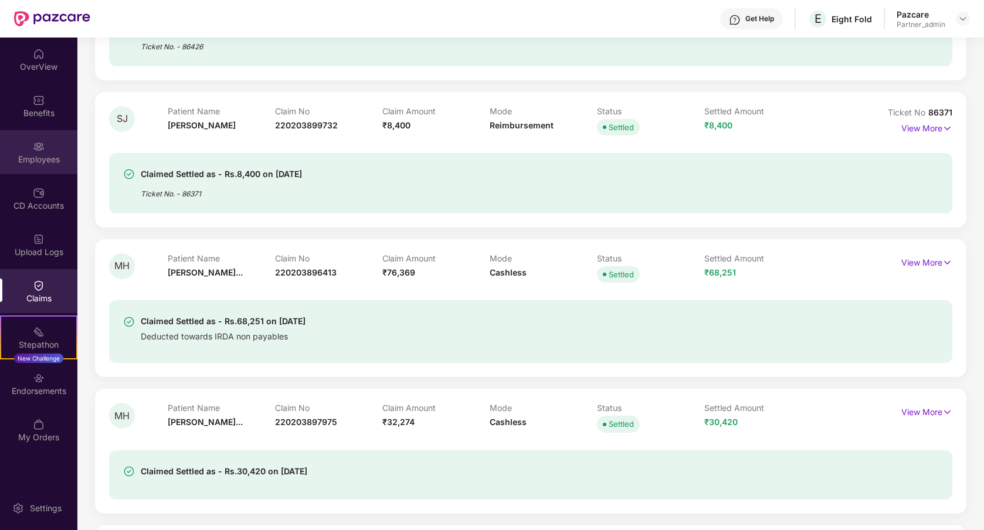
click at [42, 137] on div "Employees" at bounding box center [38, 152] width 77 height 44
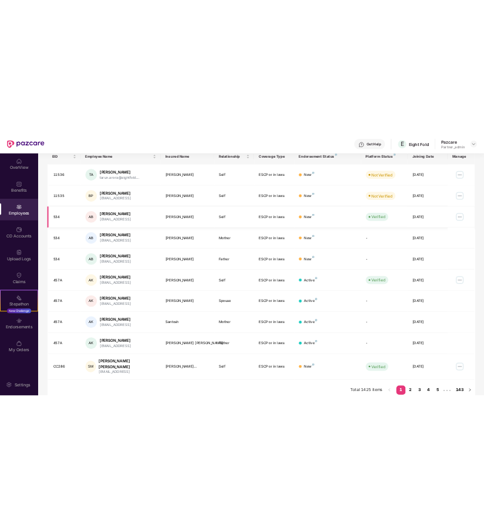
scroll to position [0, 0]
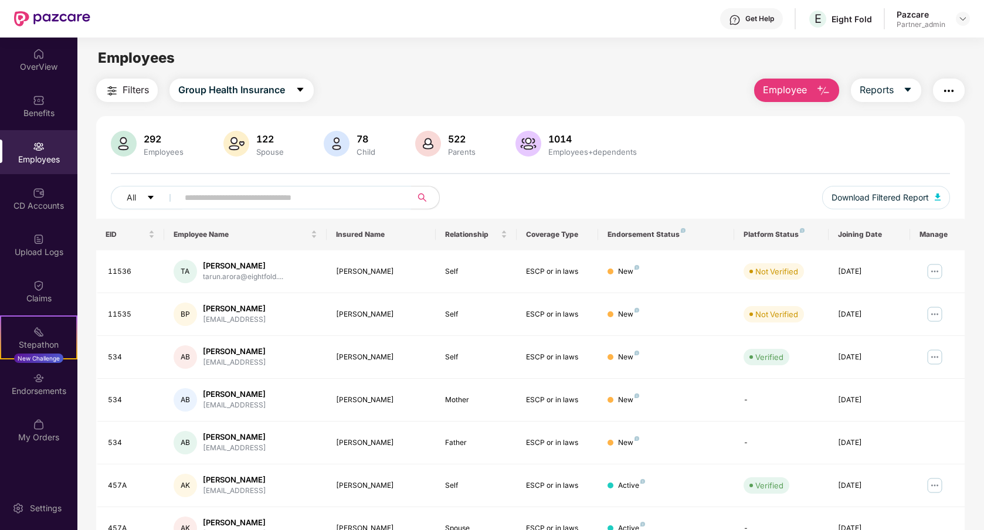
click at [246, 202] on input "text" at bounding box center [290, 198] width 211 height 18
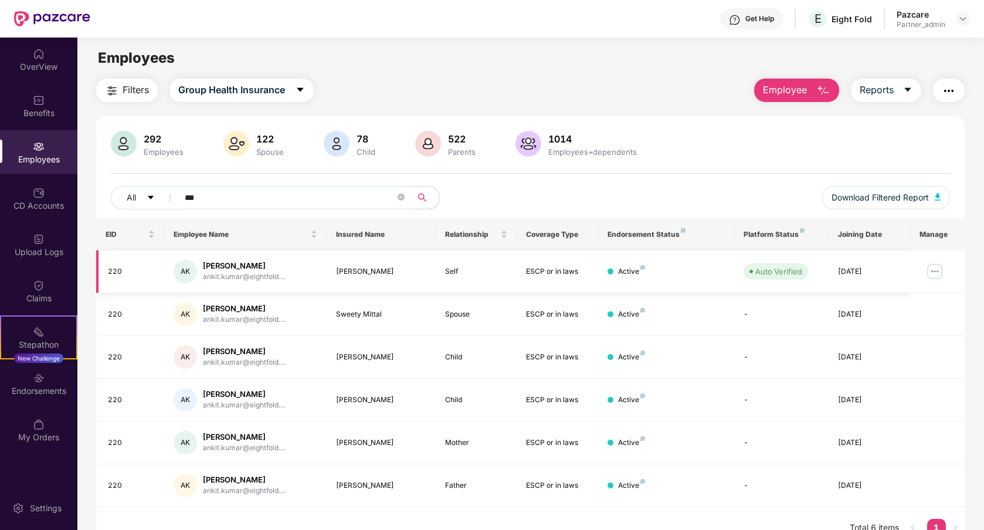
type input "***"
click at [934, 272] on img at bounding box center [935, 271] width 19 height 19
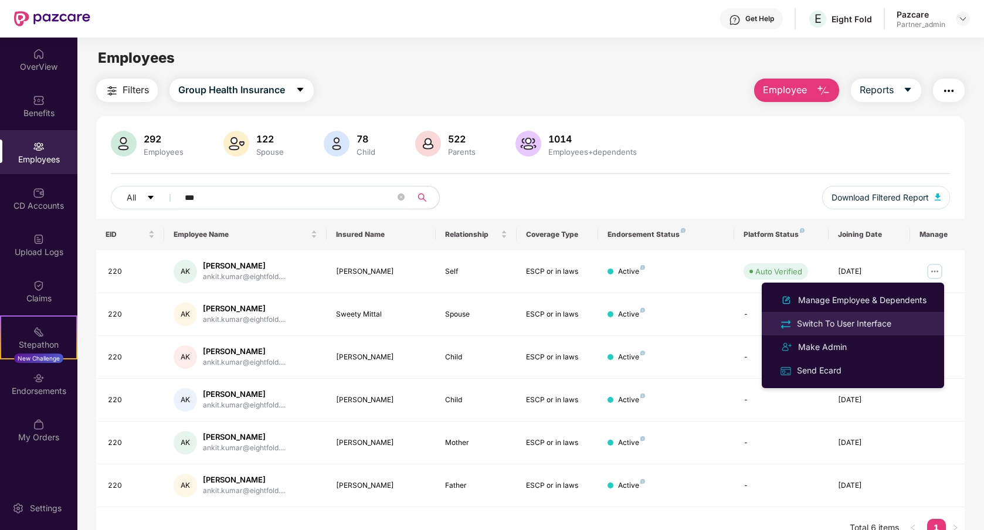
click at [882, 324] on div "Switch To User Interface" at bounding box center [844, 323] width 99 height 13
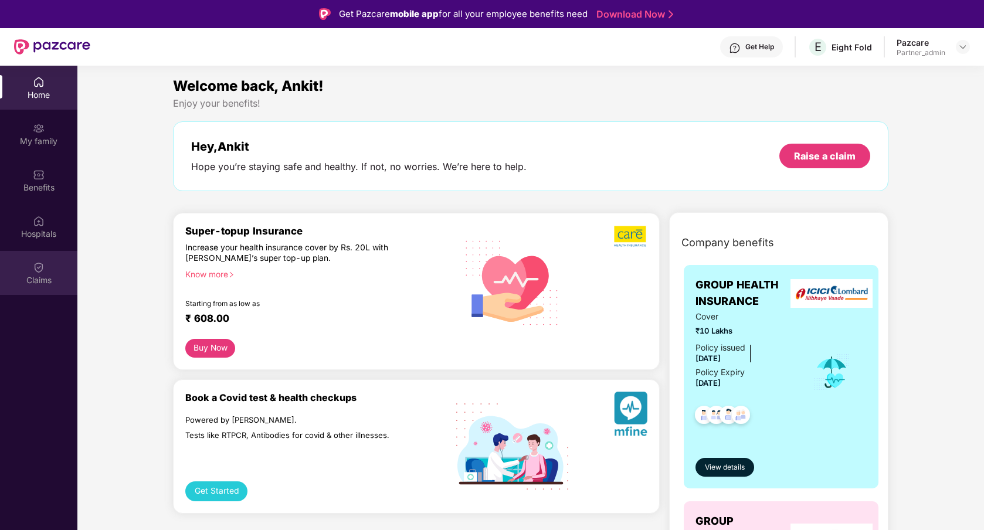
click at [41, 276] on div "Claims" at bounding box center [38, 280] width 77 height 12
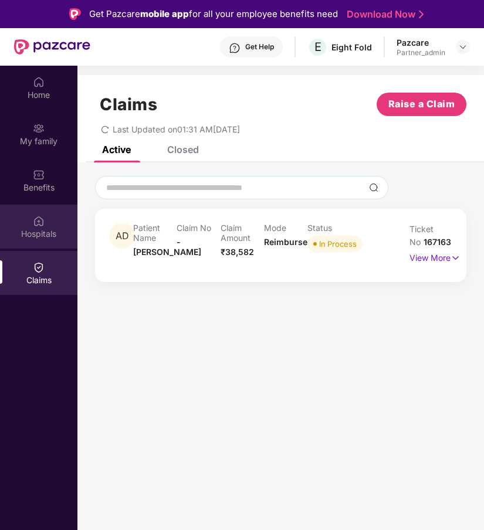
click at [46, 212] on div "Hospitals" at bounding box center [38, 227] width 77 height 44
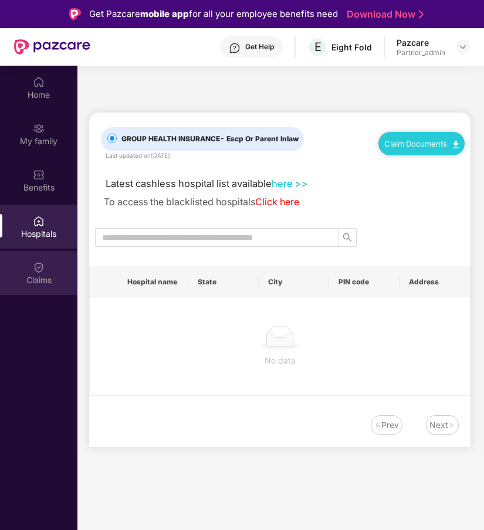
click at [46, 271] on div "Claims" at bounding box center [38, 273] width 77 height 44
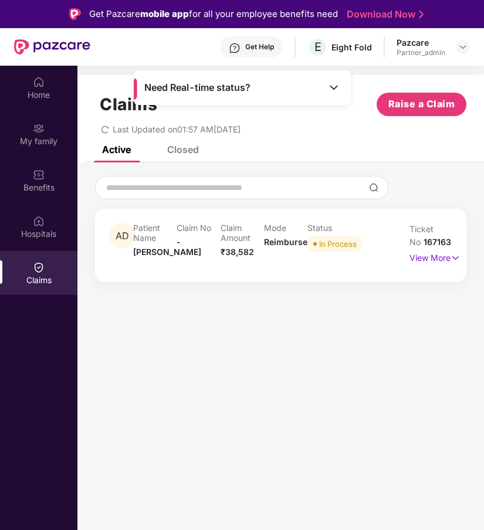
click at [185, 147] on div "Closed" at bounding box center [183, 150] width 32 height 12
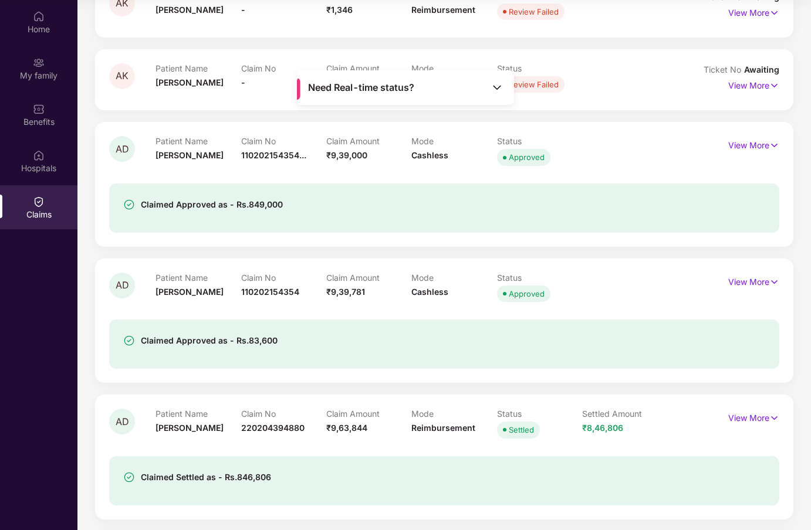
scroll to position [1189, 0]
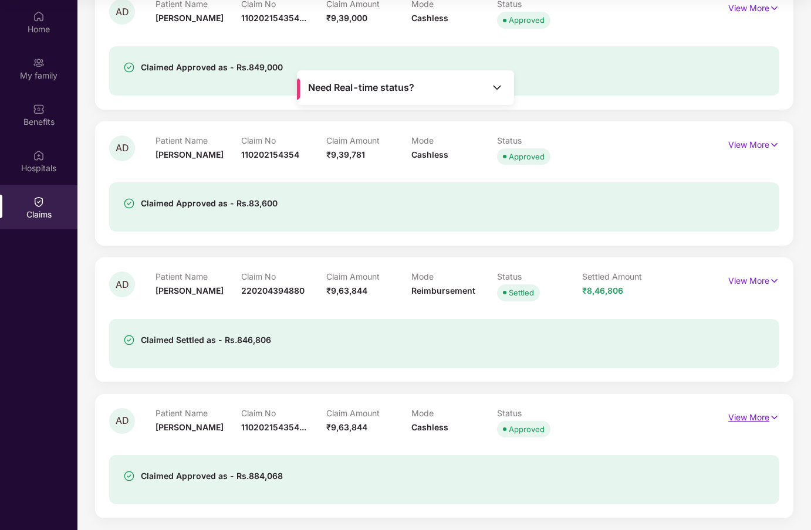
click at [483, 422] on p "View More" at bounding box center [753, 416] width 51 height 16
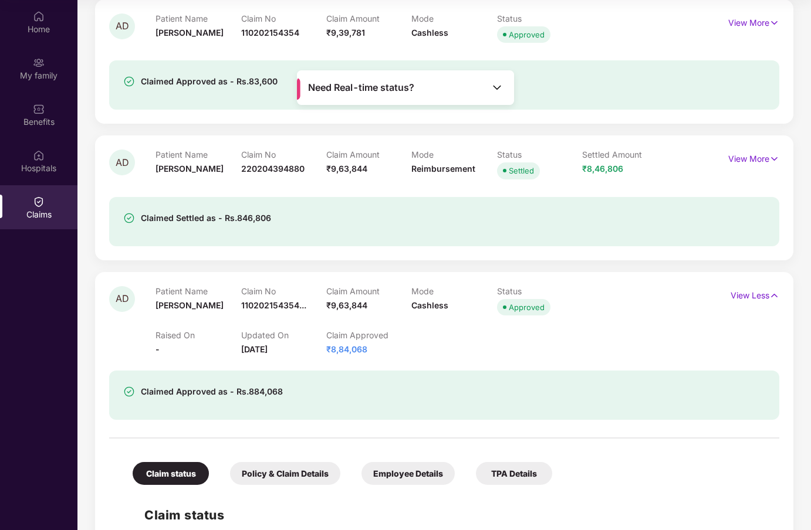
scroll to position [1307, 0]
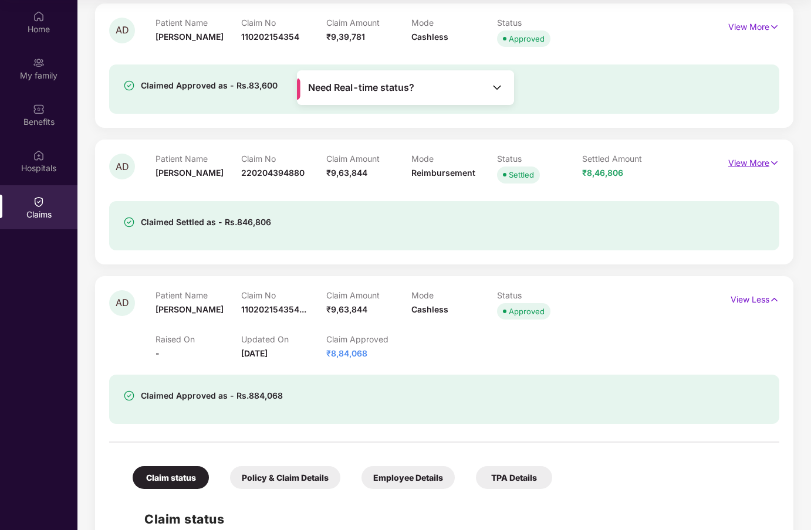
click at [483, 162] on p "View More" at bounding box center [753, 162] width 51 height 16
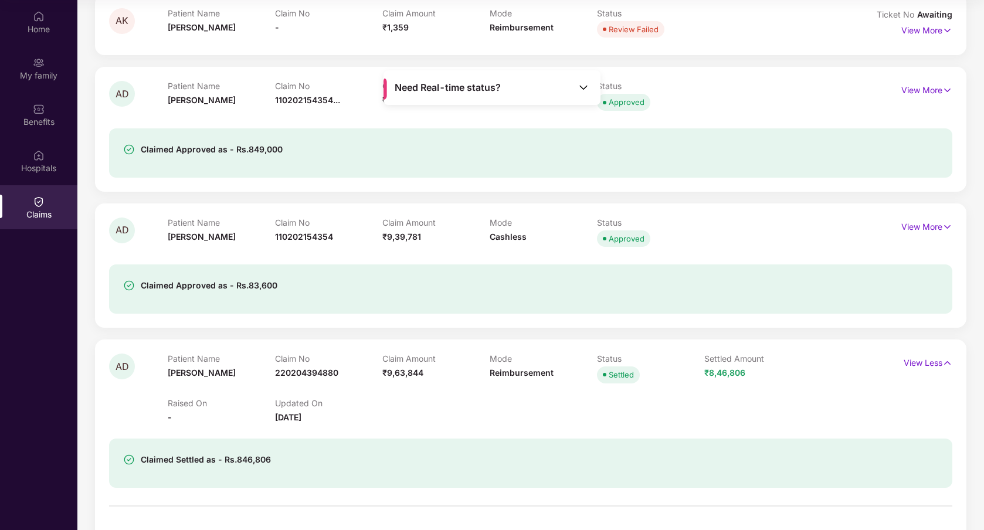
scroll to position [1095, 0]
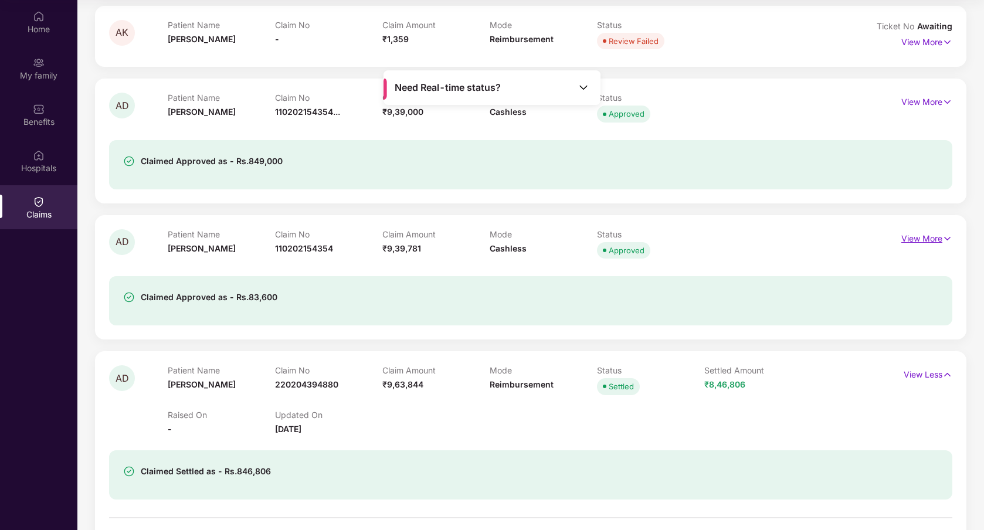
click at [483, 235] on p "View More" at bounding box center [926, 237] width 51 height 16
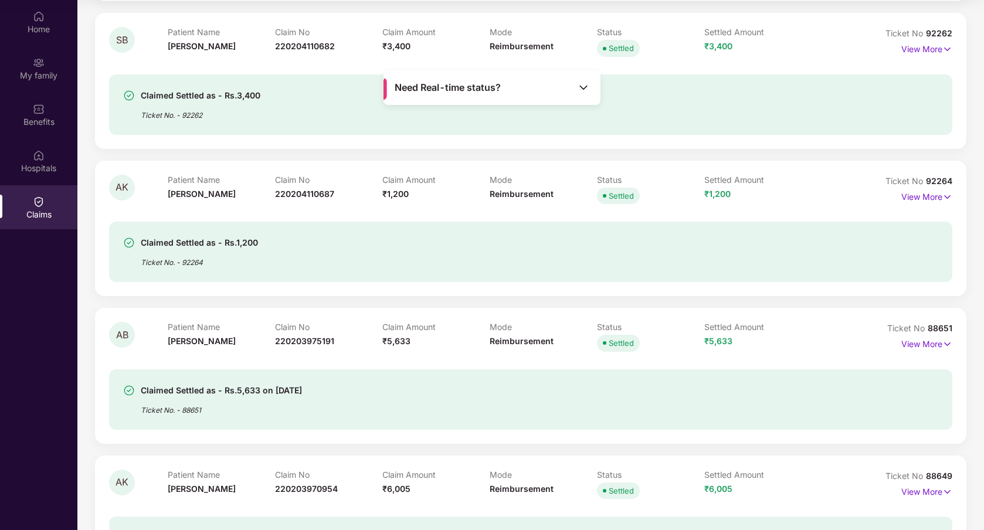
scroll to position [0, 0]
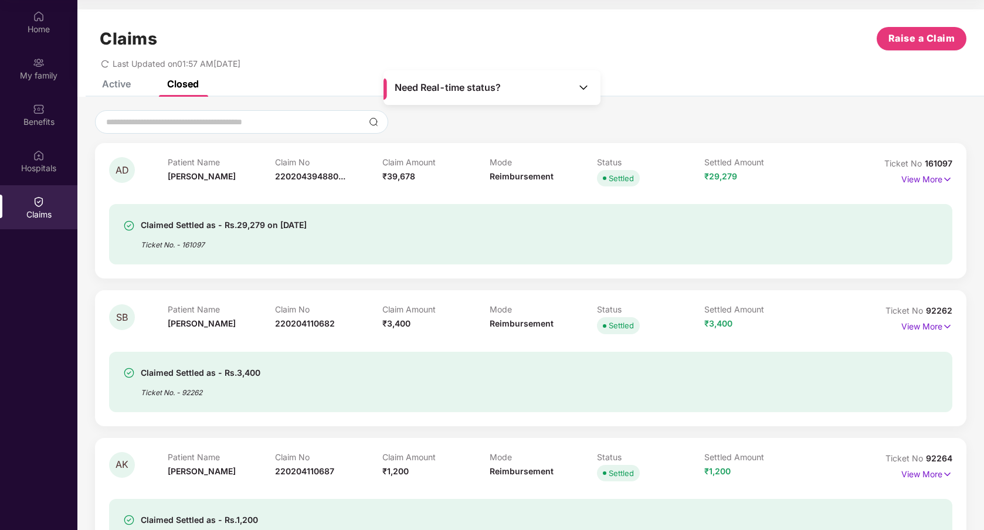
click at [103, 66] on icon "redo" at bounding box center [105, 64] width 8 height 8
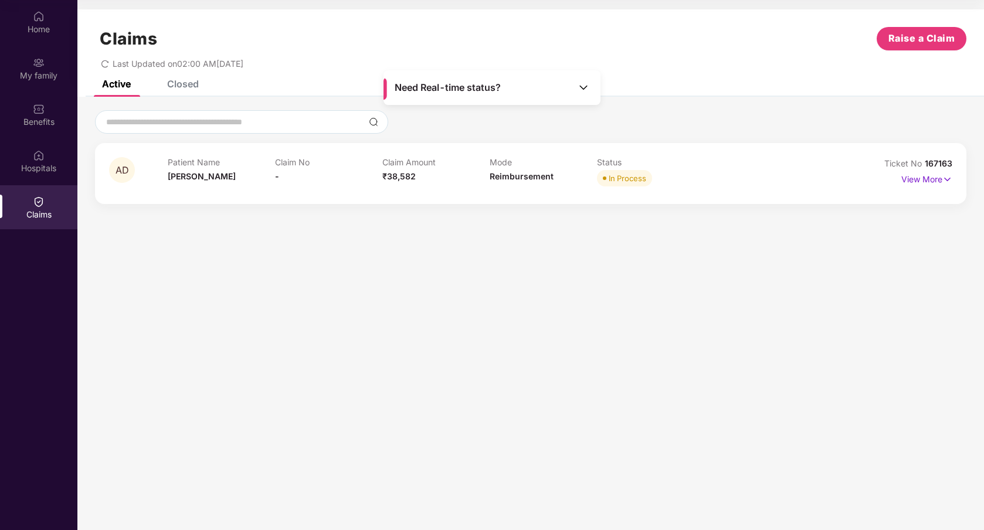
click at [189, 82] on div "Closed" at bounding box center [183, 84] width 32 height 12
